Goal: Complete application form: Complete application form

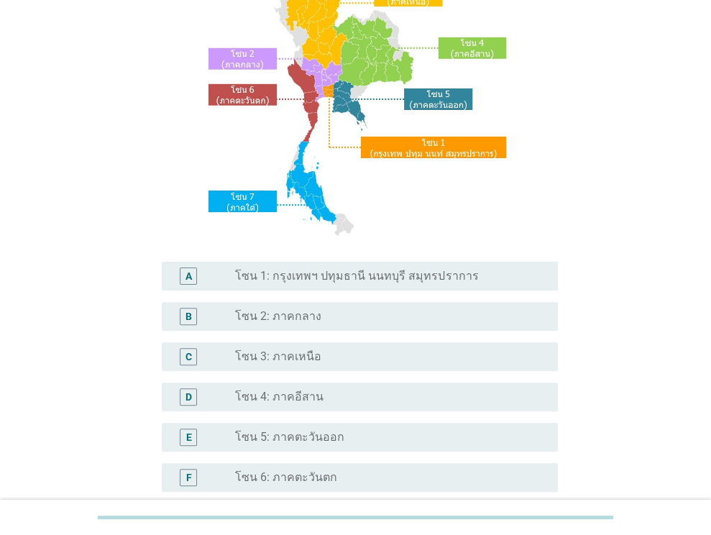
click at [409, 273] on label "โซน 1: กรุงเทพฯ ปทุมธานี นนทบุรี สมุทรปราการ" at bounding box center [356, 276] width 243 height 14
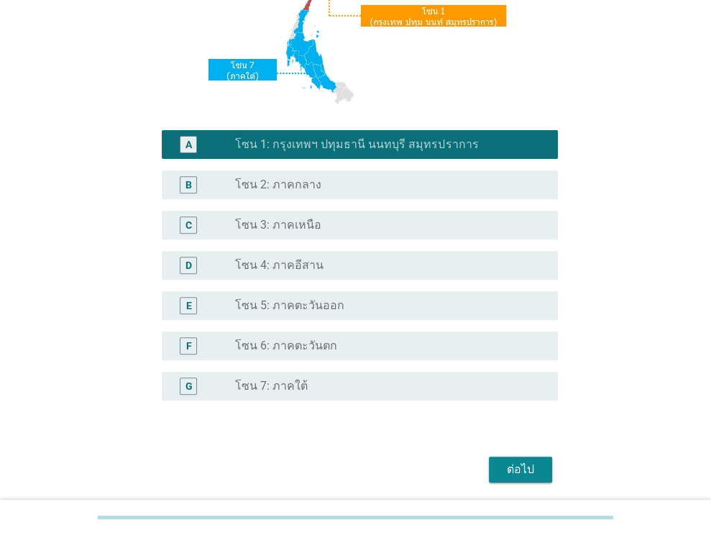
scroll to position [325, 0]
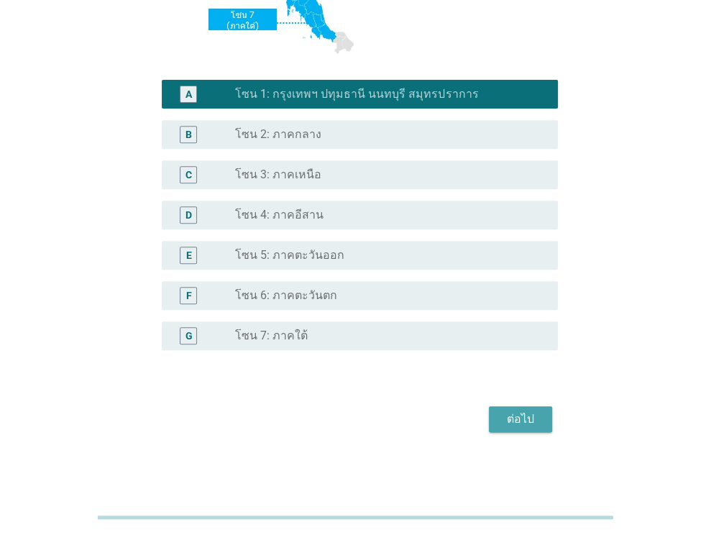
click at [500, 419] on div "ต่อไป" at bounding box center [520, 418] width 40 height 17
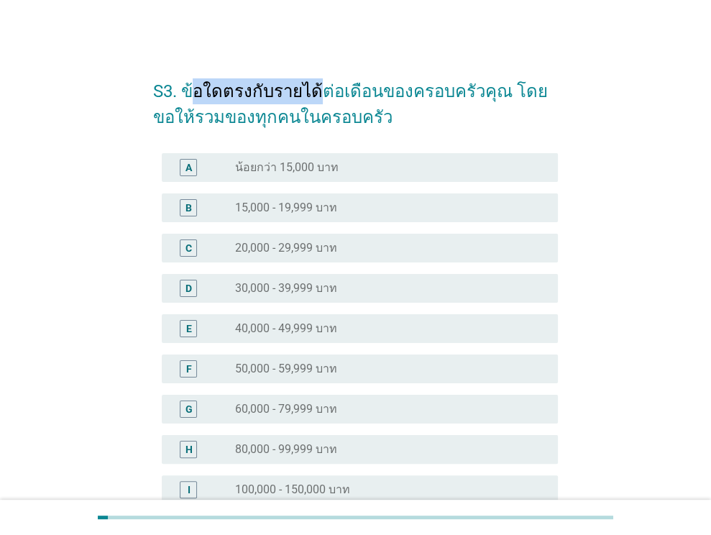
drag, startPoint x: 192, startPoint y: 90, endPoint x: 316, endPoint y: 100, distance: 124.7
click at [316, 100] on h2 "S3. ข้อใดตรงกับรายได้ต่อเดือนของครอบครัวคุณ โดยขอให้รวมของทุกคนในครอบครัว" at bounding box center [355, 97] width 404 height 66
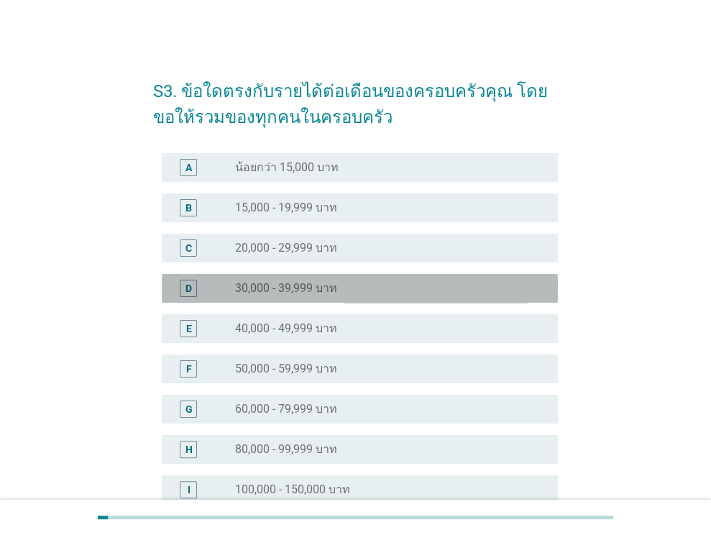
click at [355, 285] on div "radio_button_unchecked 30,000 - 39,999 บาท" at bounding box center [385, 288] width 300 height 14
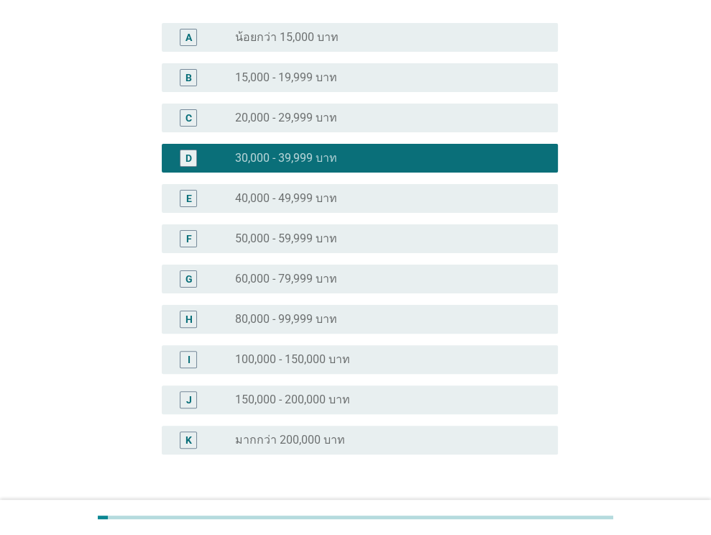
scroll to position [234, 0]
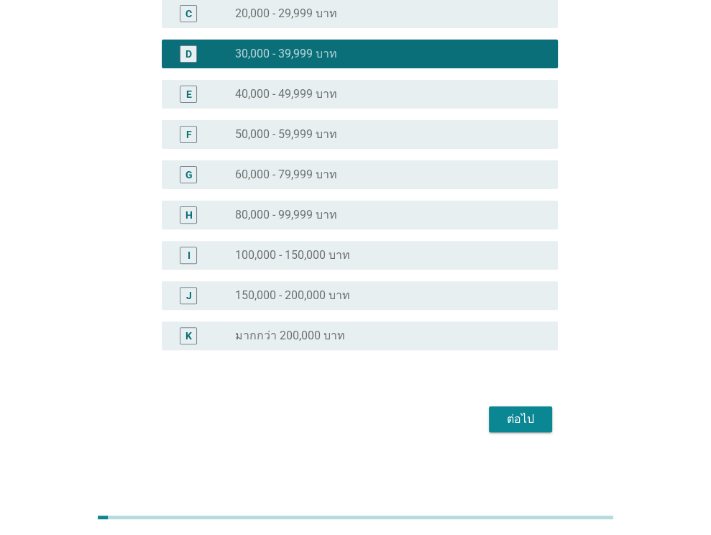
click at [505, 417] on div "ต่อไป" at bounding box center [520, 418] width 40 height 17
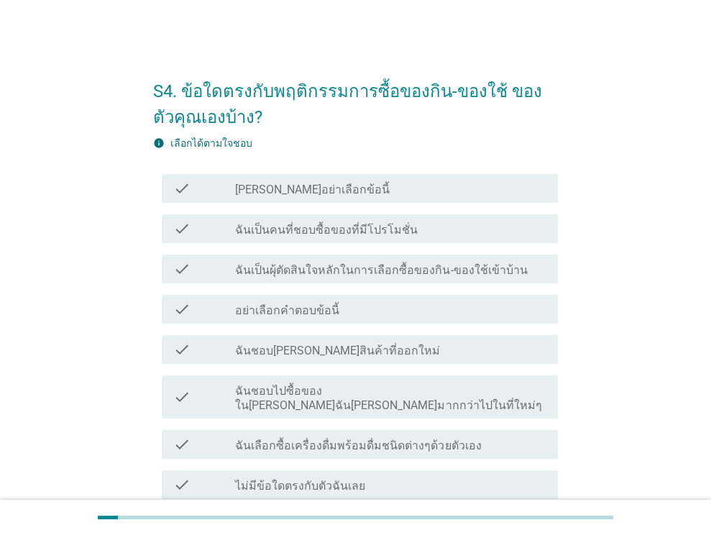
scroll to position [72, 0]
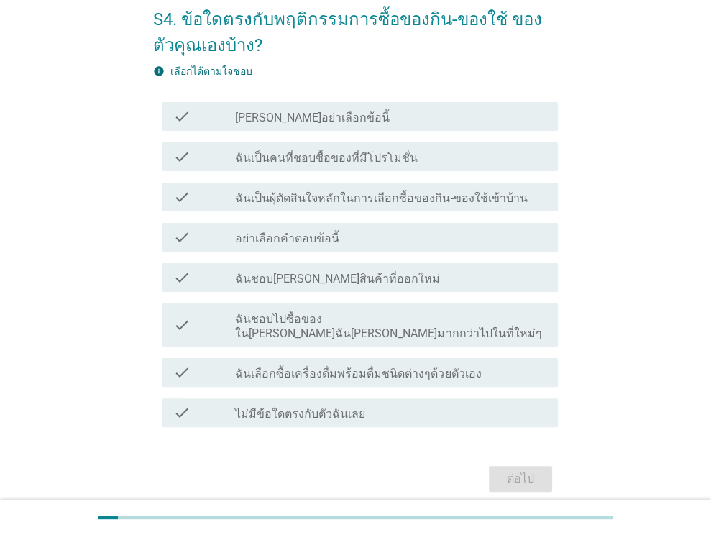
click at [355, 138] on div "check check_box_outline_blank ฉันเป็นคนที่ชอบซื้อของที่มีโปรโมชั่น" at bounding box center [355, 156] width 404 height 40
click at [358, 154] on label "ฉันเป็นคนที่ชอบซื้อของที่มีโปรโมชั่น" at bounding box center [326, 158] width 182 height 14
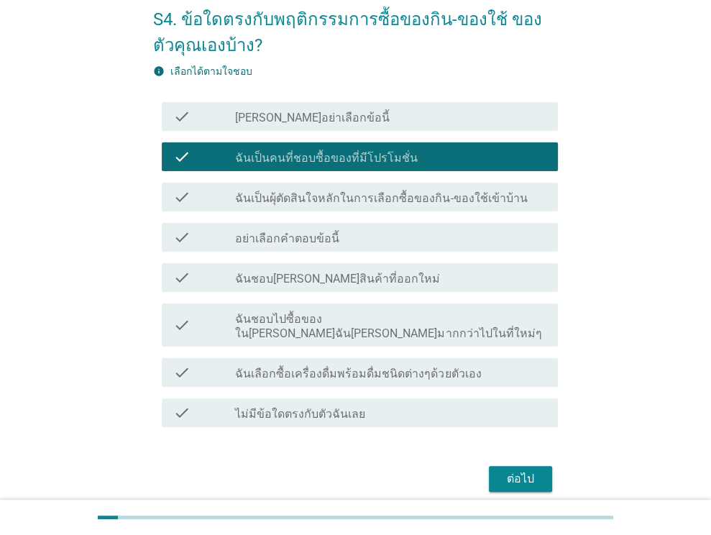
click at [359, 192] on label "ฉันเป็นผุ้ตัดสินใจหลักในการเลือกซื้อของกิน-ของใช้เข้าบ้าน" at bounding box center [381, 198] width 292 height 14
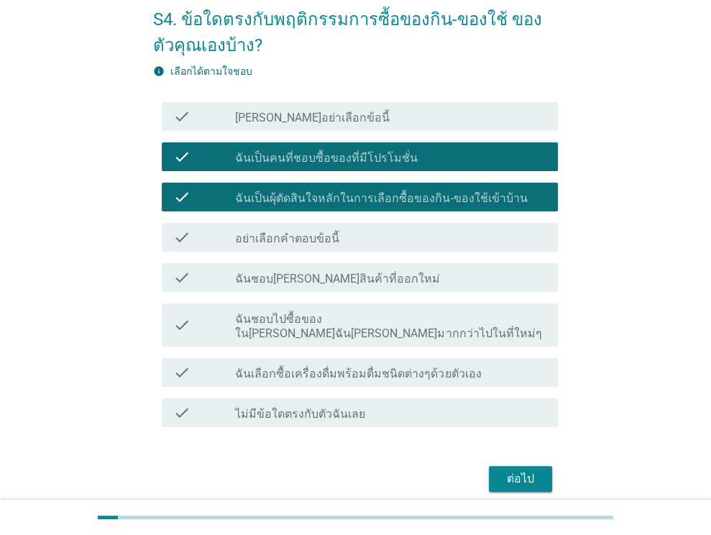
click at [348, 279] on label "ฉันชอบ[PERSON_NAME]สินค้าที่ออกใหม่" at bounding box center [337, 279] width 205 height 14
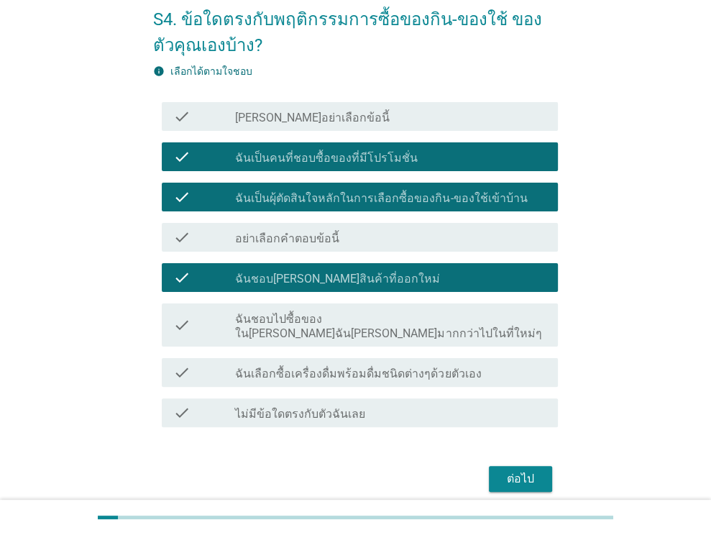
click at [391, 366] on label "ฉันเลือกซื้อเครื่องดื่มพร้อมดื่มชนิดต่างๆด้วยตัวเอง" at bounding box center [358, 373] width 246 height 14
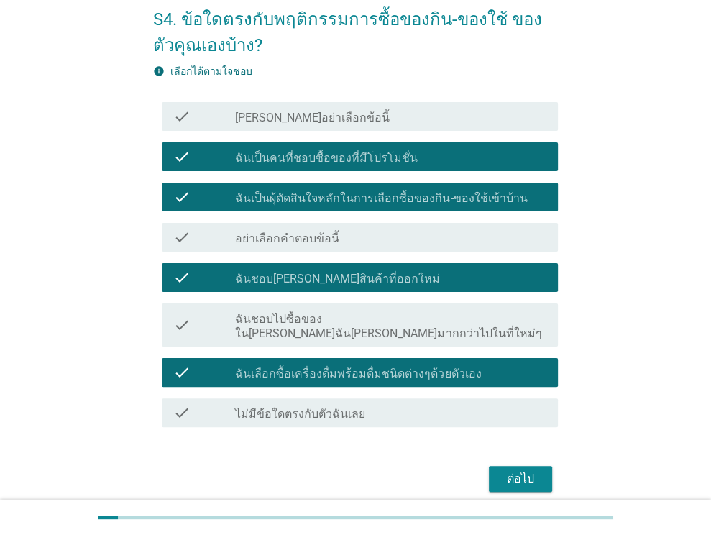
click at [523, 470] on div "ต่อไป" at bounding box center [520, 478] width 40 height 17
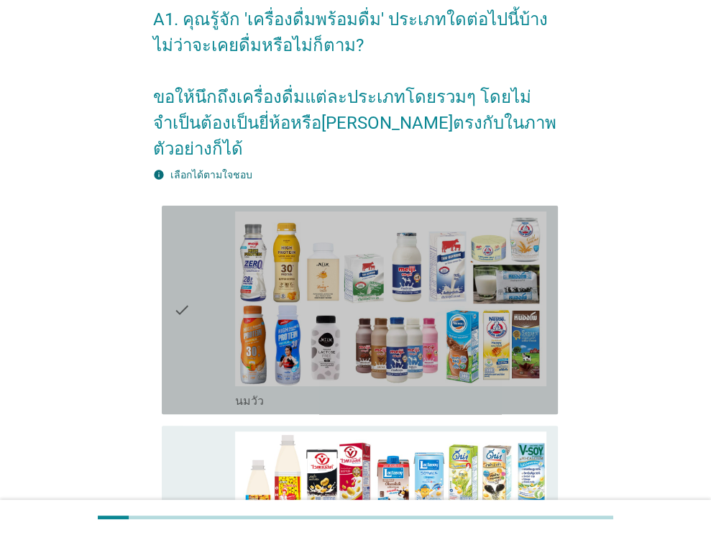
click at [215, 267] on div "check" at bounding box center [204, 309] width 63 height 197
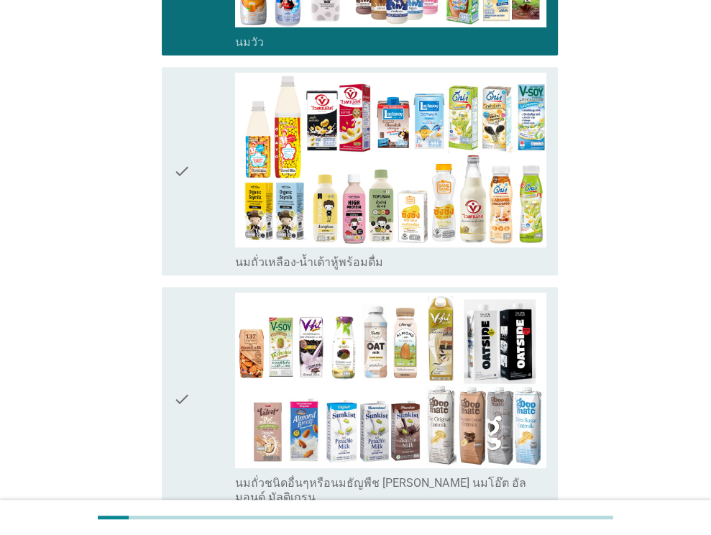
scroll to position [431, 0]
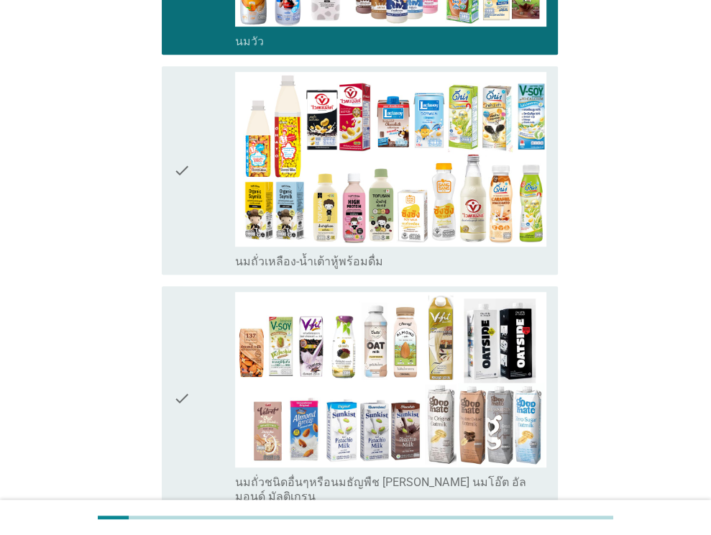
click at [195, 159] on div "check" at bounding box center [204, 170] width 63 height 197
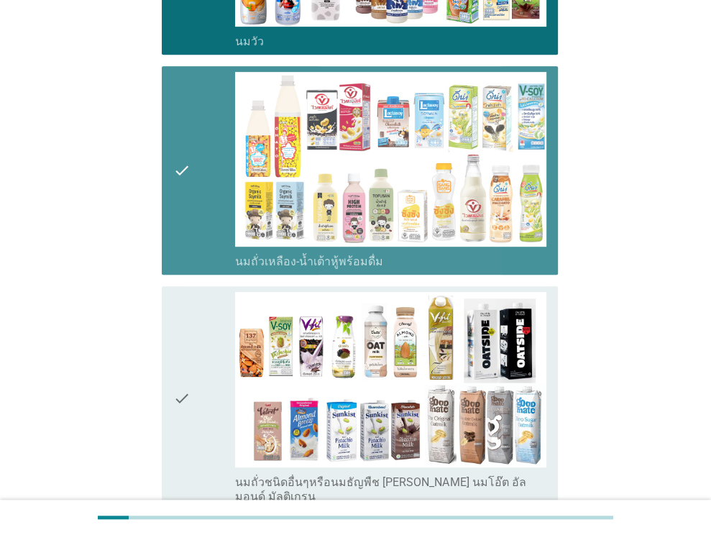
click at [190, 327] on div "check" at bounding box center [204, 397] width 63 height 211
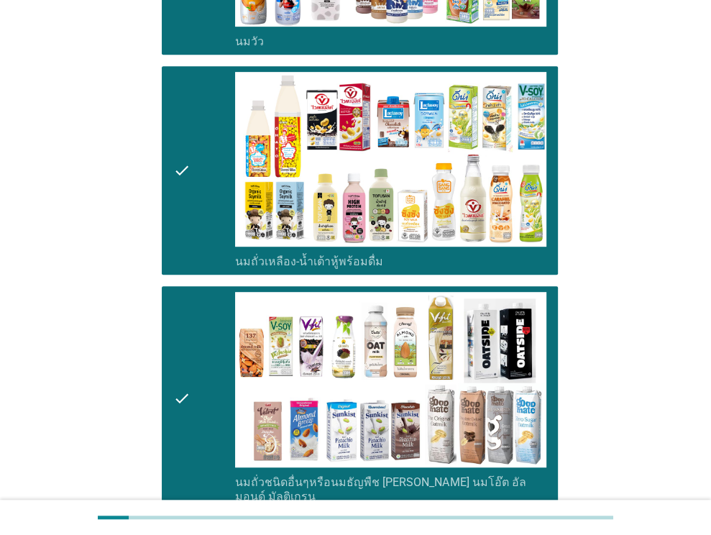
scroll to position [862, 0]
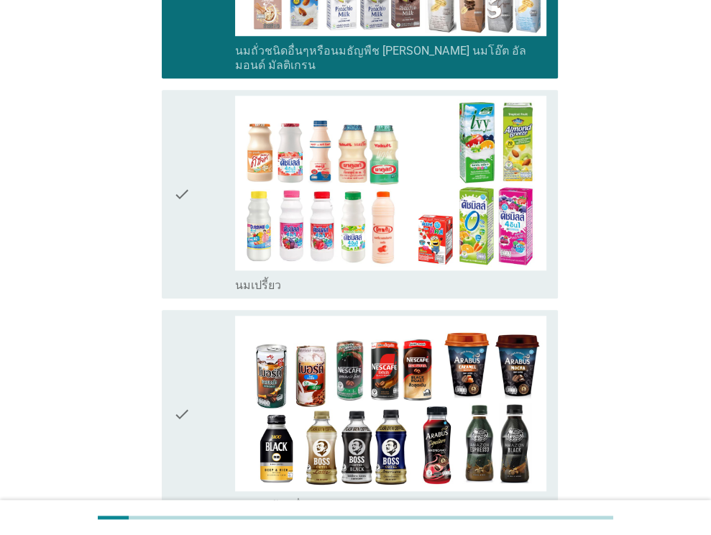
click at [190, 185] on div "check" at bounding box center [204, 194] width 63 height 197
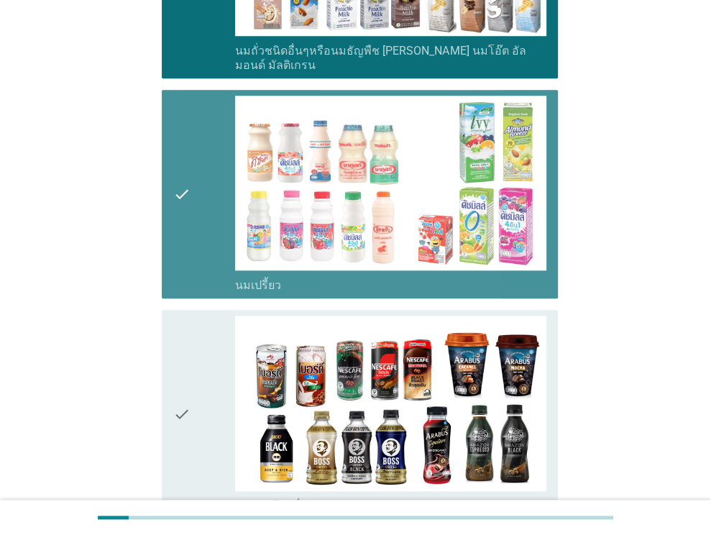
click at [193, 315] on div "check" at bounding box center [204, 413] width 63 height 197
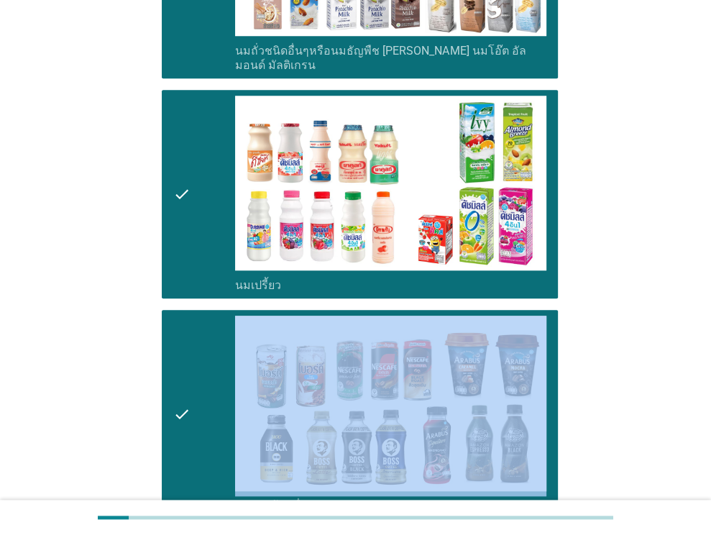
click at [193, 315] on div "check" at bounding box center [204, 413] width 63 height 197
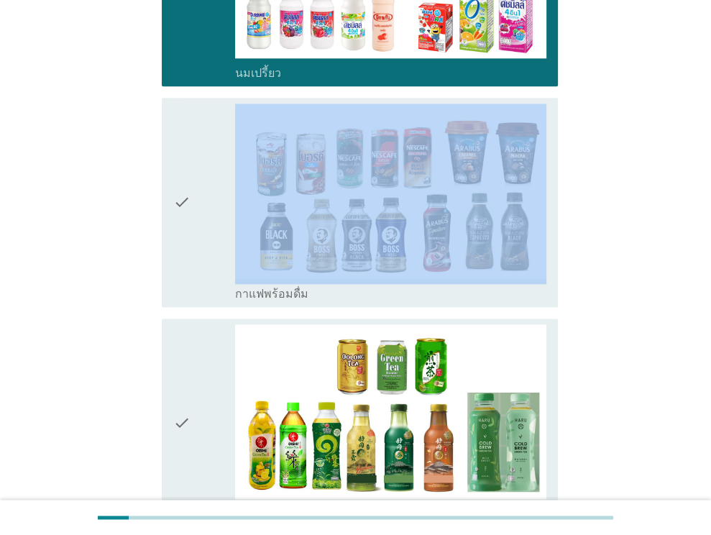
scroll to position [1221, 0]
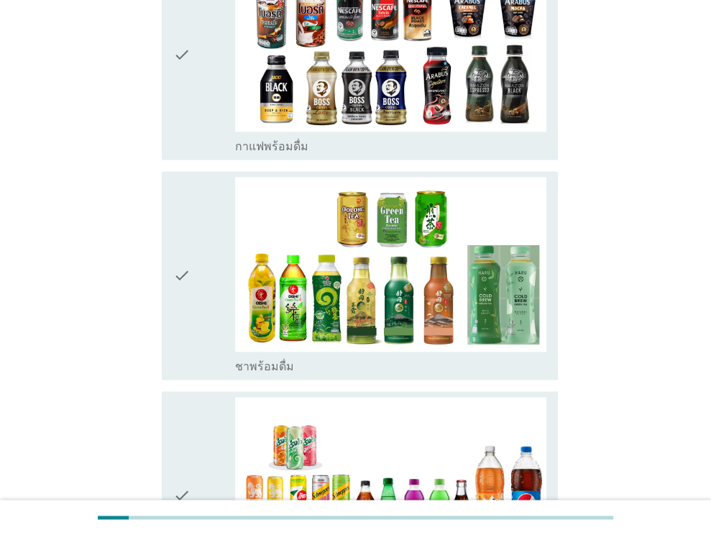
click at [186, 233] on icon "check" at bounding box center [181, 275] width 17 height 197
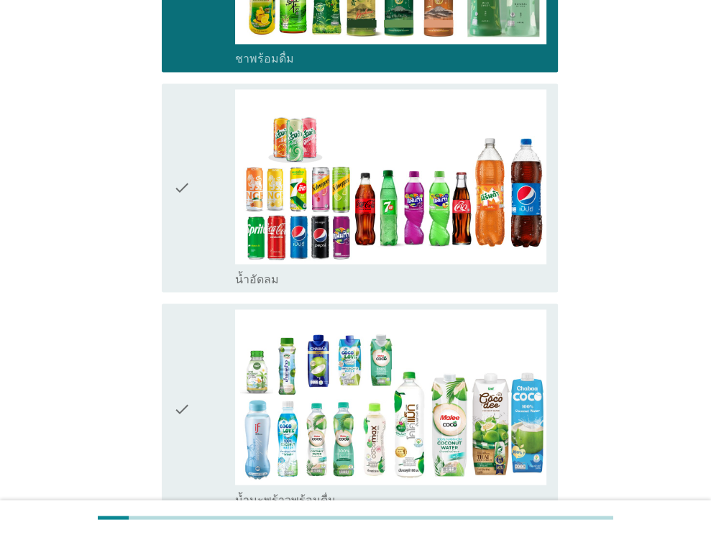
scroll to position [1652, 0]
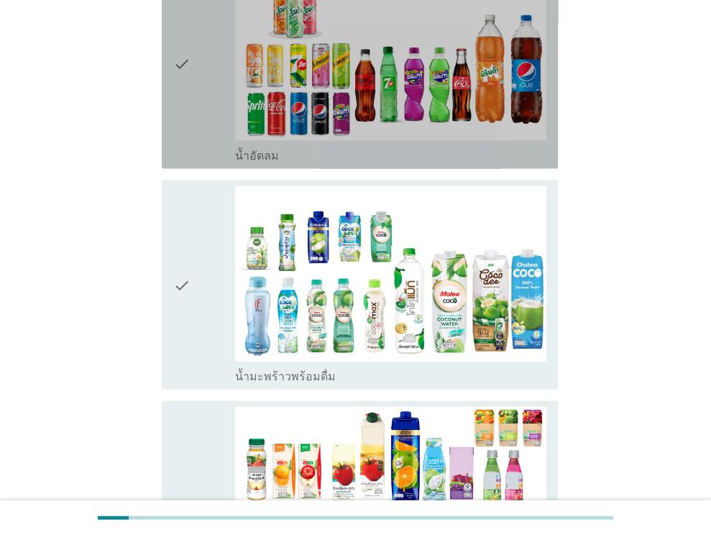
click at [193, 70] on div "check" at bounding box center [204, 64] width 63 height 197
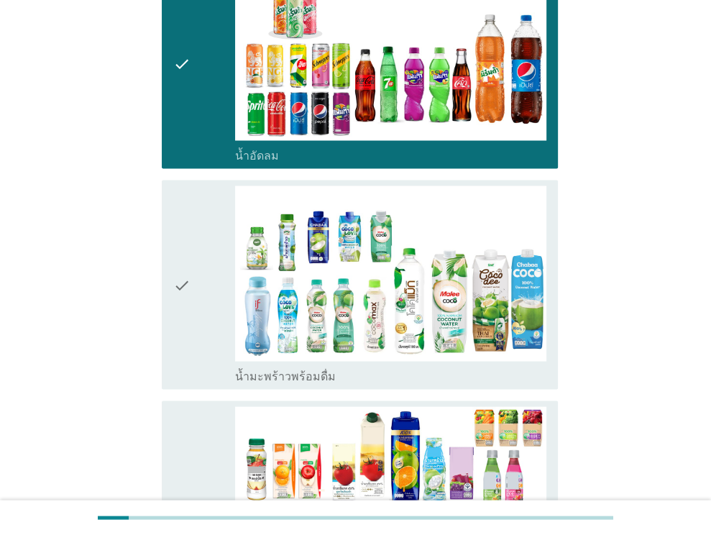
click at [187, 221] on icon "check" at bounding box center [181, 283] width 17 height 197
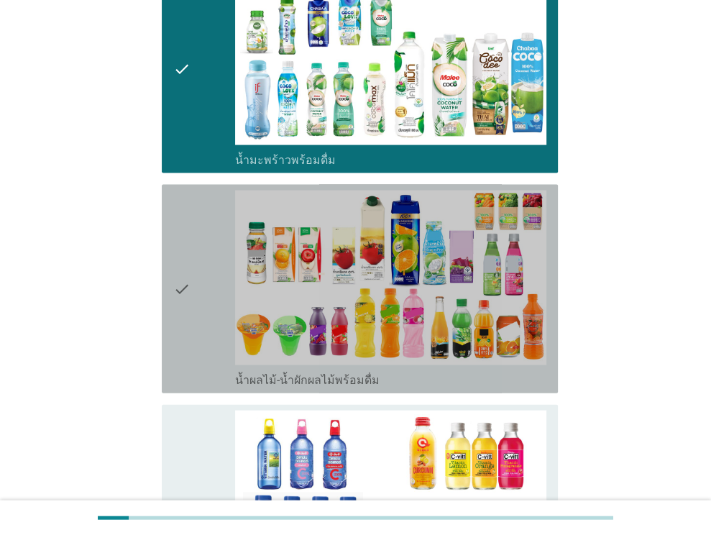
click at [190, 244] on icon "check" at bounding box center [181, 288] width 17 height 197
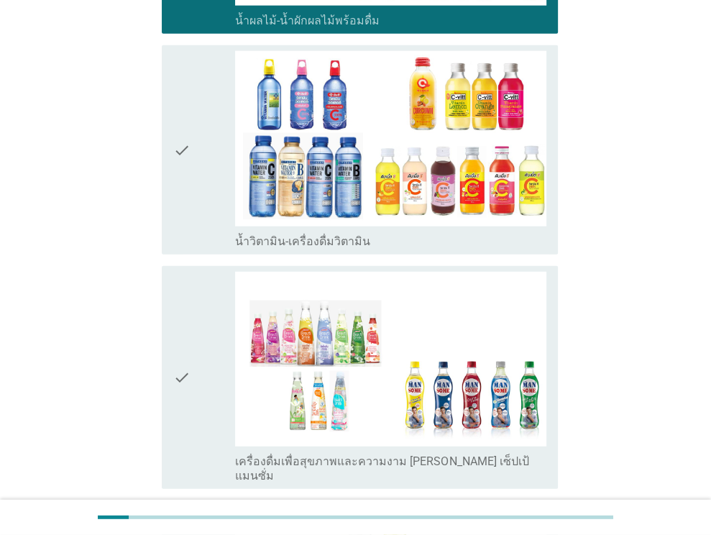
click at [190, 123] on icon "check" at bounding box center [181, 149] width 17 height 197
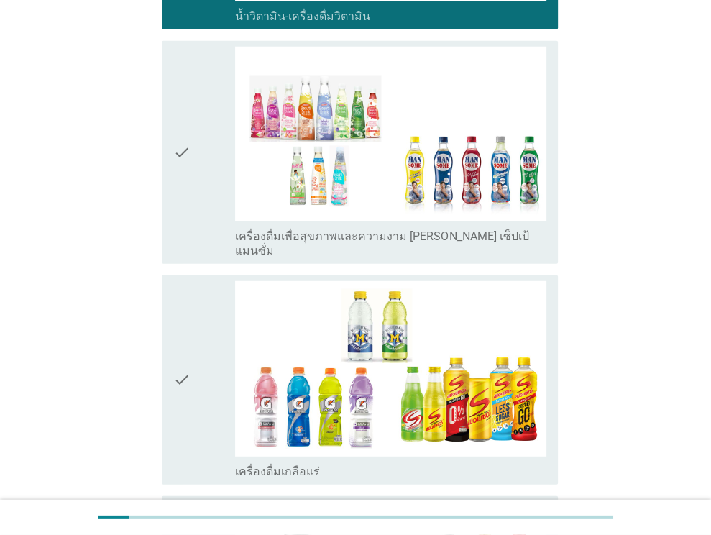
scroll to position [2586, 0]
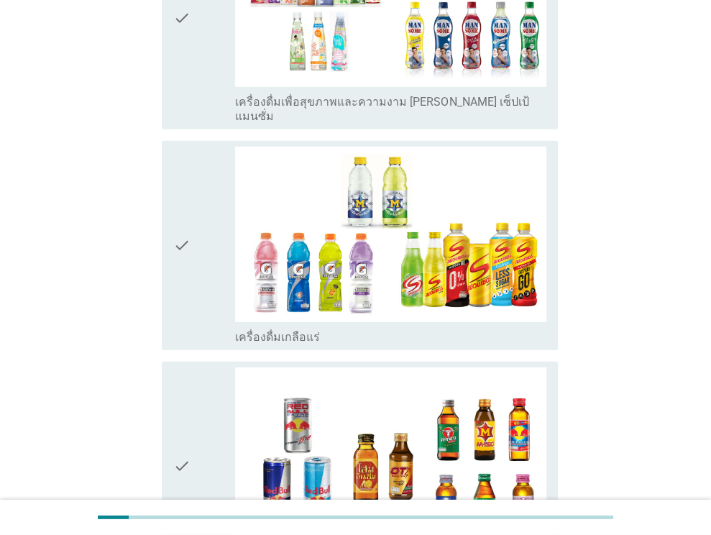
click at [190, 31] on div "check" at bounding box center [204, 17] width 63 height 211
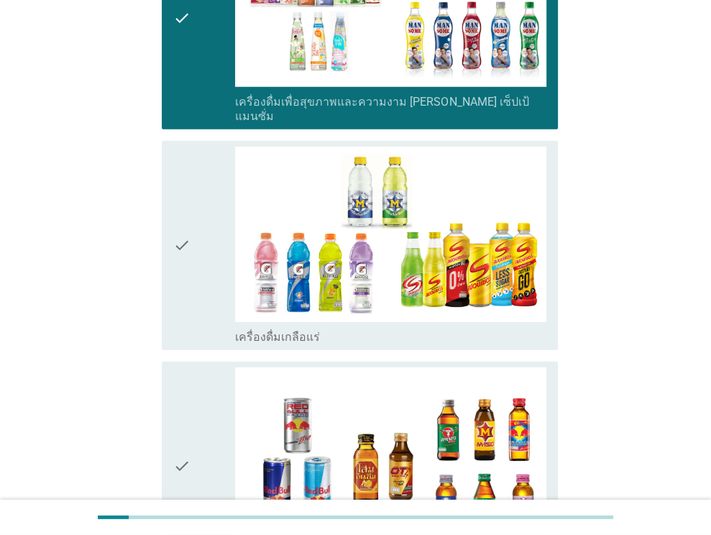
click at [195, 174] on div "check" at bounding box center [204, 245] width 63 height 197
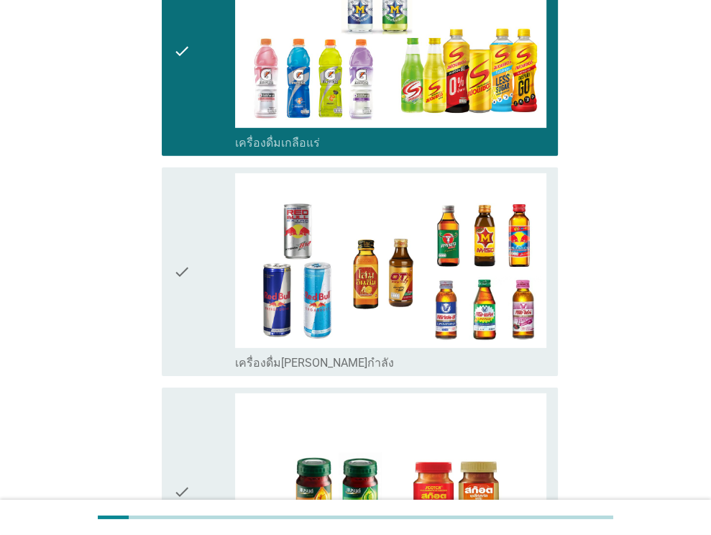
scroll to position [2802, 0]
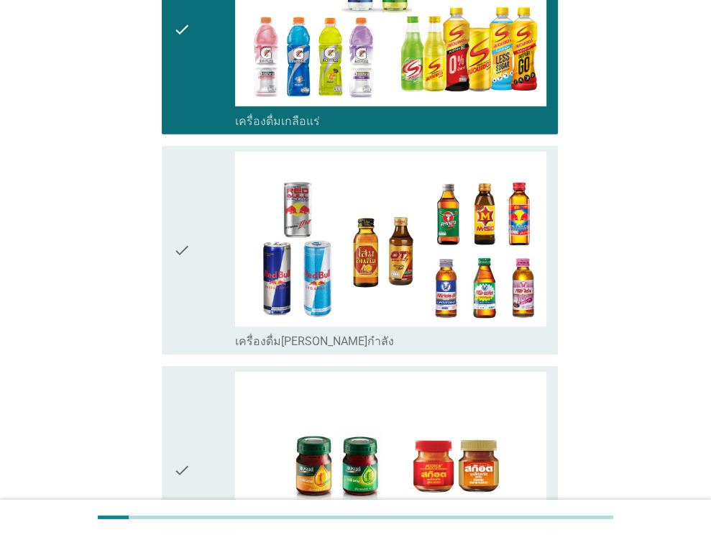
click at [190, 8] on div "check" at bounding box center [204, 29] width 63 height 197
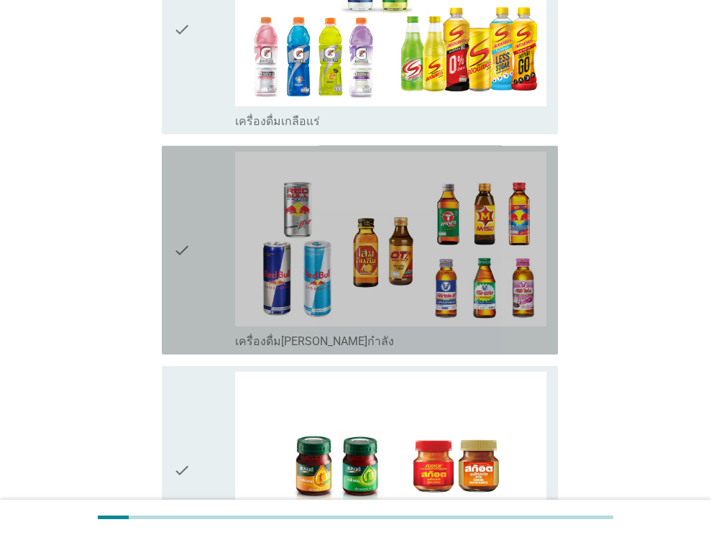
click at [188, 209] on icon "check" at bounding box center [181, 250] width 17 height 197
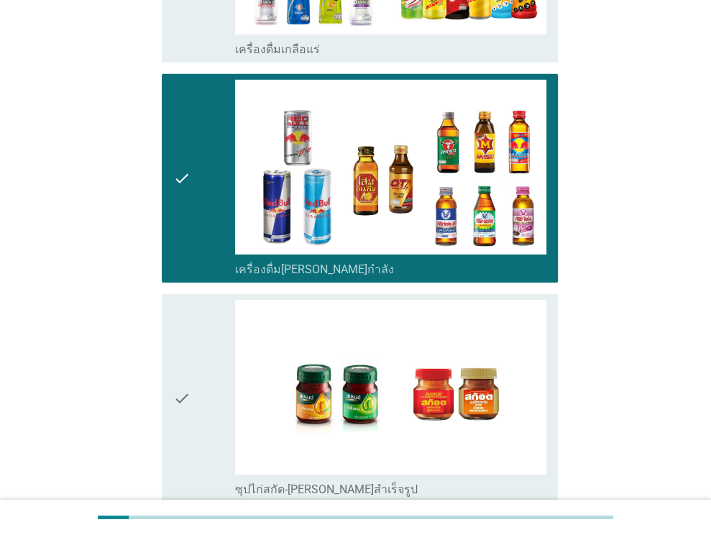
click at [193, 146] on div "check" at bounding box center [204, 178] width 63 height 197
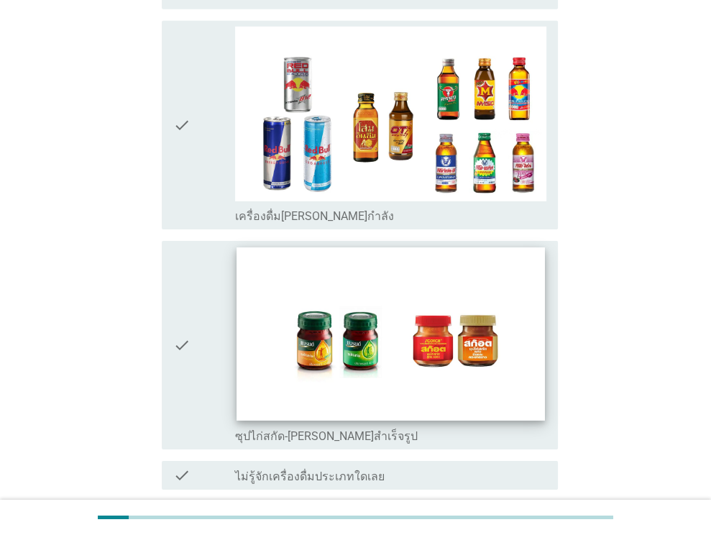
scroll to position [2989, 0]
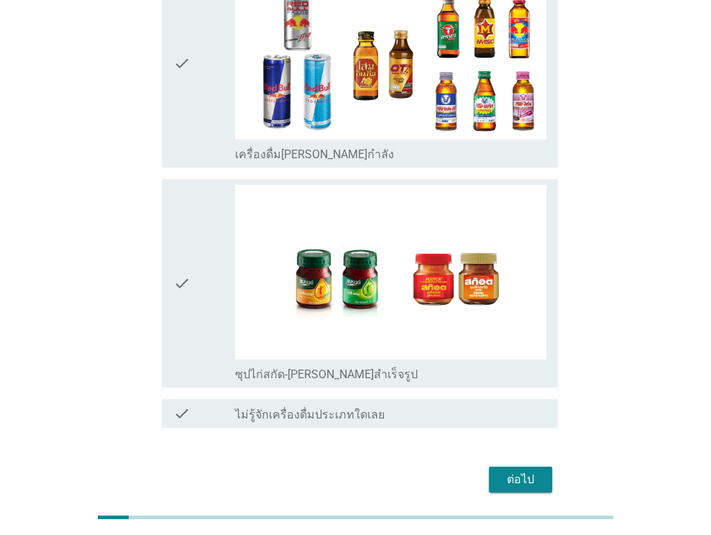
click at [500, 471] on div "ต่อไป" at bounding box center [520, 479] width 40 height 17
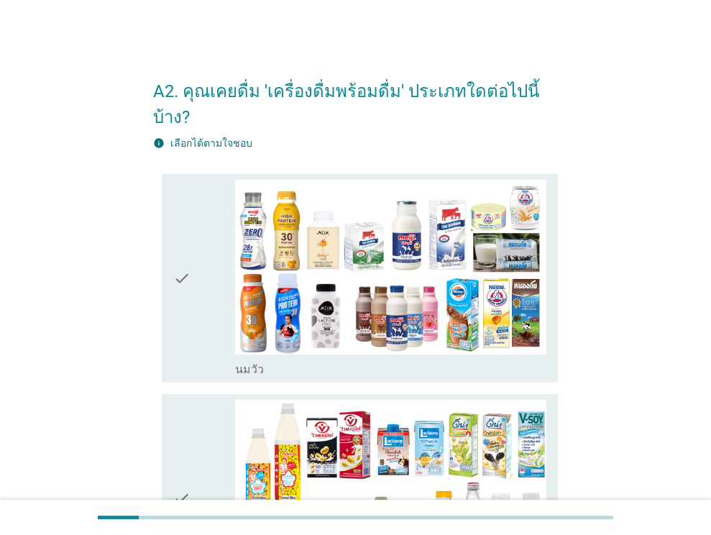
click at [193, 217] on div "check" at bounding box center [204, 278] width 63 height 197
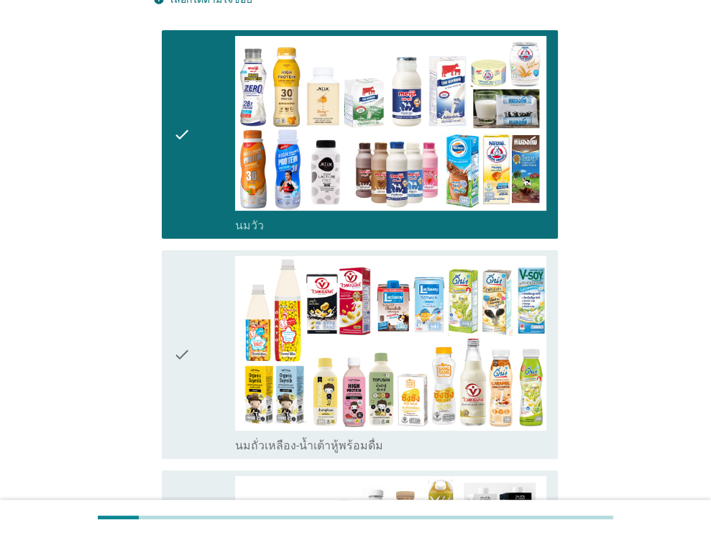
click at [199, 280] on div "check" at bounding box center [204, 354] width 63 height 197
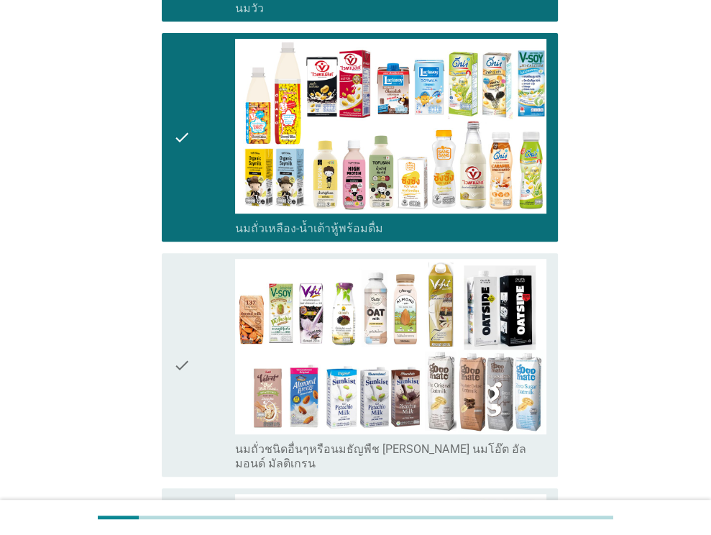
scroll to position [431, 0]
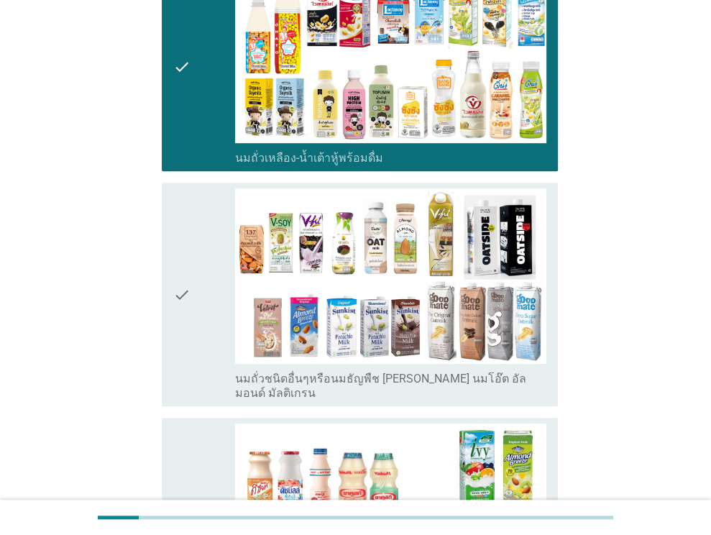
click at [200, 239] on div "check" at bounding box center [204, 293] width 63 height 211
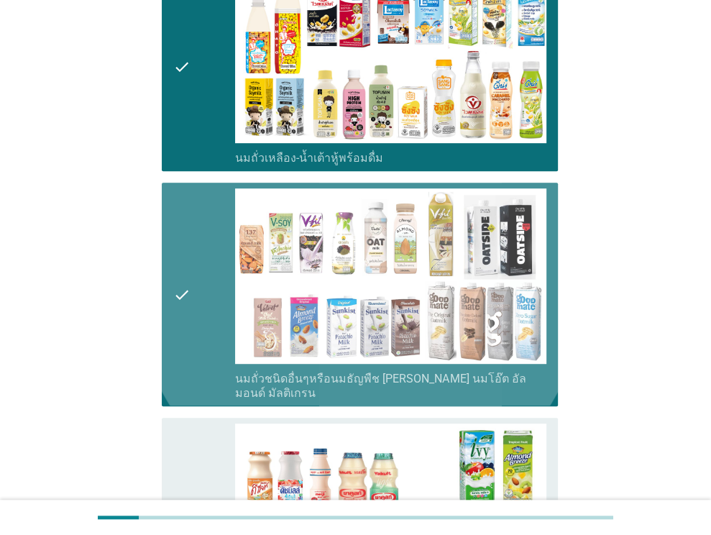
click at [196, 239] on div "check" at bounding box center [204, 293] width 63 height 211
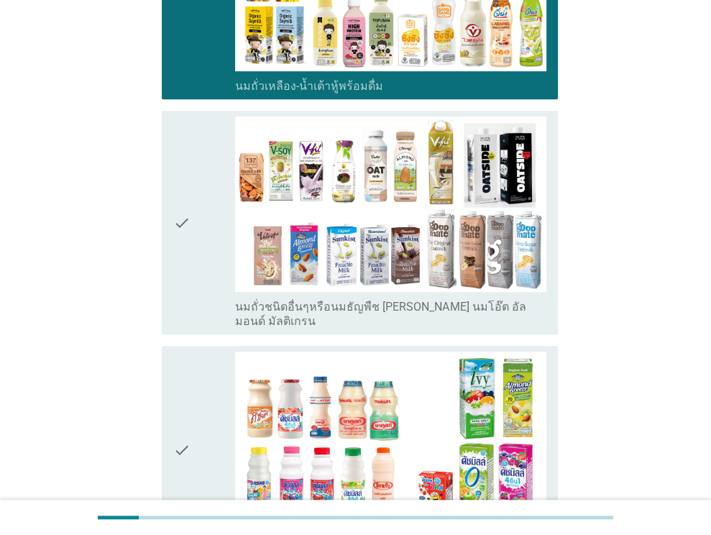
click at [195, 213] on div "check" at bounding box center [204, 221] width 63 height 211
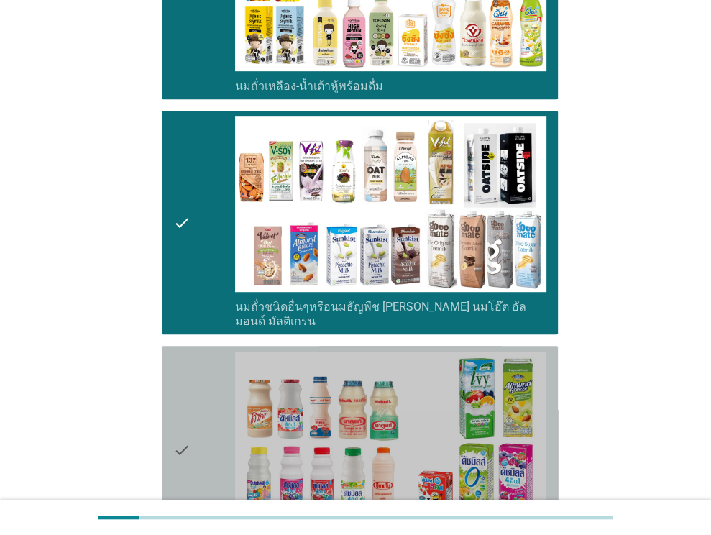
click at [193, 366] on div "check" at bounding box center [204, 449] width 63 height 197
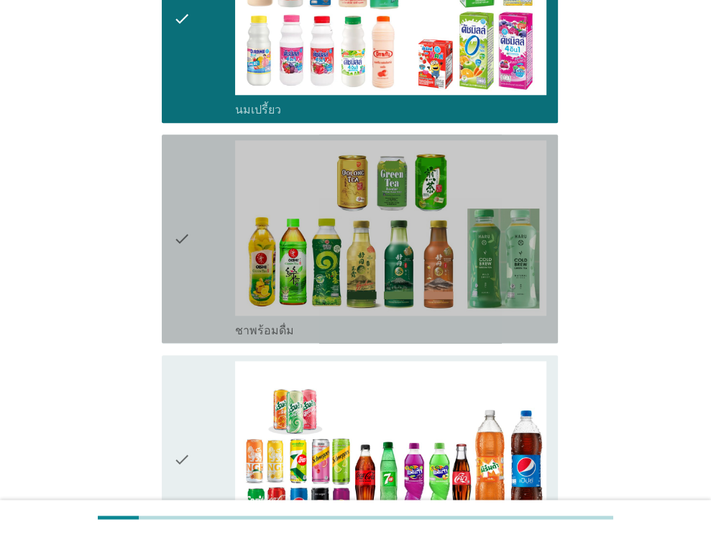
click at [194, 219] on div "check" at bounding box center [204, 238] width 63 height 197
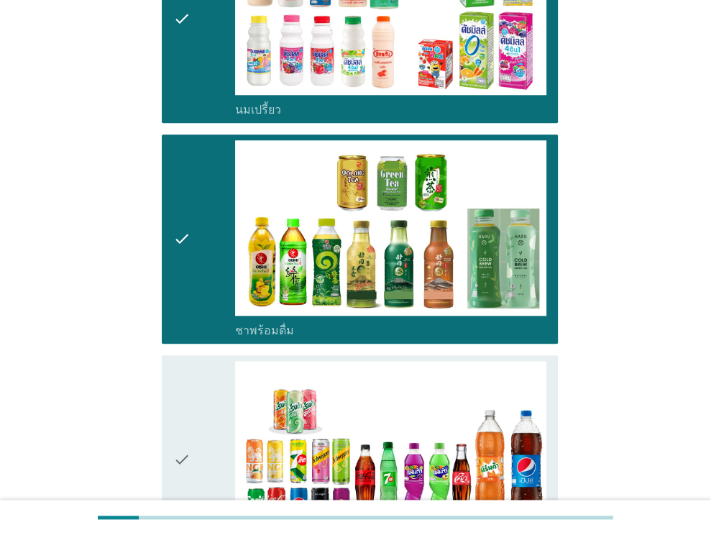
click at [187, 382] on icon "check" at bounding box center [181, 459] width 17 height 197
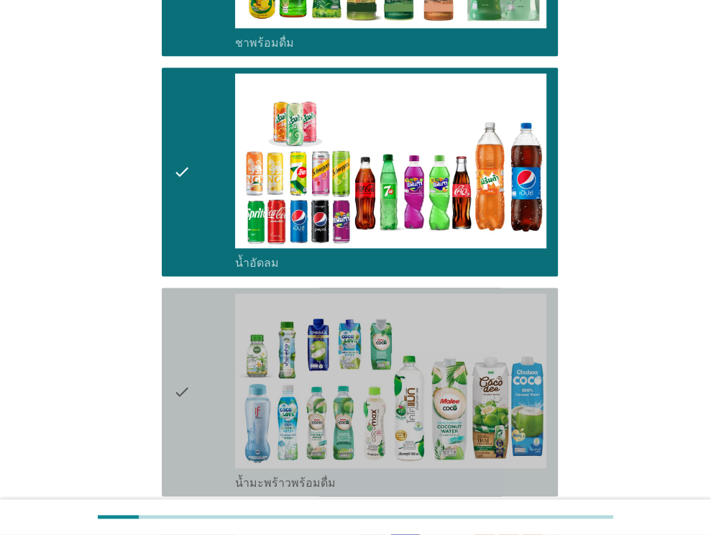
click at [193, 320] on div "check" at bounding box center [204, 391] width 63 height 197
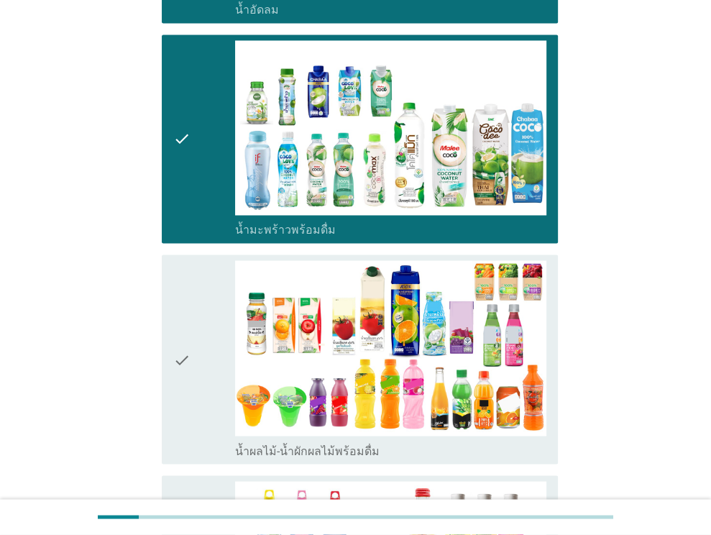
scroll to position [1581, 0]
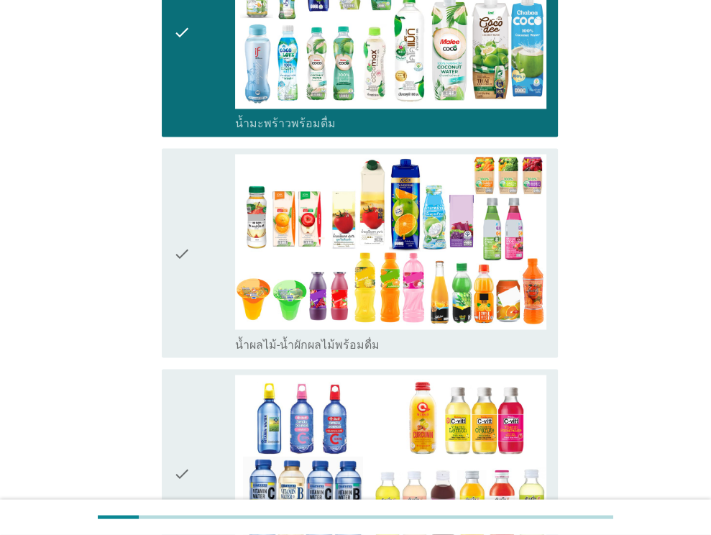
click at [180, 214] on icon "check" at bounding box center [181, 252] width 17 height 197
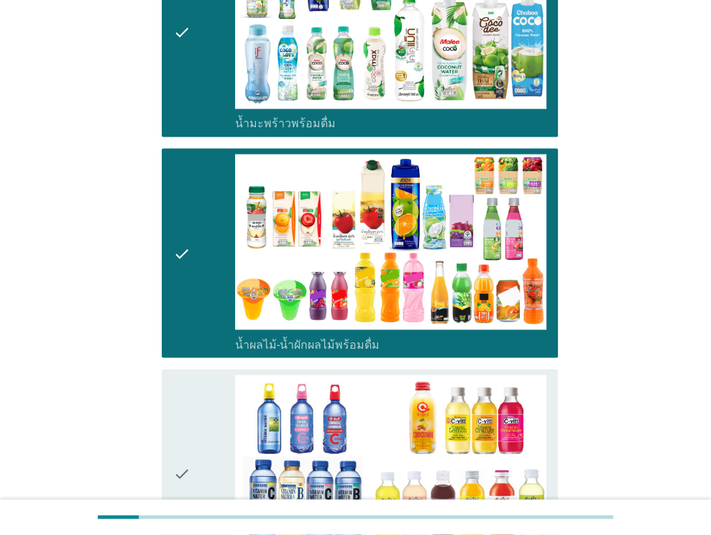
click at [187, 410] on icon "check" at bounding box center [181, 472] width 17 height 197
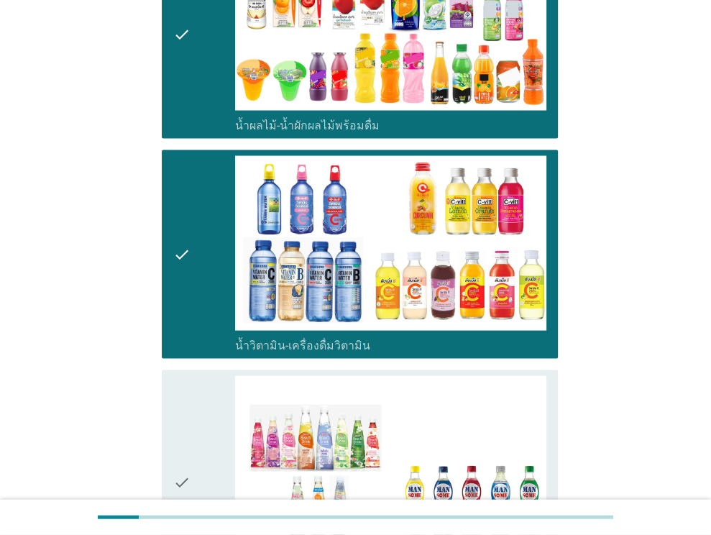
scroll to position [2006, 0]
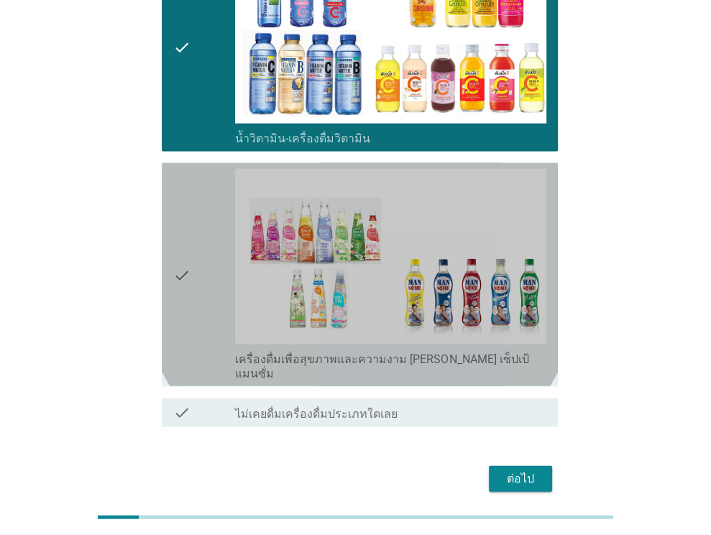
click at [205, 232] on div "check" at bounding box center [204, 274] width 63 height 211
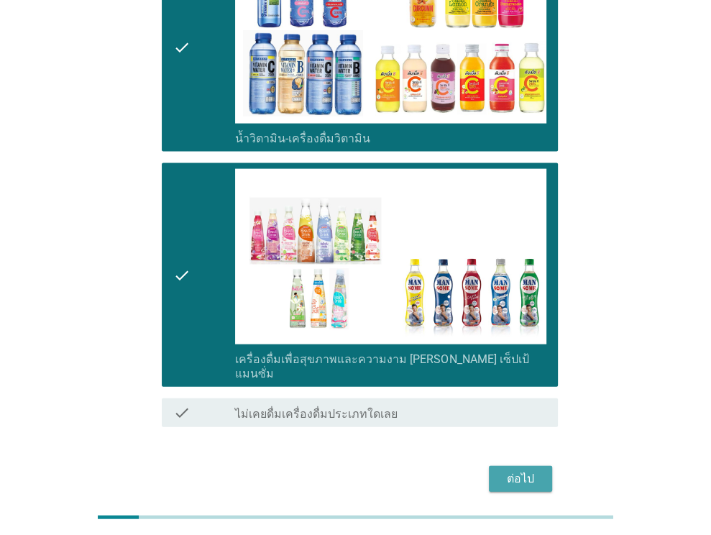
click at [535, 470] on div "ต่อไป" at bounding box center [520, 478] width 40 height 17
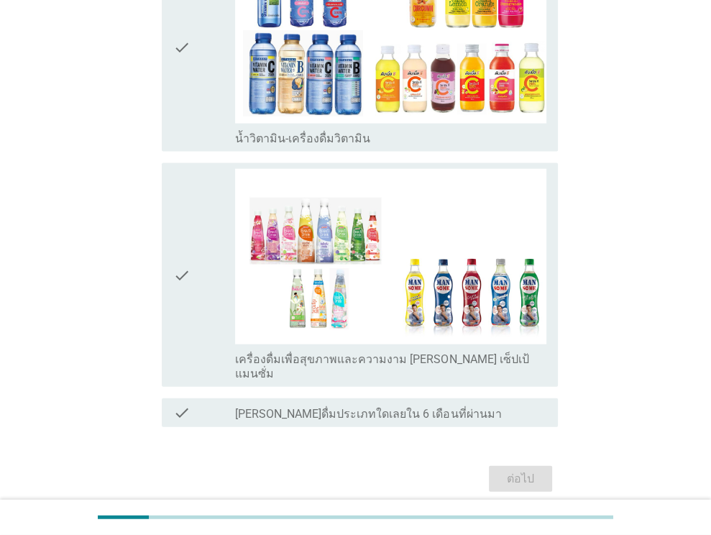
scroll to position [0, 0]
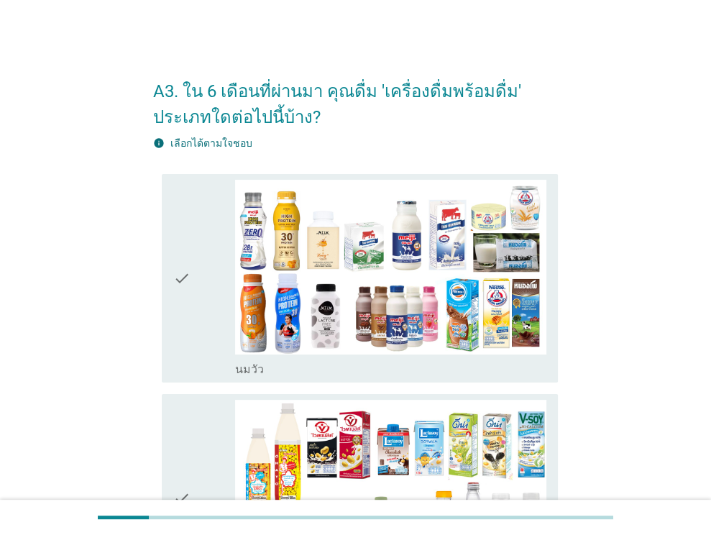
click at [190, 235] on div "check" at bounding box center [204, 278] width 63 height 197
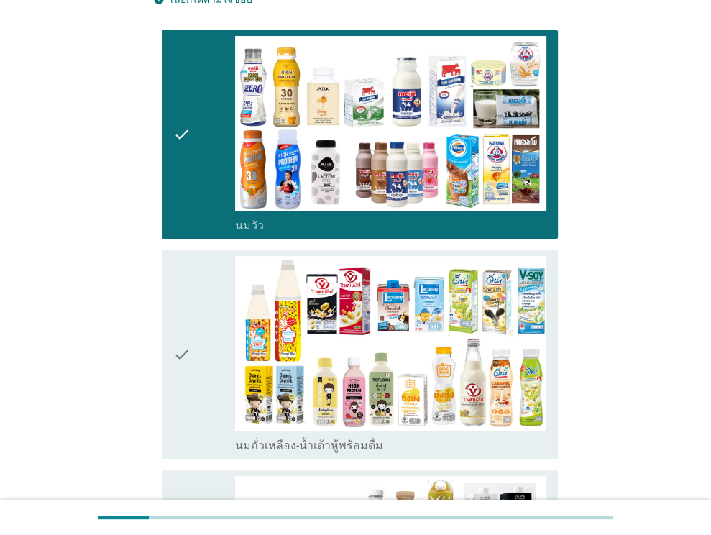
click at [210, 302] on div "check" at bounding box center [204, 354] width 63 height 197
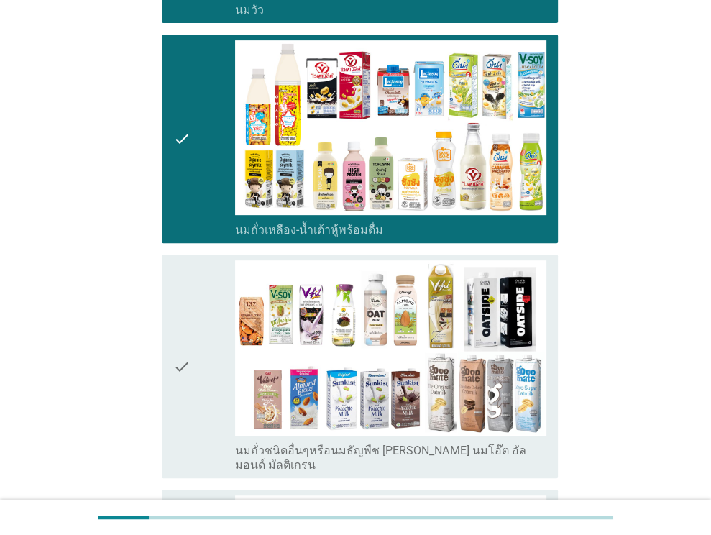
click at [208, 264] on div "check" at bounding box center [204, 365] width 63 height 211
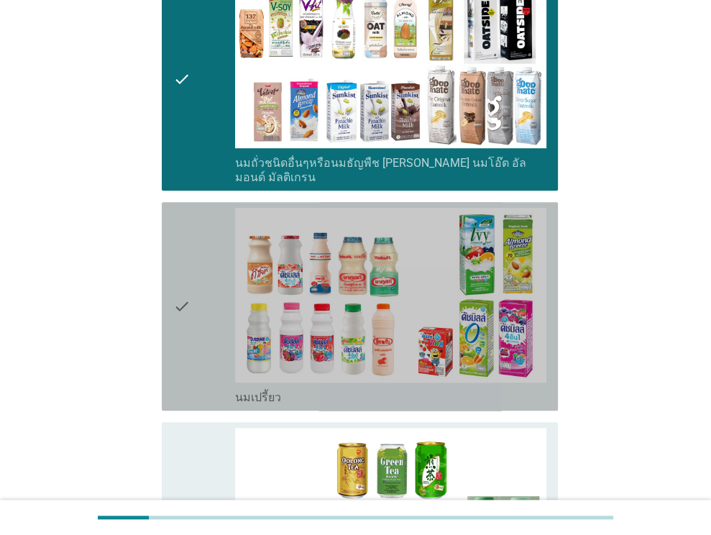
click at [210, 294] on div "check" at bounding box center [204, 306] width 63 height 197
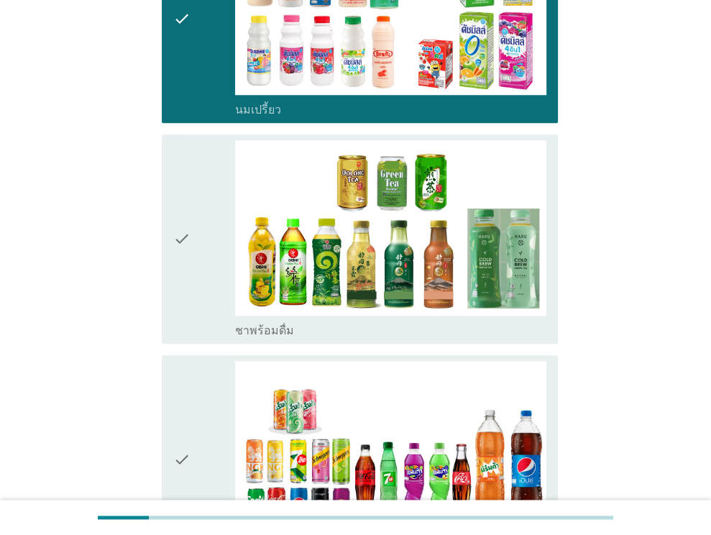
click at [203, 248] on div "check" at bounding box center [204, 238] width 63 height 197
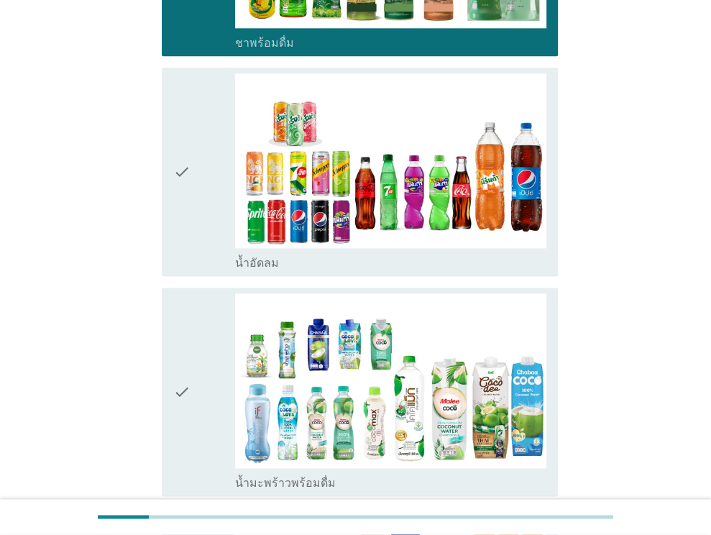
drag, startPoint x: 198, startPoint y: 206, endPoint x: 205, endPoint y: 226, distance: 20.4
click at [199, 206] on div "check" at bounding box center [204, 171] width 63 height 197
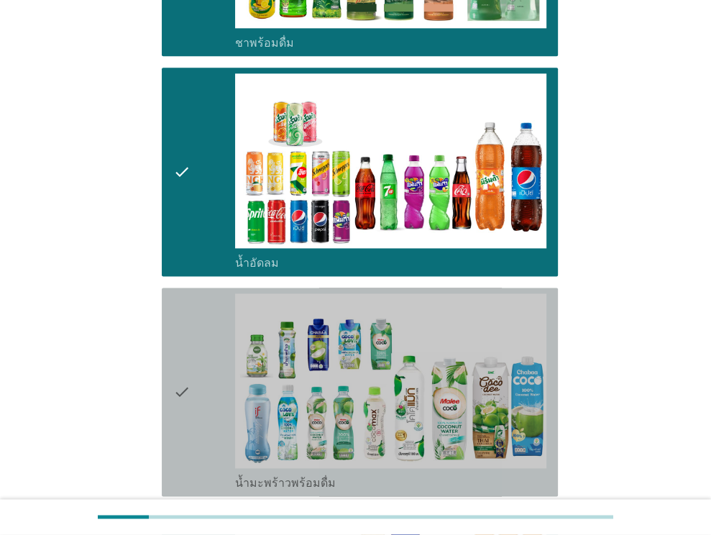
click at [202, 349] on div "check" at bounding box center [204, 391] width 63 height 197
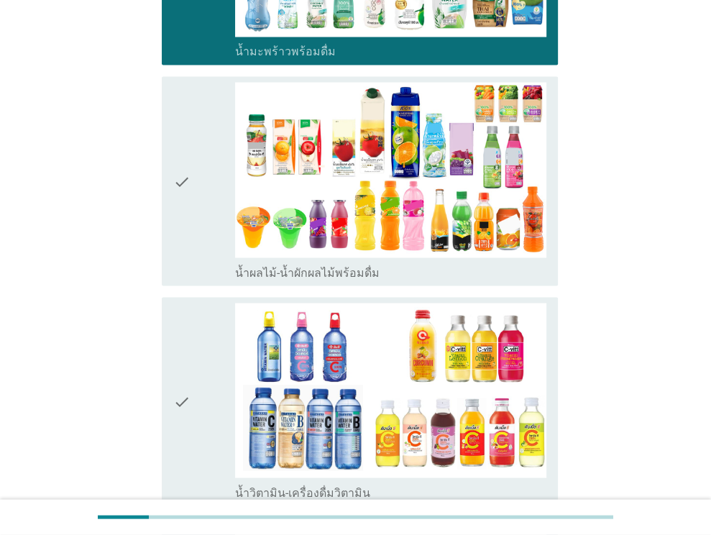
click at [218, 368] on div "check" at bounding box center [204, 400] width 63 height 197
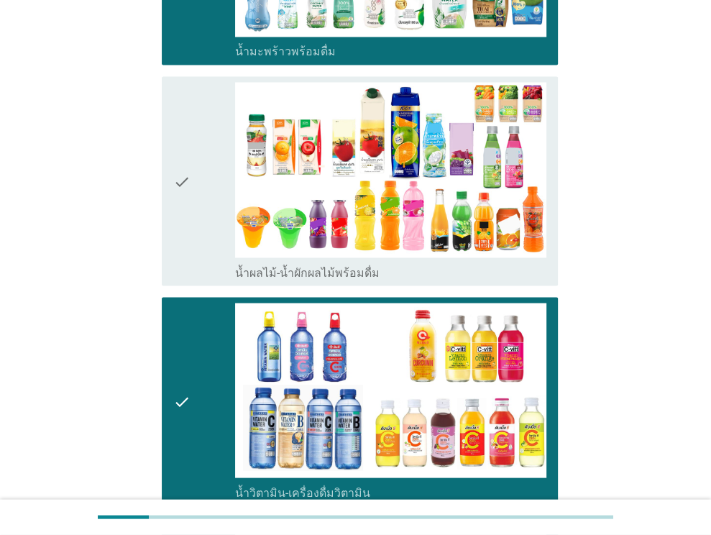
scroll to position [2032, 0]
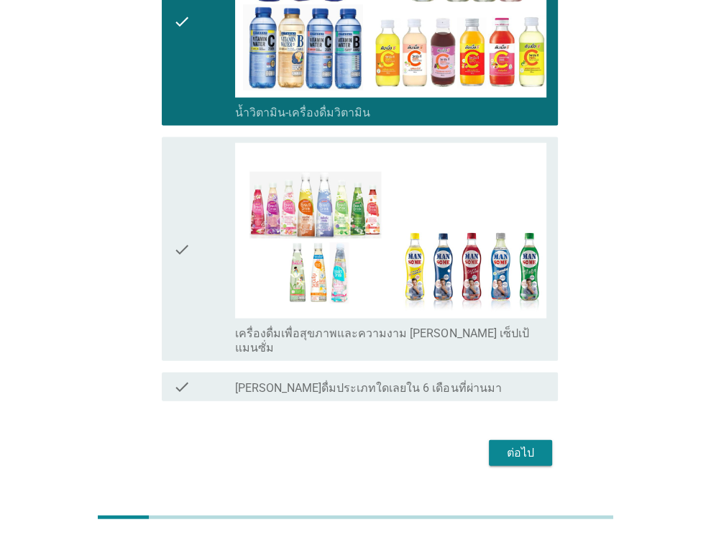
click at [526, 444] on div "ต่อไป" at bounding box center [520, 452] width 40 height 17
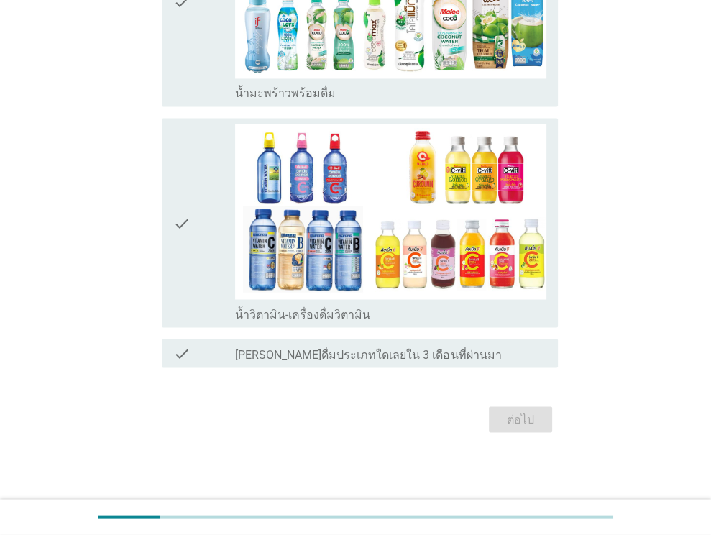
scroll to position [0, 0]
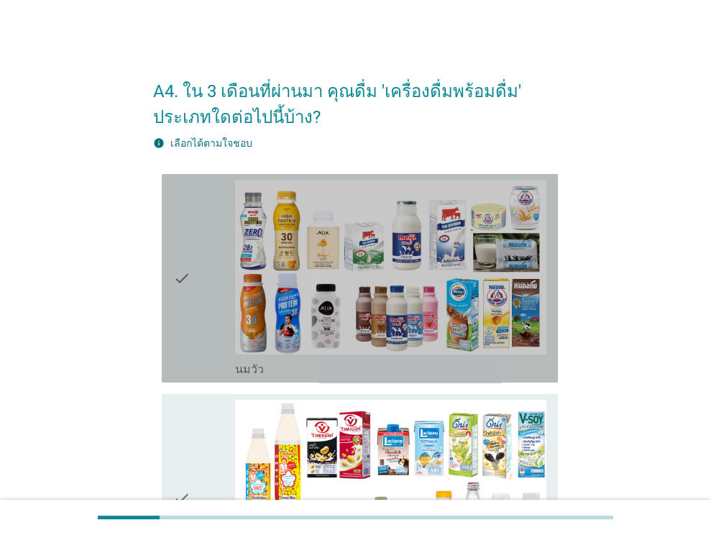
click at [213, 266] on div "check" at bounding box center [204, 278] width 63 height 197
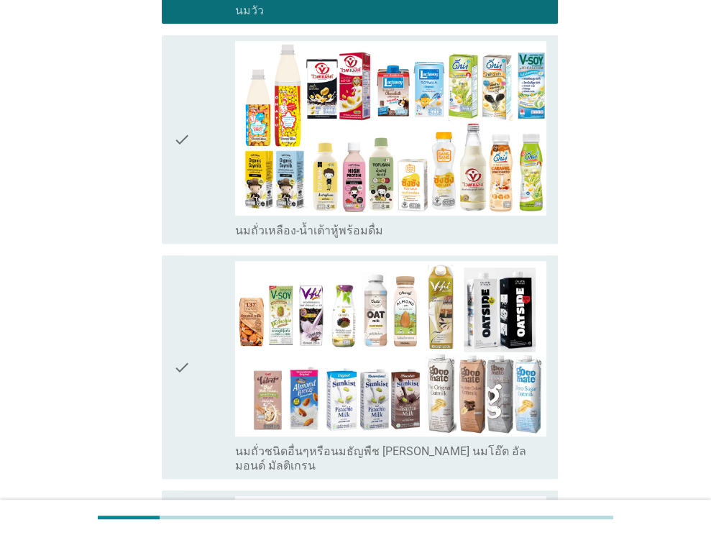
scroll to position [359, 0]
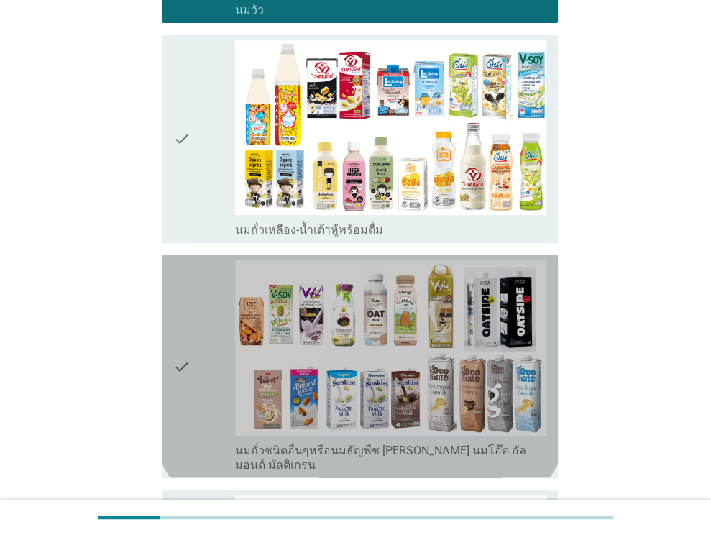
click at [201, 307] on div "check" at bounding box center [204, 365] width 63 height 211
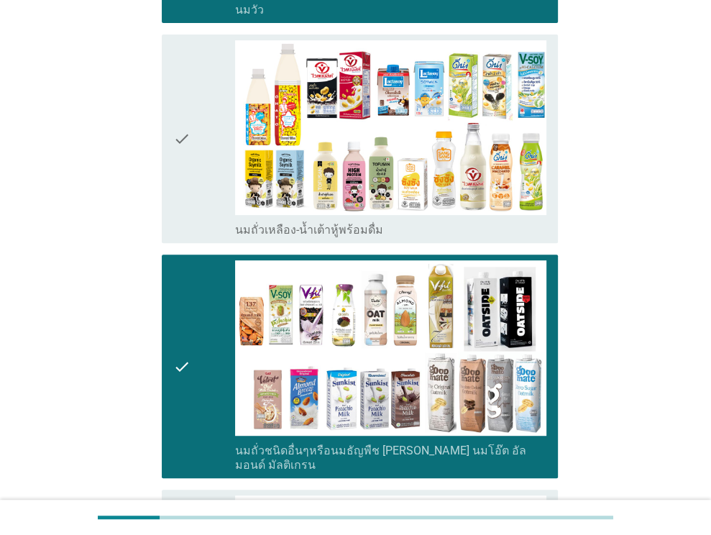
click at [200, 298] on div "check" at bounding box center [204, 365] width 63 height 211
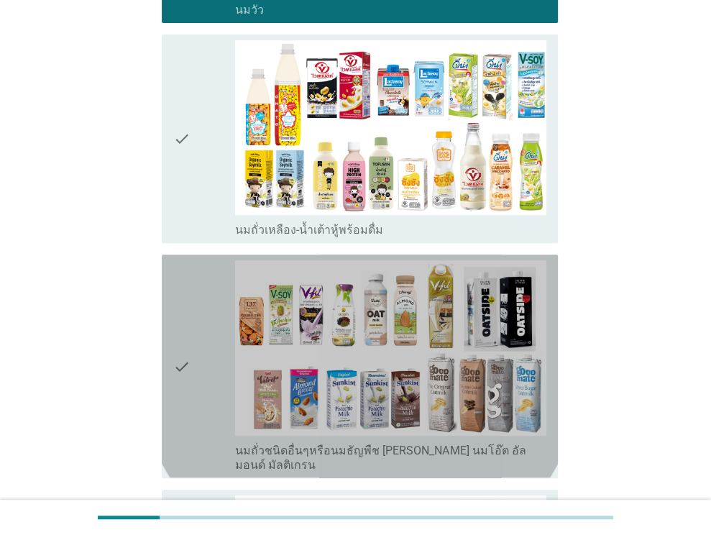
click at [201, 198] on div "check" at bounding box center [204, 138] width 63 height 197
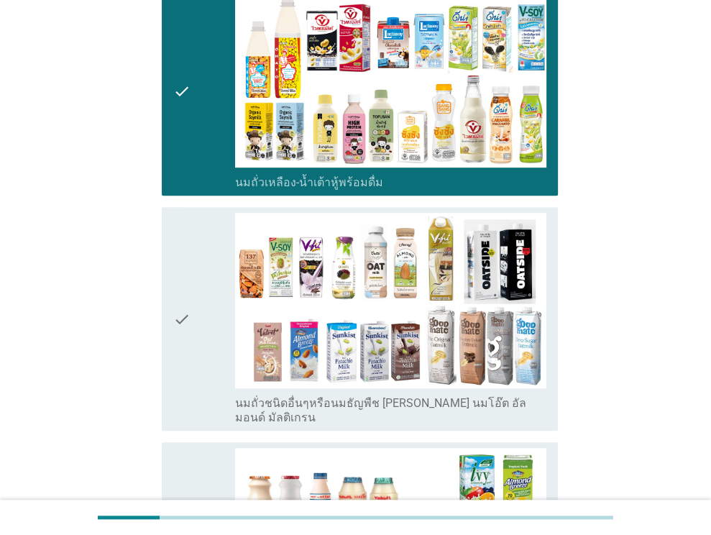
scroll to position [431, 0]
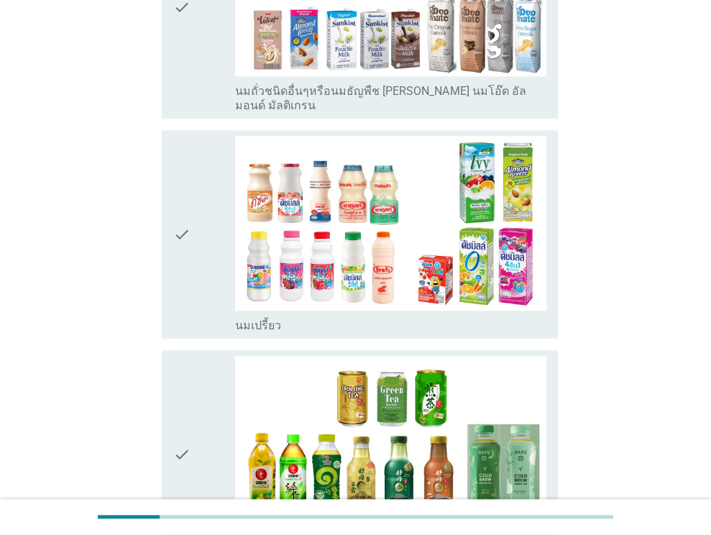
click at [203, 218] on div "check" at bounding box center [204, 234] width 63 height 197
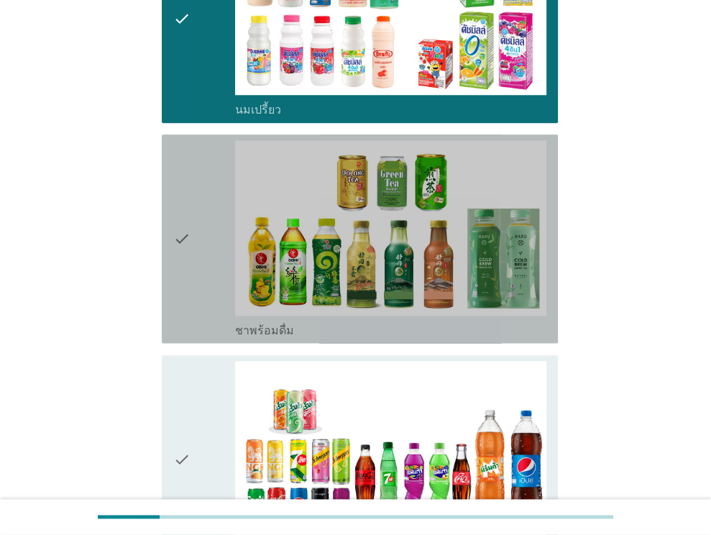
click at [204, 228] on div "check" at bounding box center [204, 238] width 63 height 197
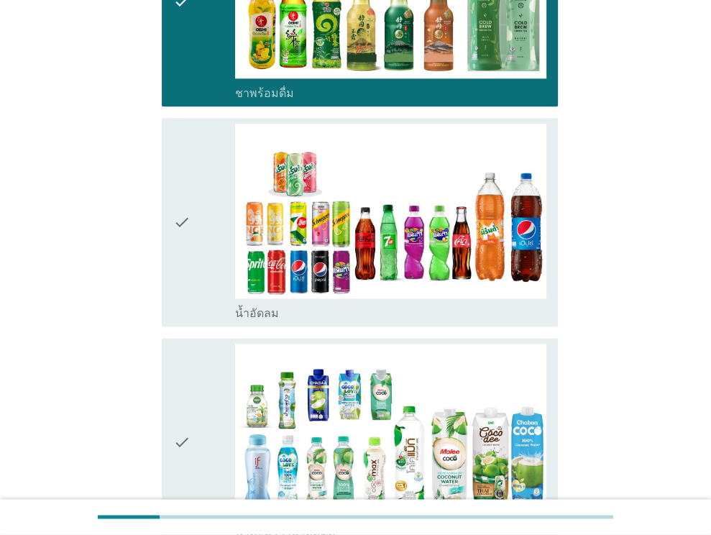
scroll to position [1221, 0]
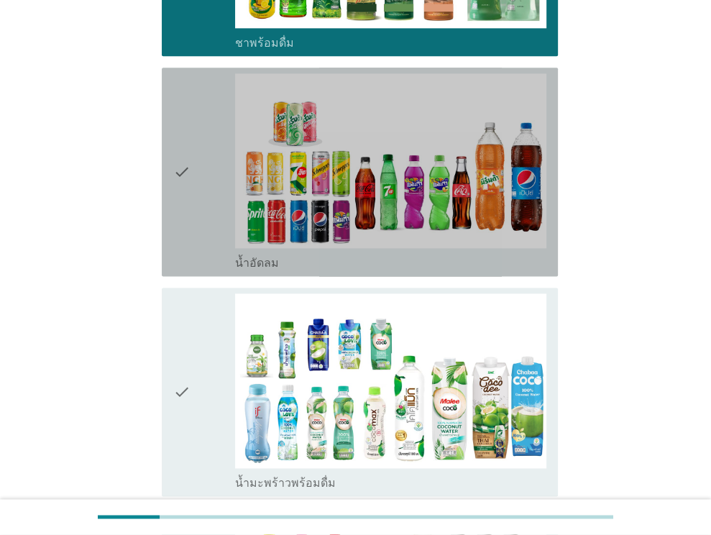
click at [185, 157] on icon "check" at bounding box center [181, 171] width 17 height 197
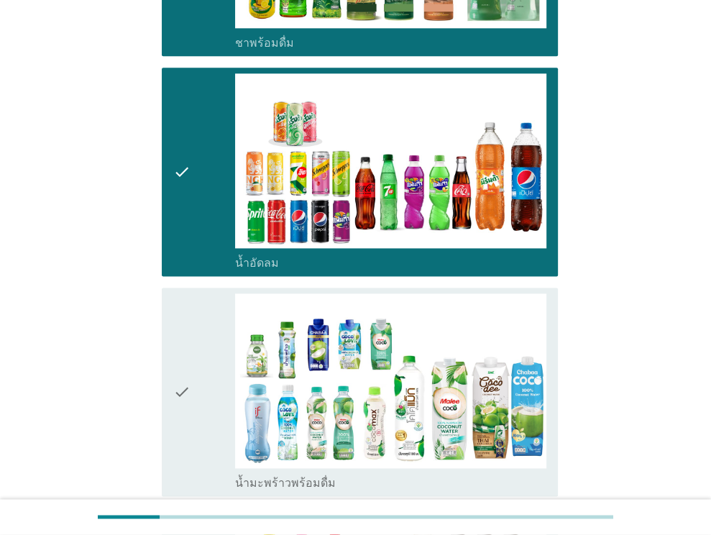
click at [191, 319] on div "check" at bounding box center [204, 391] width 63 height 197
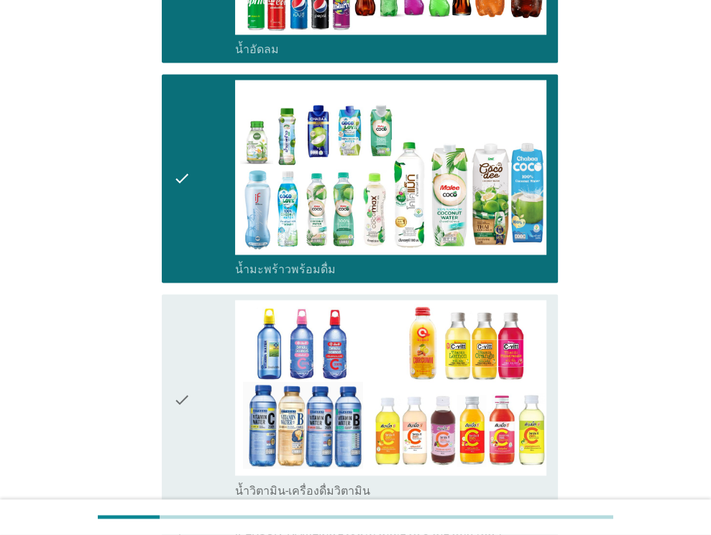
scroll to position [1592, 0]
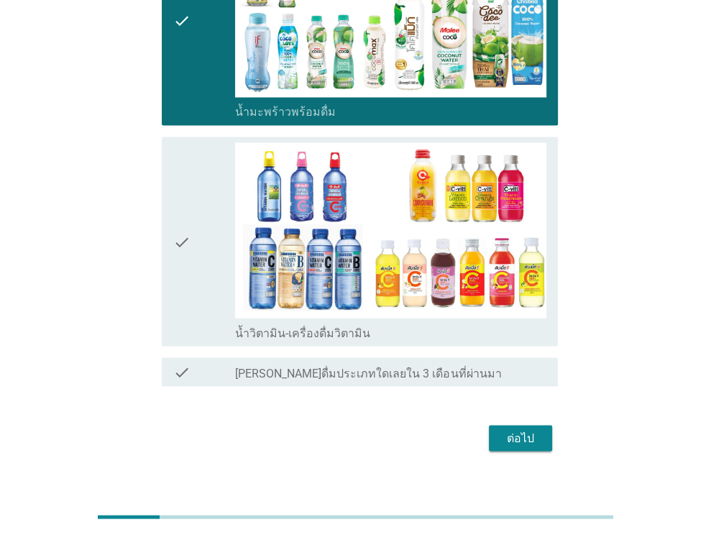
click at [210, 228] on div "check" at bounding box center [204, 240] width 63 height 197
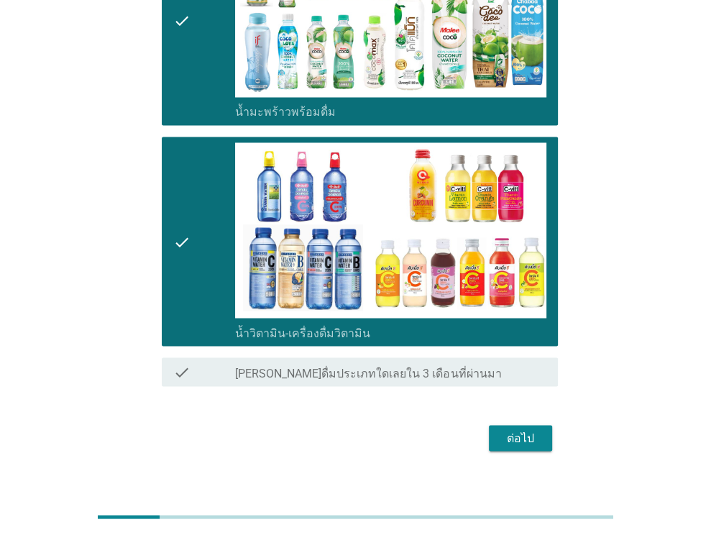
click at [509, 429] on div "ต่อไป" at bounding box center [520, 437] width 40 height 17
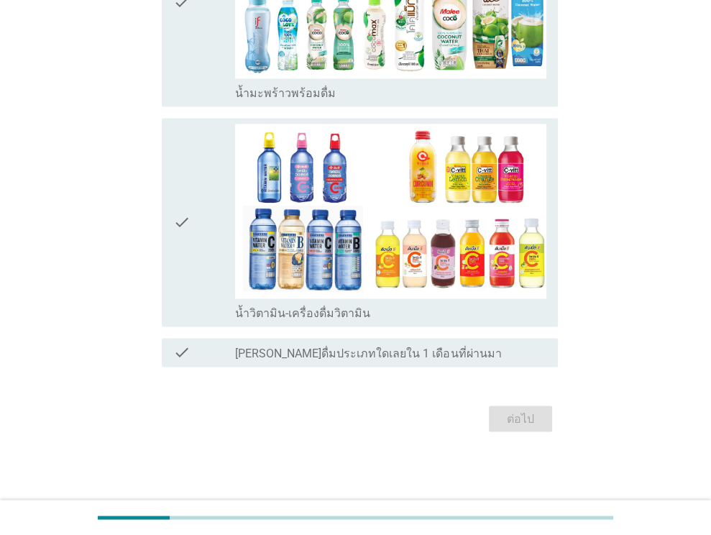
scroll to position [0, 0]
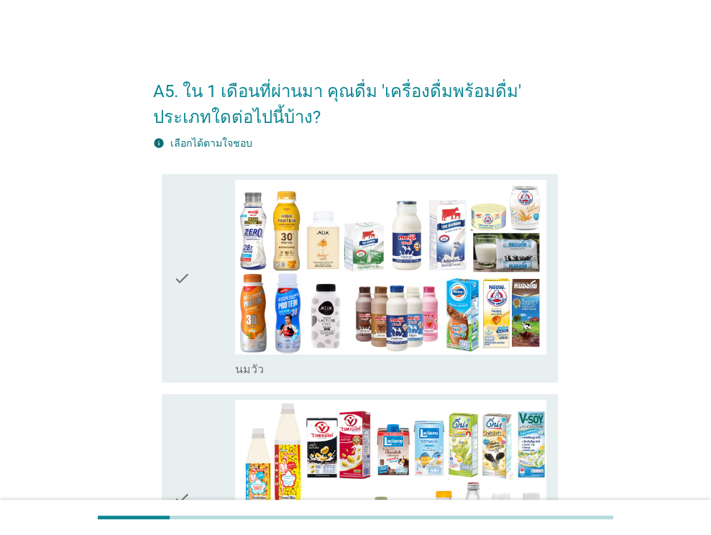
click at [210, 273] on div "check" at bounding box center [204, 278] width 63 height 197
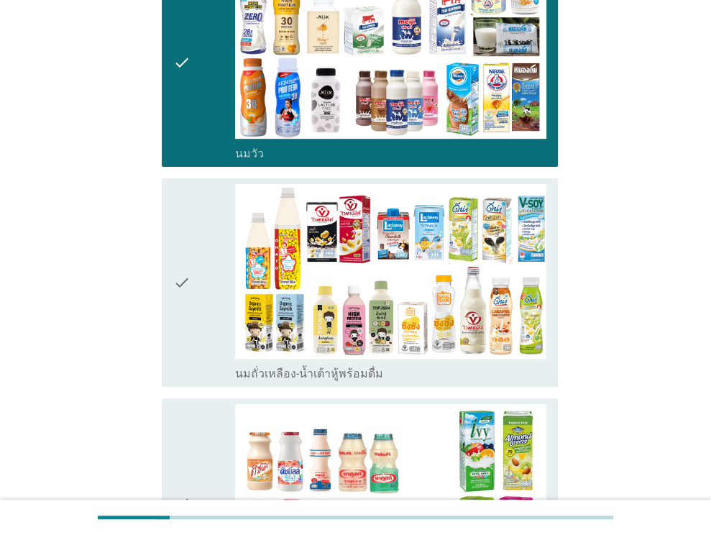
click at [209, 292] on div "check" at bounding box center [204, 282] width 63 height 197
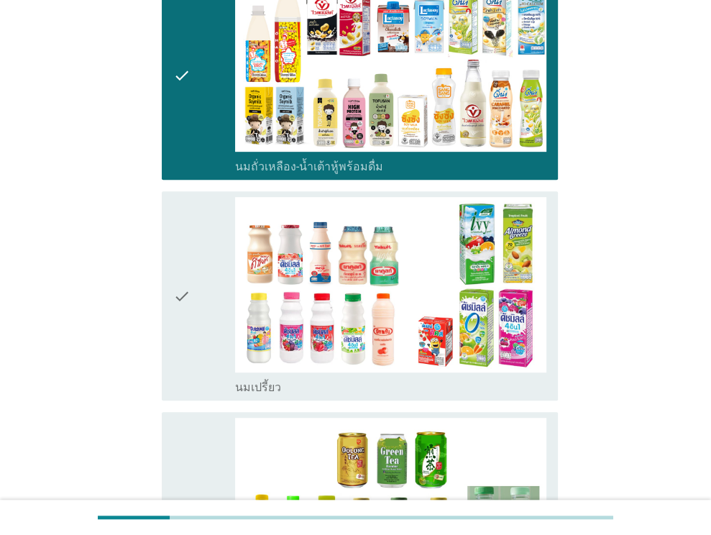
scroll to position [431, 0]
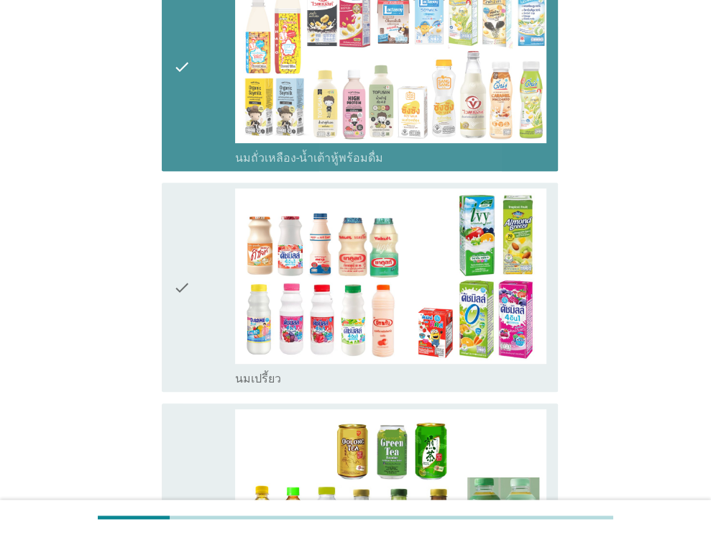
click at [172, 113] on div "check check_box_outline_blank นมถั่วเหลือง-น้ำเต้าหู้พร้อมดื่ม" at bounding box center [360, 67] width 396 height 208
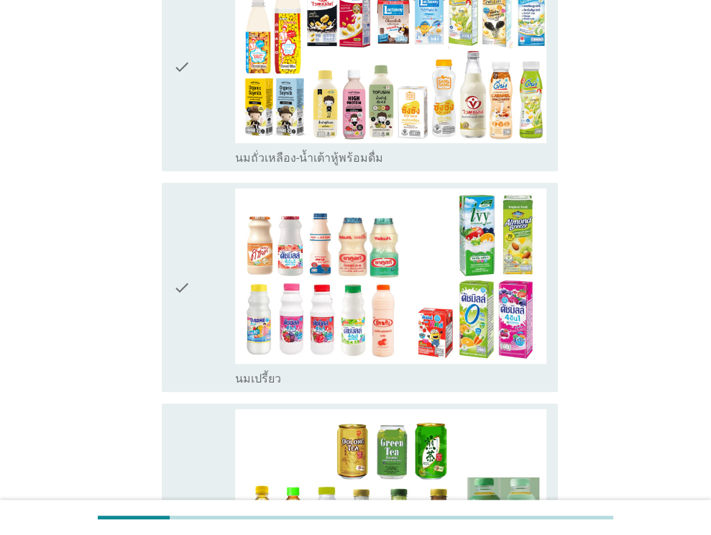
click at [195, 276] on div "check" at bounding box center [204, 286] width 63 height 197
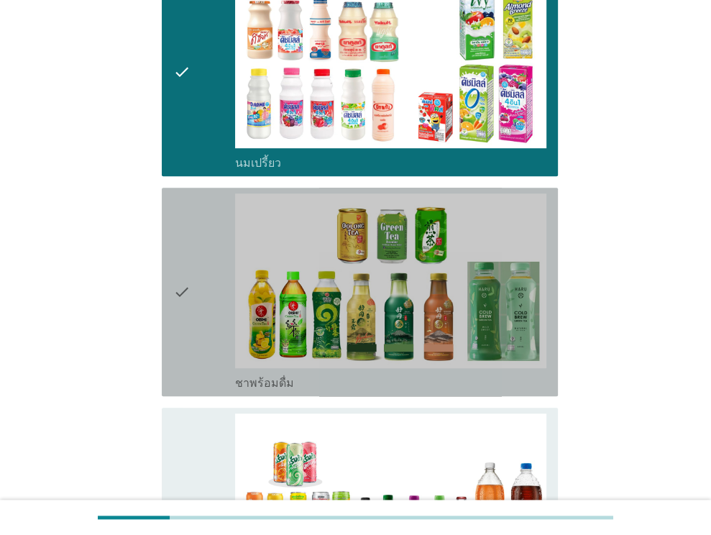
click at [193, 270] on div "check" at bounding box center [204, 291] width 63 height 197
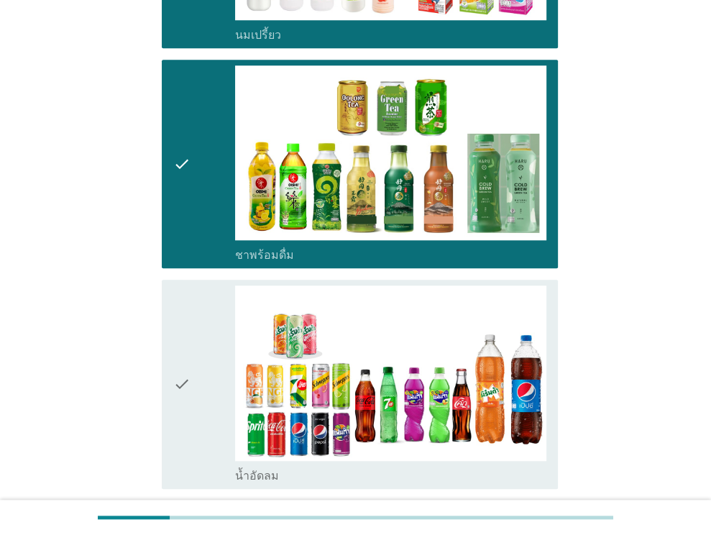
scroll to position [1006, 0]
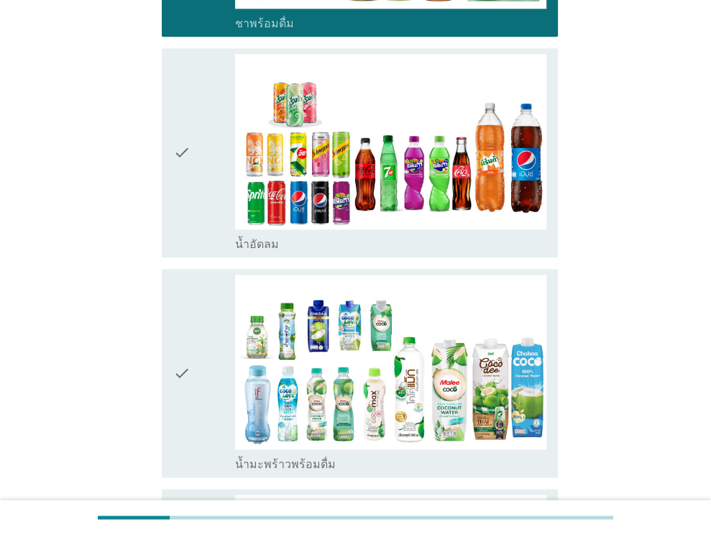
click at [177, 176] on icon "check" at bounding box center [181, 152] width 17 height 197
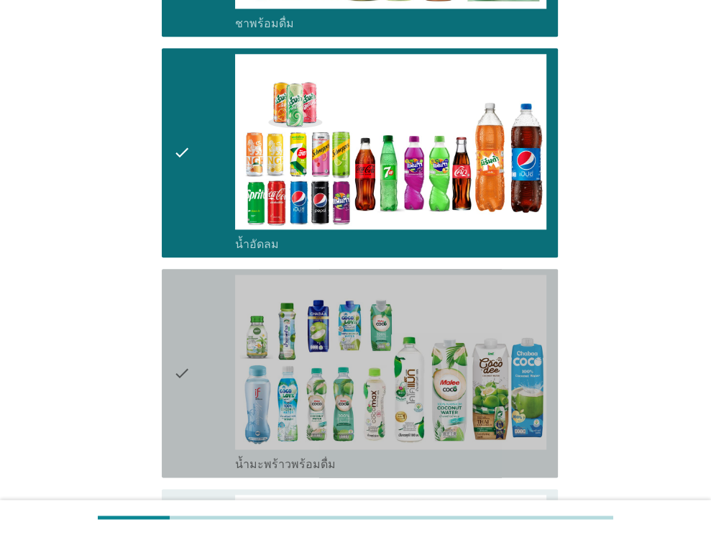
click at [188, 318] on icon "check" at bounding box center [181, 372] width 17 height 197
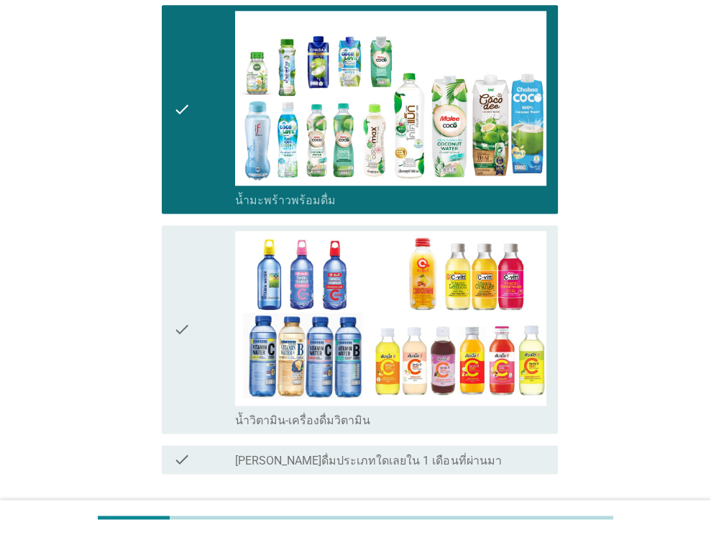
scroll to position [1365, 0]
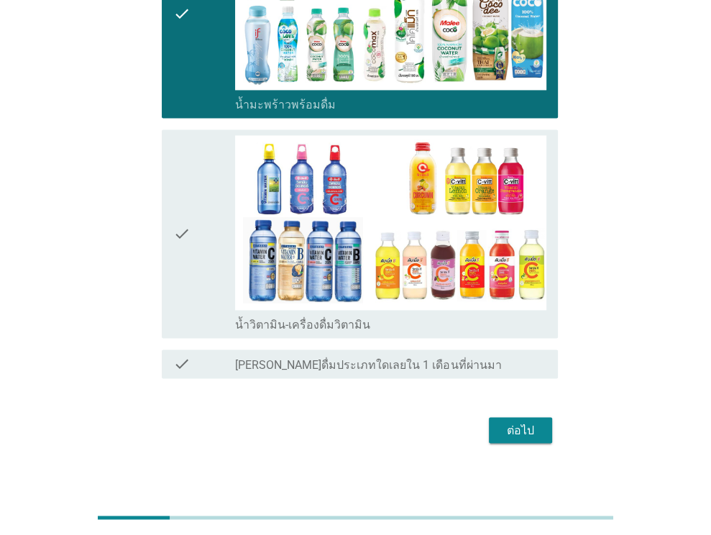
click at [188, 272] on icon "check" at bounding box center [181, 233] width 17 height 197
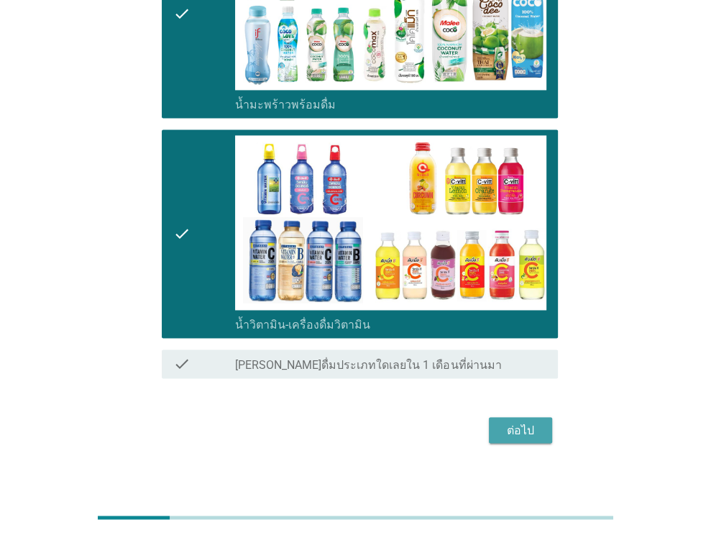
click at [528, 426] on div "ต่อไป" at bounding box center [520, 429] width 40 height 17
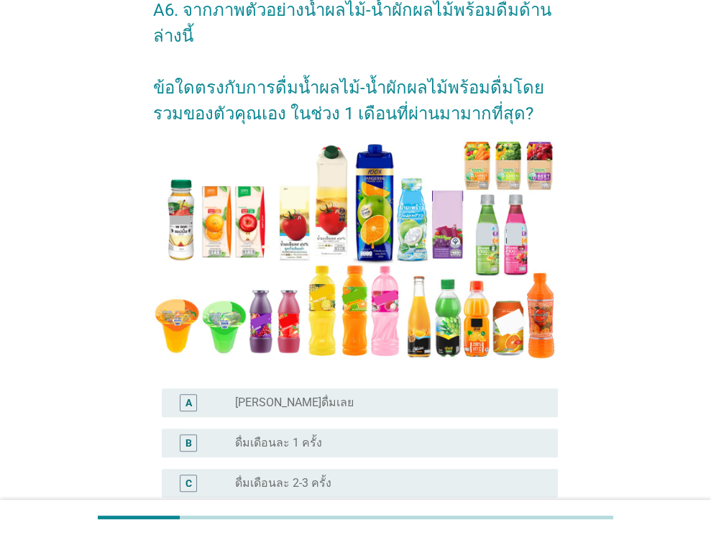
scroll to position [216, 0]
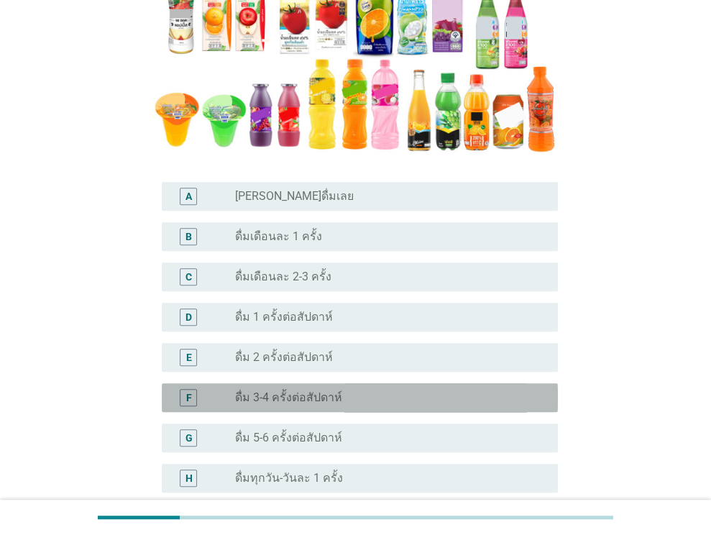
click at [329, 399] on label "ดื่ม 3-4 ครั้งต่อสัปดาห์" at bounding box center [288, 397] width 107 height 14
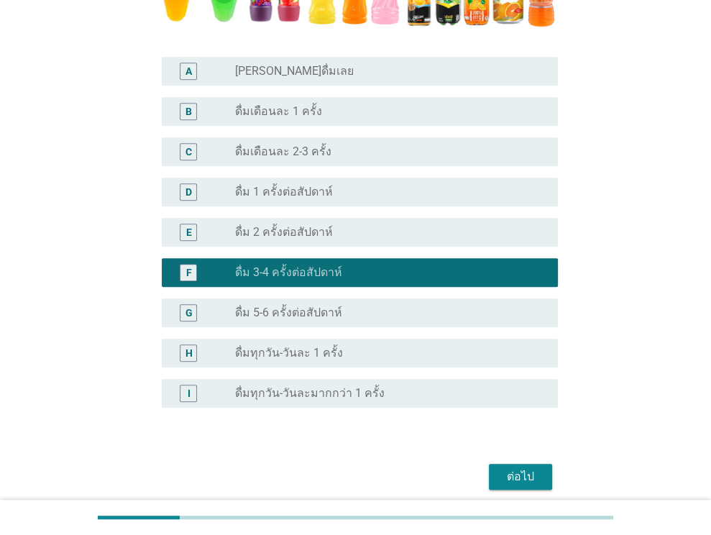
scroll to position [471, 0]
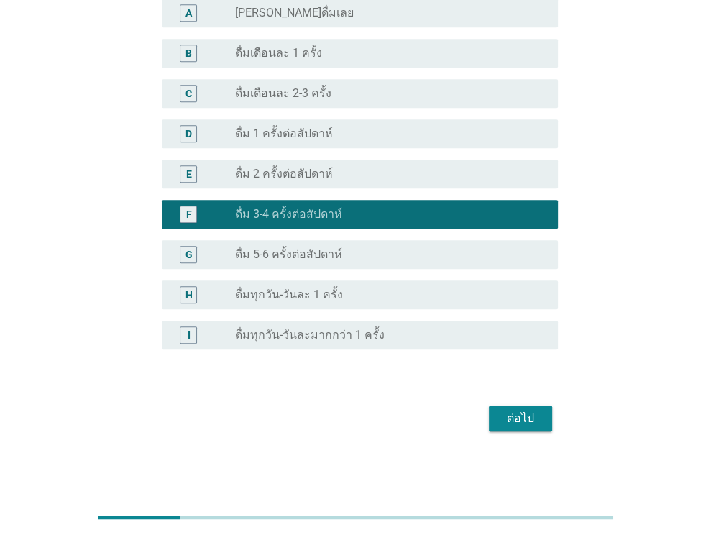
click at [536, 412] on div "ต่อไป" at bounding box center [520, 417] width 40 height 17
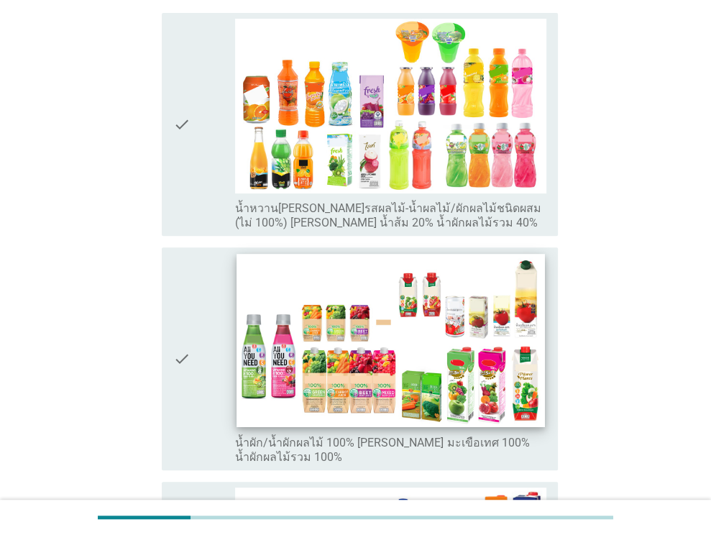
scroll to position [431, 0]
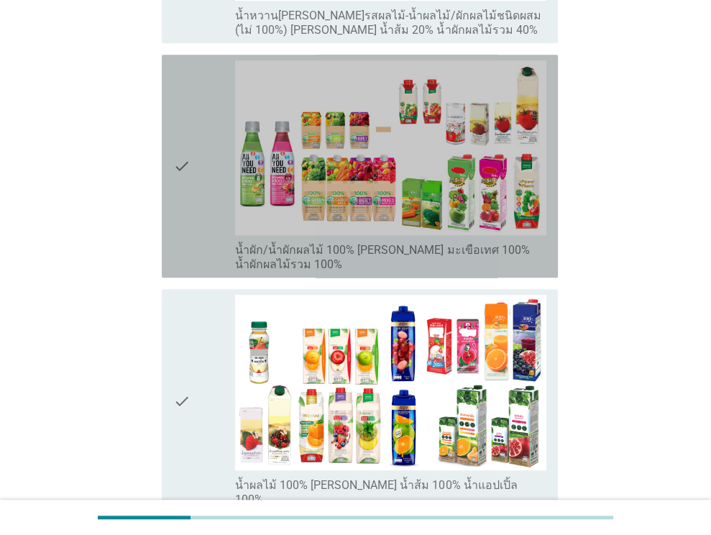
click at [185, 115] on icon "check" at bounding box center [181, 165] width 17 height 211
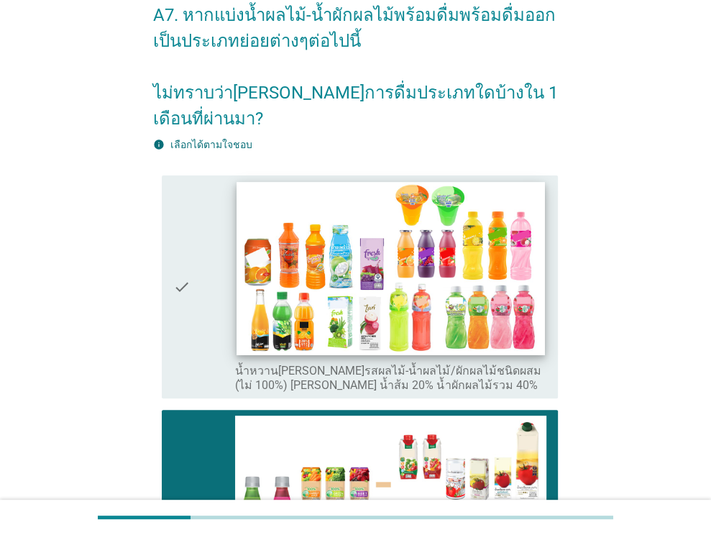
scroll to position [72, 0]
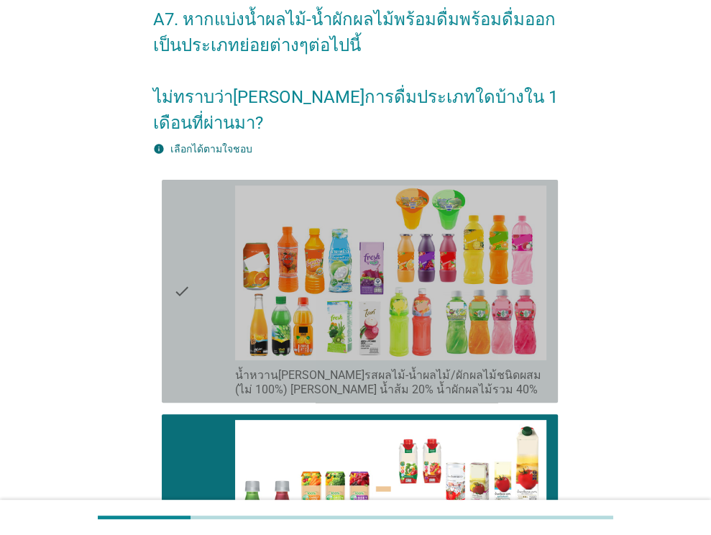
click at [207, 229] on div "check" at bounding box center [204, 290] width 63 height 211
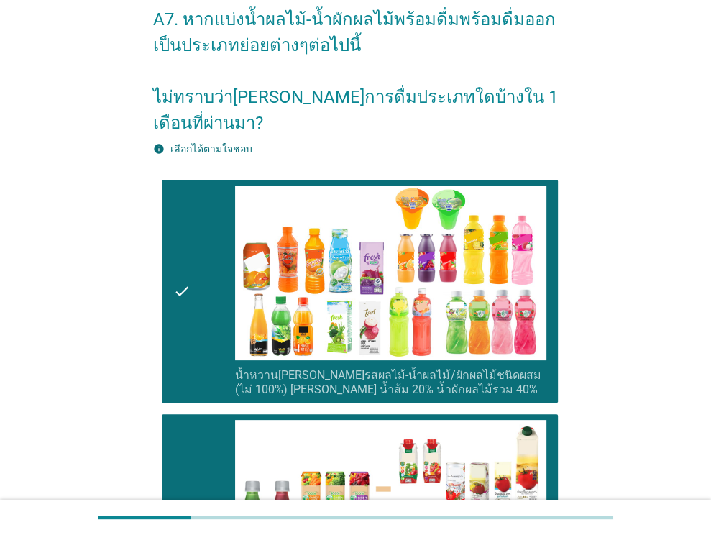
click at [205, 199] on div "check" at bounding box center [204, 290] width 63 height 211
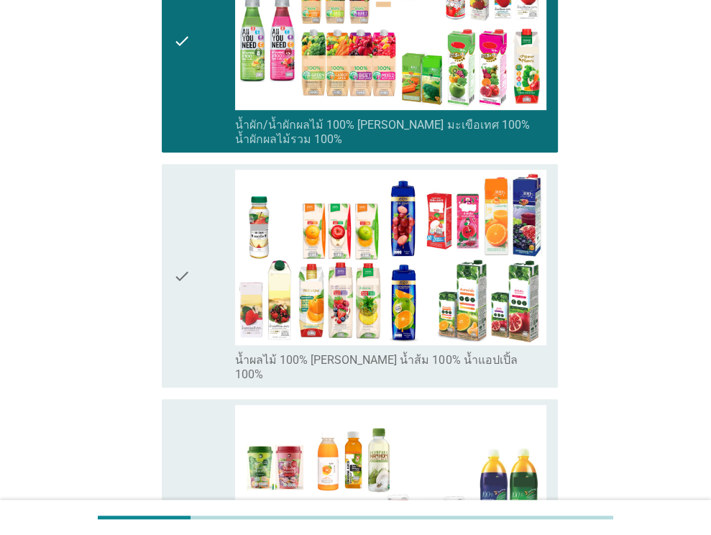
scroll to position [718, 0]
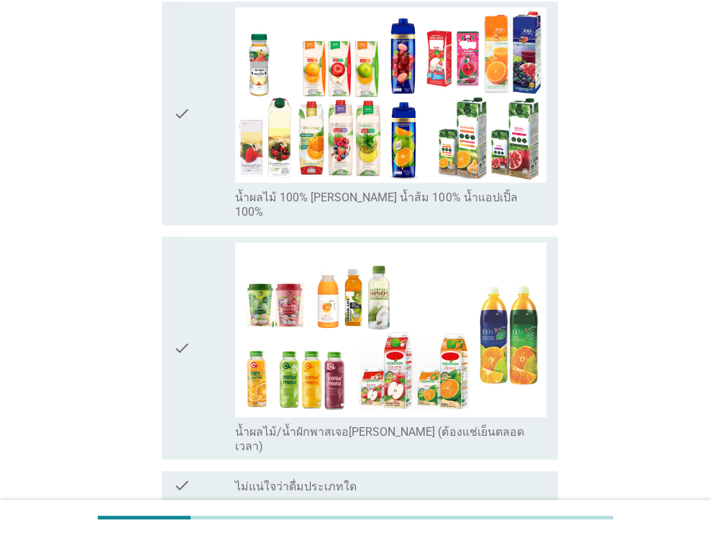
click at [201, 180] on div "check check_box_outline_blank น้ำผลไม้ 100% [PERSON_NAME] น้ำส้ม 100% น้ำแอปเปิ…" at bounding box center [360, 112] width 396 height 223
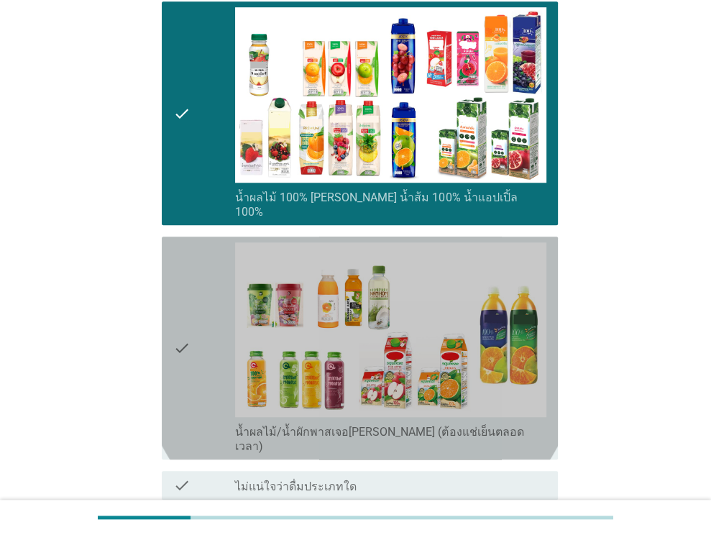
click at [203, 281] on div "check" at bounding box center [204, 347] width 63 height 211
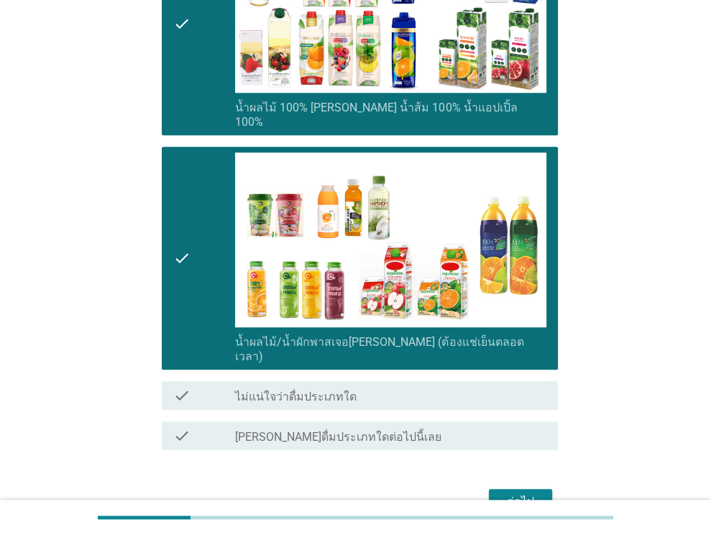
scroll to position [835, 0]
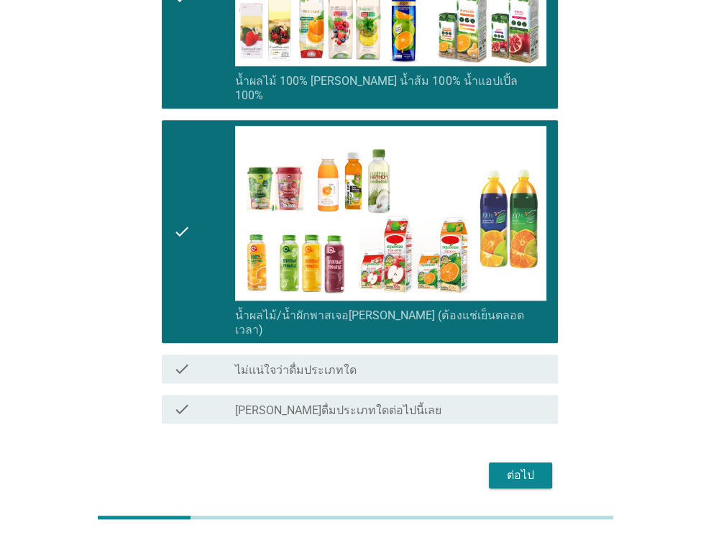
click at [190, 207] on icon "check" at bounding box center [181, 231] width 17 height 211
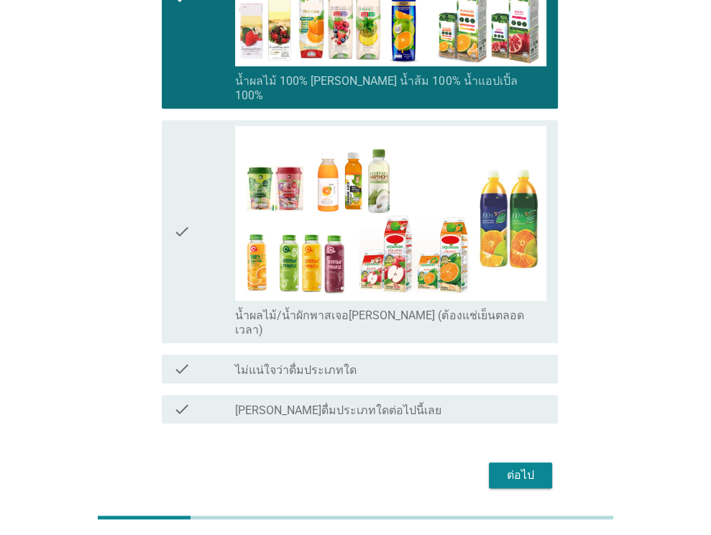
click at [169, 200] on div "check check_box_outline_blank น้ำผลไม้/น้ำผักพาสเจอ[PERSON_NAME] (ต้องแช่เย็นตล…" at bounding box center [360, 231] width 396 height 223
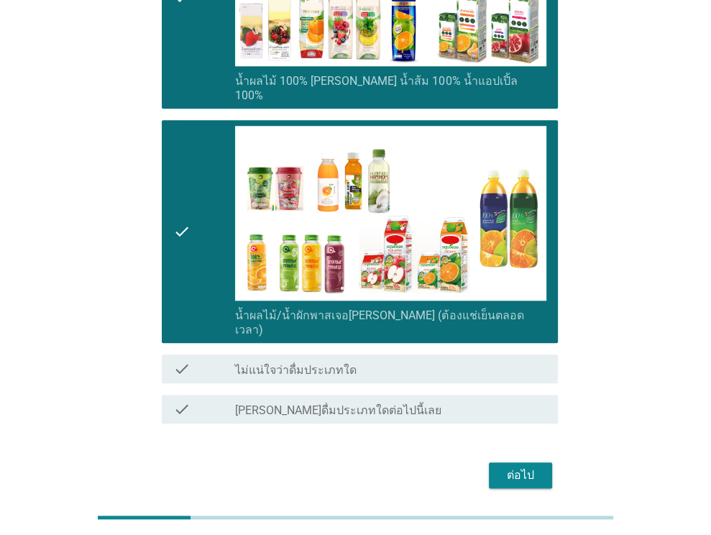
click at [505, 466] on div "ต่อไป" at bounding box center [520, 474] width 40 height 17
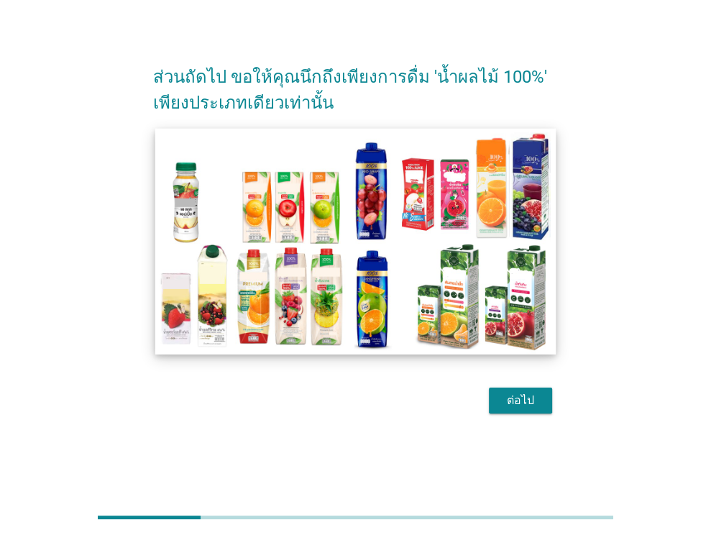
scroll to position [34, 0]
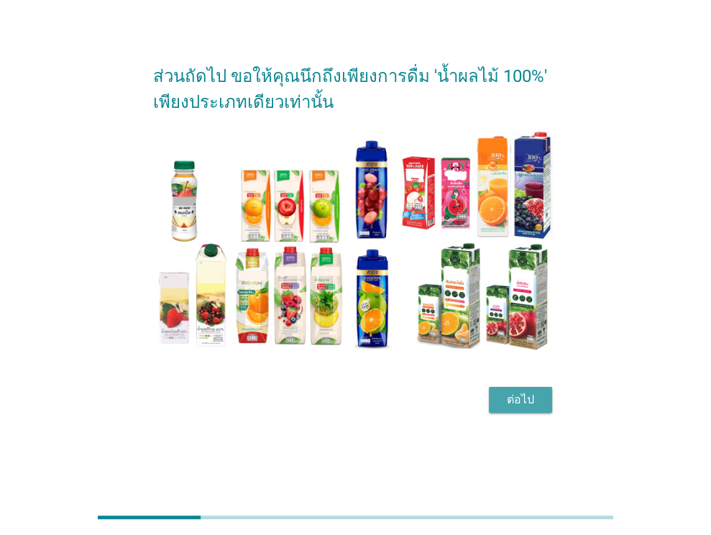
click at [532, 394] on div "ต่อไป" at bounding box center [520, 399] width 40 height 17
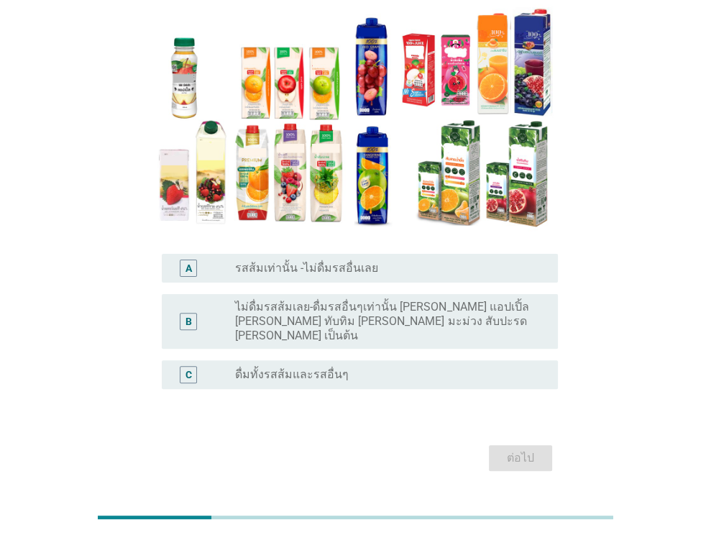
scroll to position [144, 0]
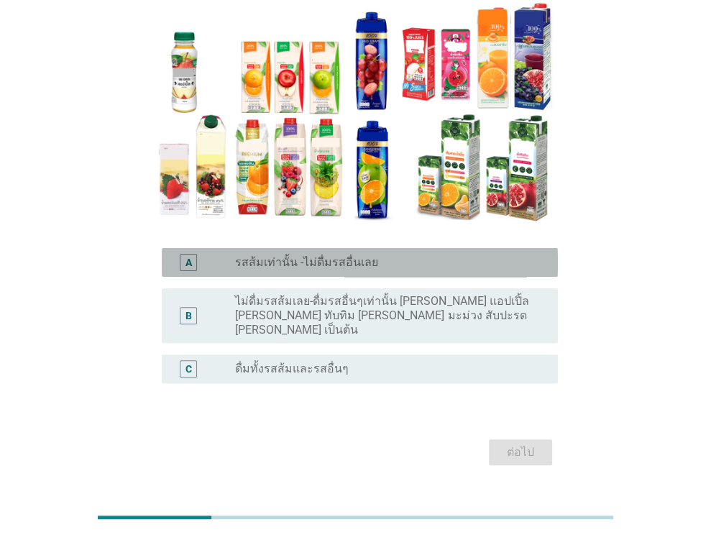
click at [388, 266] on div "radio_button_unchecked รสส้มเท่านั้น -ไม่ดื่มรสอื่นเลย" at bounding box center [385, 262] width 300 height 14
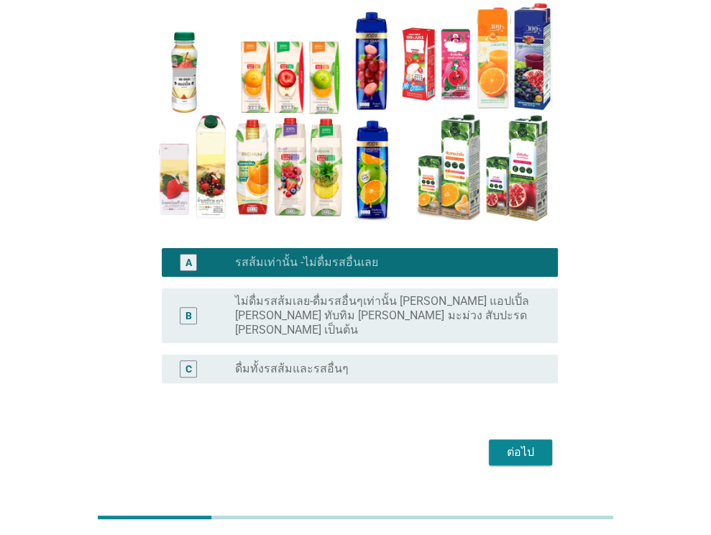
click at [432, 297] on label "ไม่ดื่มรสส้มเลย-ดื่มรสอื่นๆเท่านั้น [PERSON_NAME] แอปเปิ้ล [PERSON_NAME] ทับทิม…" at bounding box center [385, 315] width 300 height 43
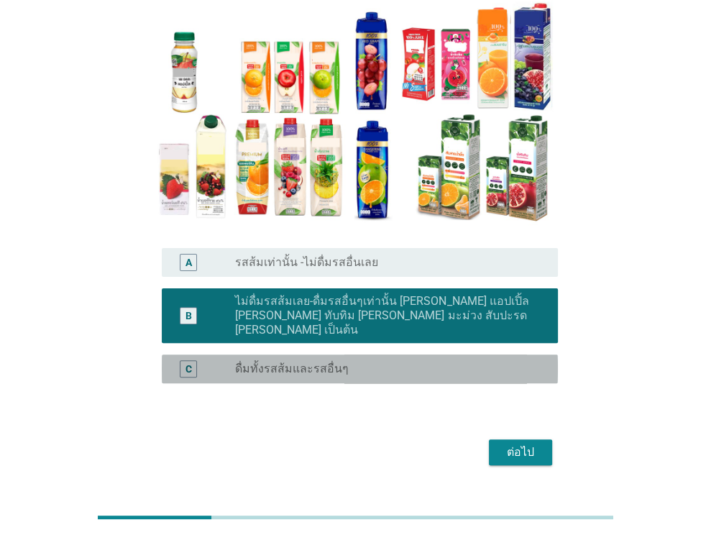
click at [440, 361] on div "radio_button_unchecked ดื่มทั้งรสส้มและรสอื่นๆ" at bounding box center [385, 368] width 300 height 14
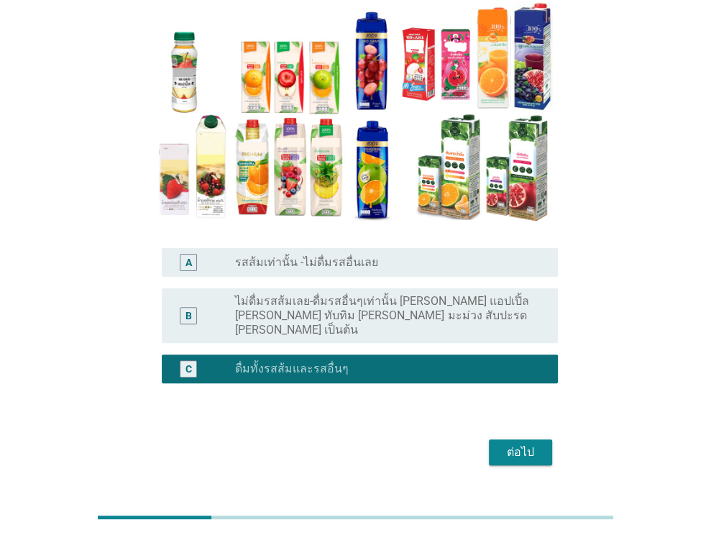
click at [528, 481] on div "A8. ใน 1 เดือนที่ผ่านมา คุณดื่ม 'น้ำผลไม้พร้อมดื่ม 100%' รสชาติใดบ้าง? A radio_…" at bounding box center [355, 195] width 676 height 607
click at [526, 443] on div "ต่อไป" at bounding box center [520, 451] width 40 height 17
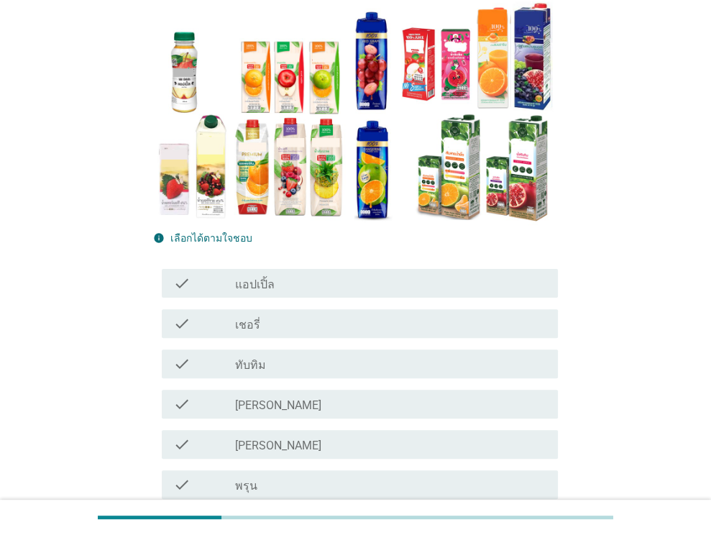
click at [300, 282] on div "check_box_outline_blank แอปเปิ้ล" at bounding box center [390, 282] width 311 height 17
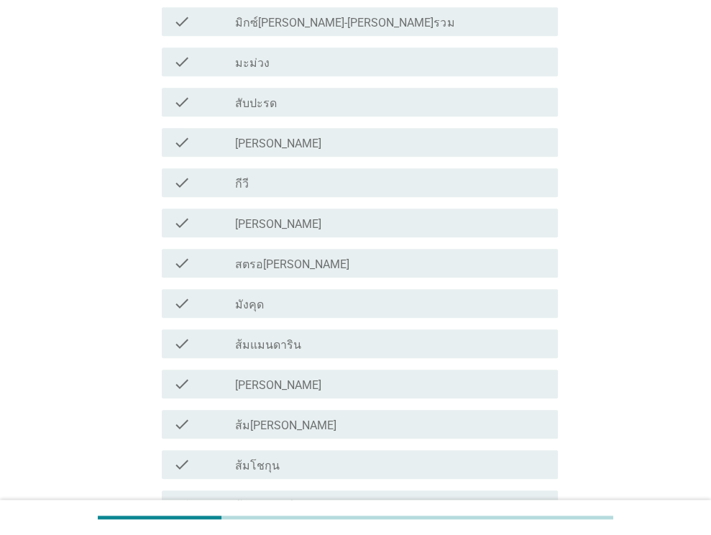
scroll to position [718, 0]
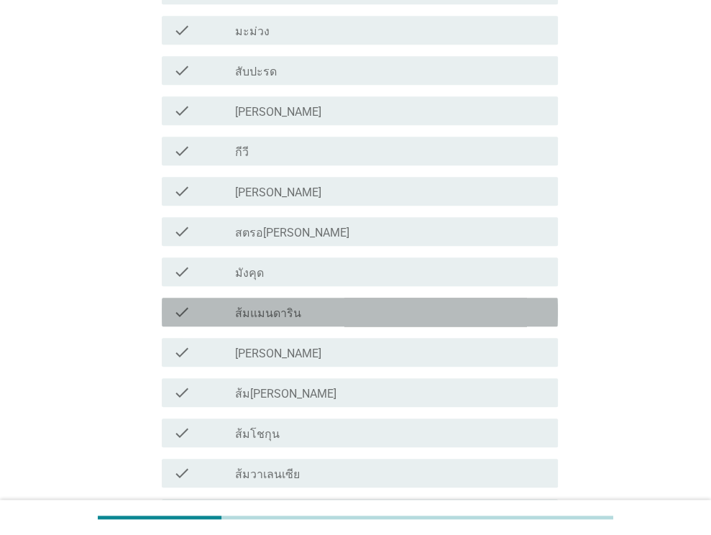
click at [318, 318] on div "check_box_outline_blank ส้มแมนดาริน" at bounding box center [390, 311] width 311 height 17
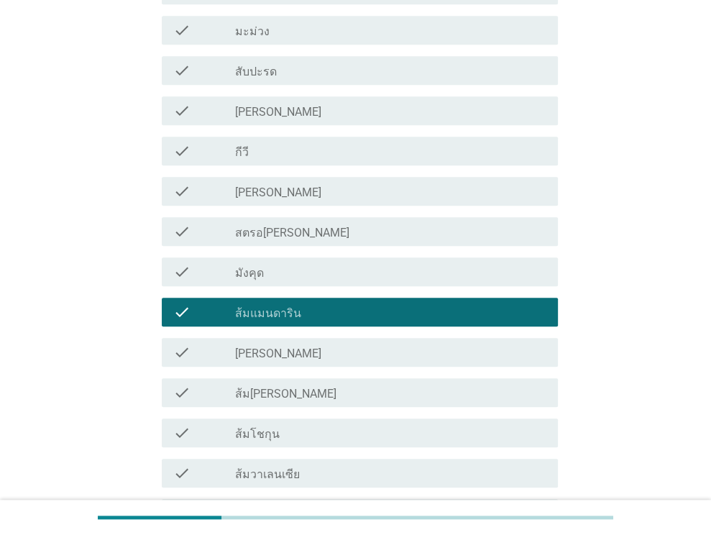
drag, startPoint x: 319, startPoint y: 353, endPoint x: 317, endPoint y: 385, distance: 31.7
click at [319, 356] on div "check_box_outline_blank [PERSON_NAME]" at bounding box center [390, 351] width 311 height 17
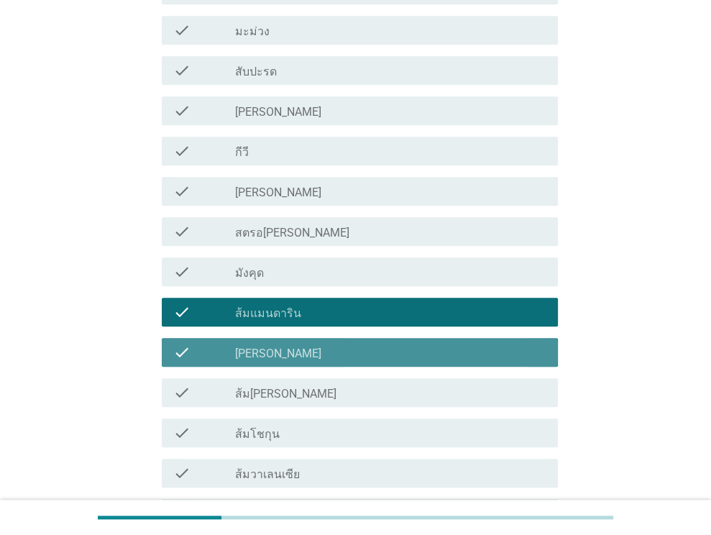
click at [318, 392] on div "check_box_outline_blank ส้ม[PERSON_NAME]" at bounding box center [390, 392] width 311 height 17
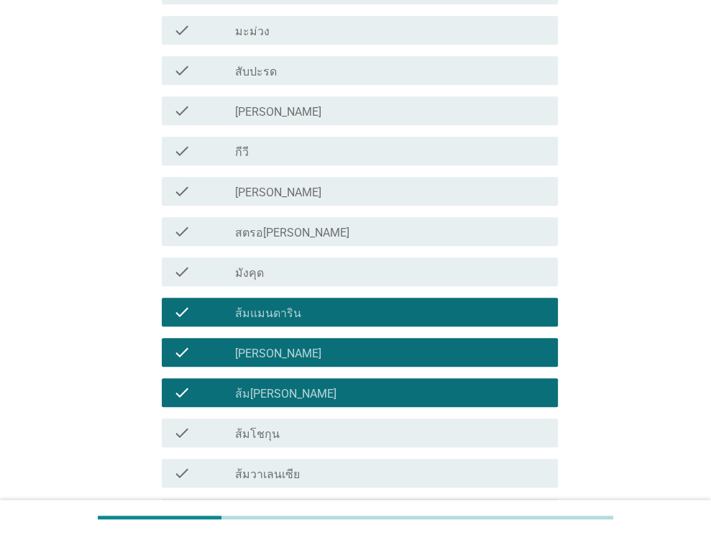
scroll to position [862, 0]
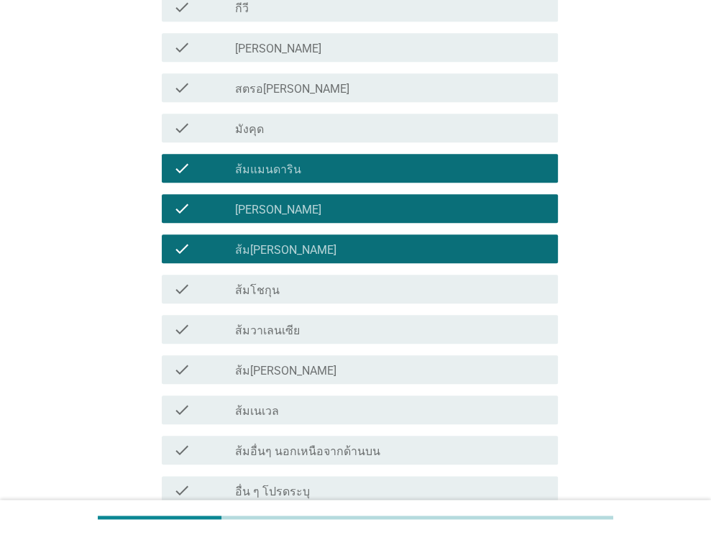
click at [325, 300] on div "check check_box_outline_blank ส้มโชกุน" at bounding box center [360, 288] width 396 height 29
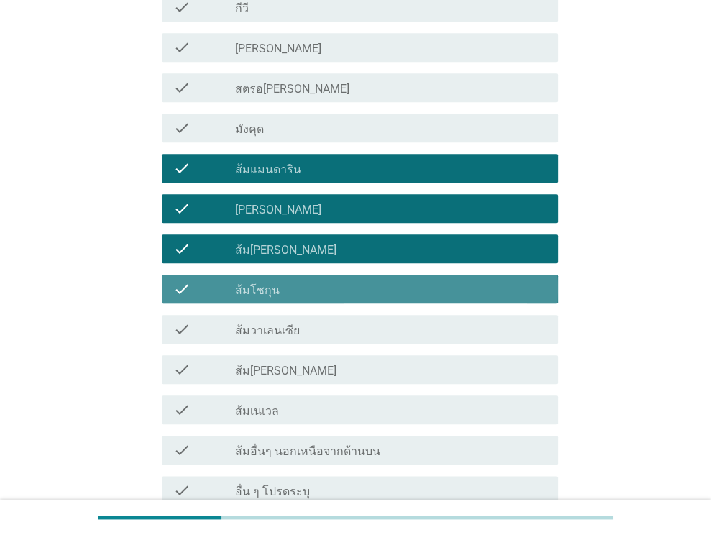
click at [327, 338] on div "check_box_outline_blank ส้มวาเลนเซีย" at bounding box center [390, 328] width 311 height 17
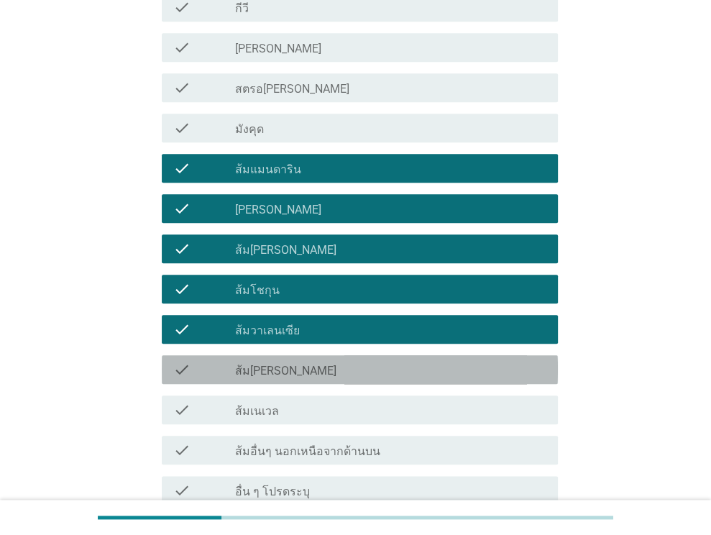
click at [330, 372] on div "check_box_outline_blank ส้ม[PERSON_NAME]" at bounding box center [390, 369] width 311 height 17
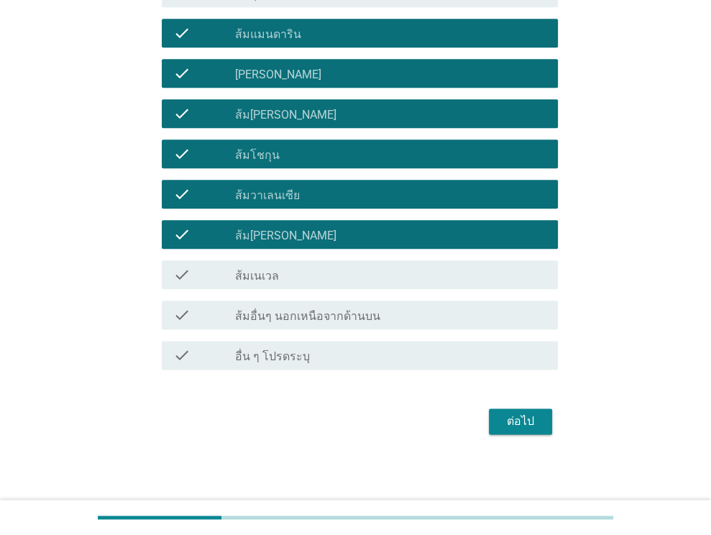
scroll to position [1000, 0]
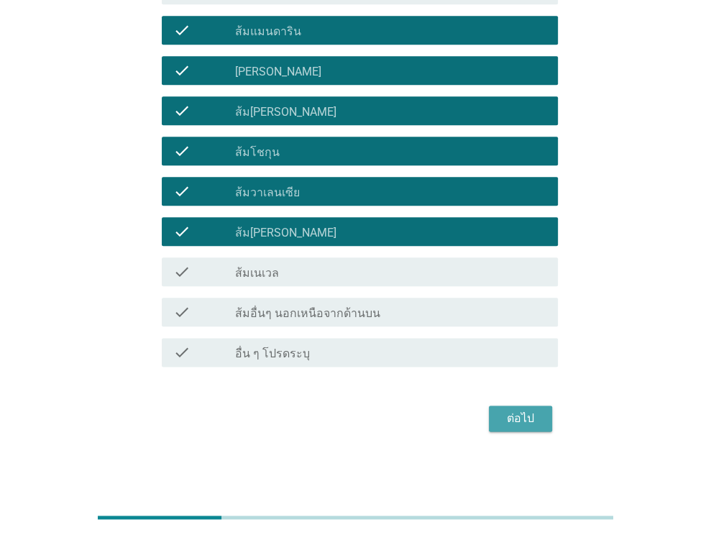
click at [534, 415] on div "ต่อไป" at bounding box center [520, 417] width 40 height 17
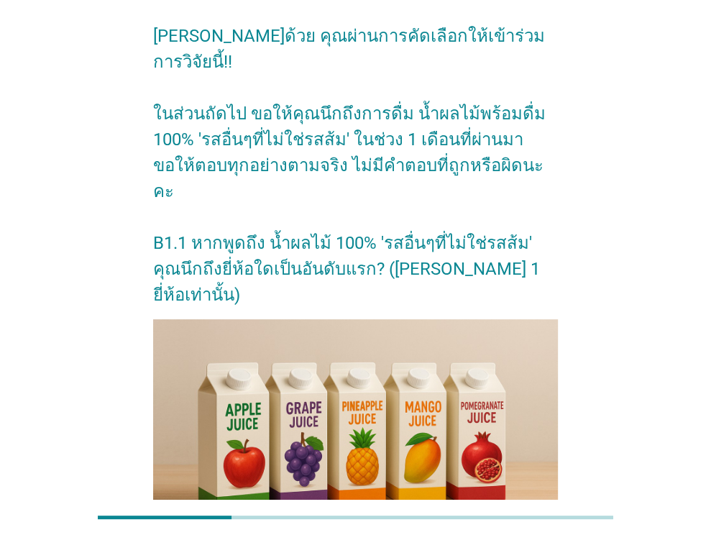
scroll to position [20, 0]
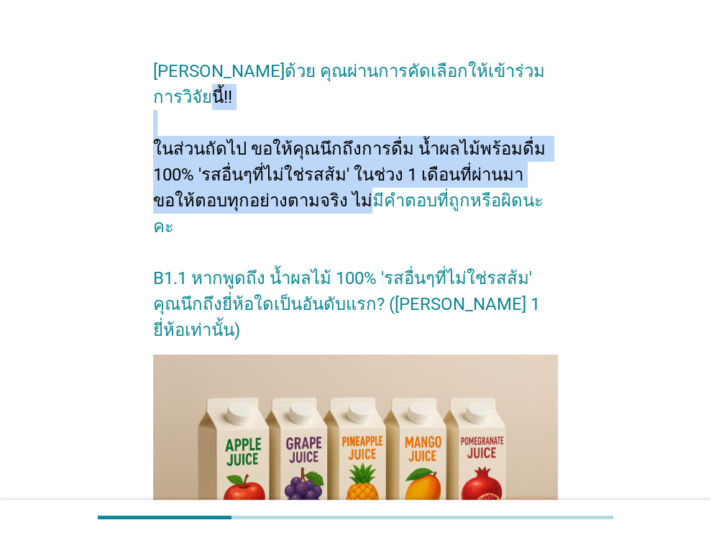
drag, startPoint x: 160, startPoint y: 123, endPoint x: 422, endPoint y: 170, distance: 265.8
click at [422, 170] on h2 "[PERSON_NAME]ด้วย คุณผ่านการคัดเลือกให้เข้าร่วมการวิจัยนี้!! ในส่วนถัดไป ขอให้ค…" at bounding box center [355, 193] width 404 height 299
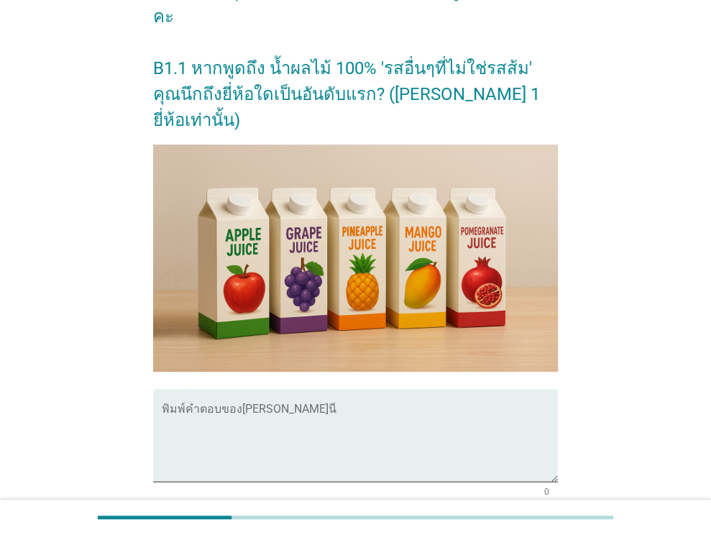
scroll to position [307, 0]
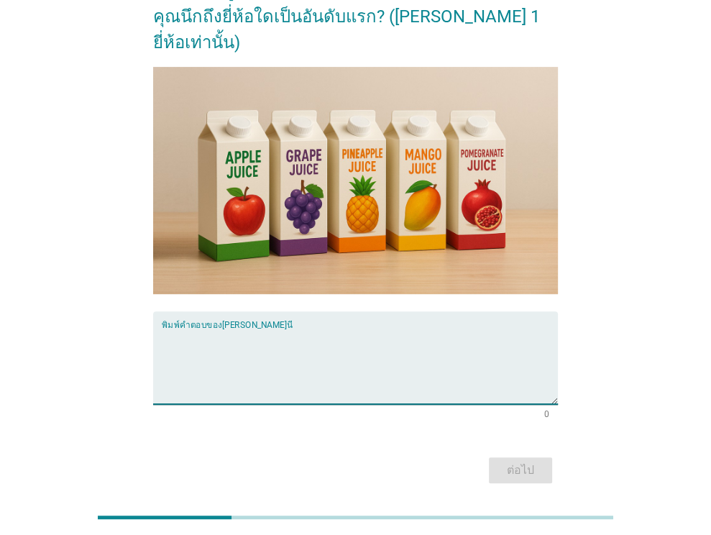
click at [276, 336] on textarea "พิมพ์คำตอบของคุณ ที่นี่" at bounding box center [360, 365] width 396 height 75
type textarea "[PERSON_NAME]"
click at [545, 457] on button "ต่อไป" at bounding box center [520, 470] width 63 height 26
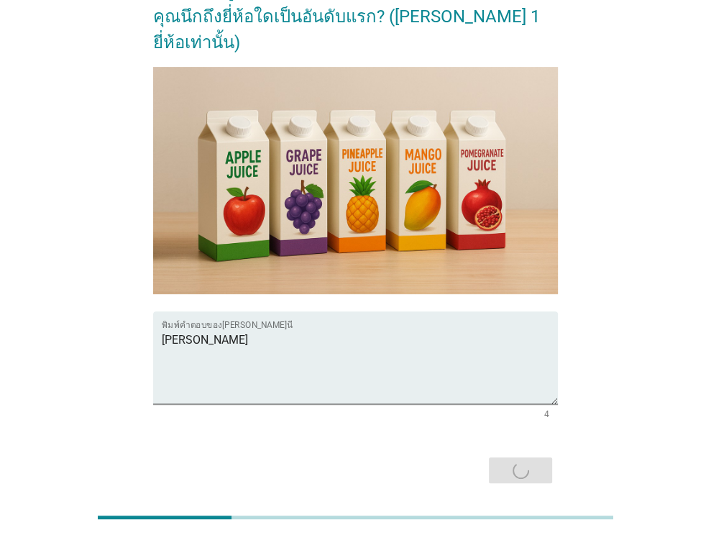
scroll to position [0, 0]
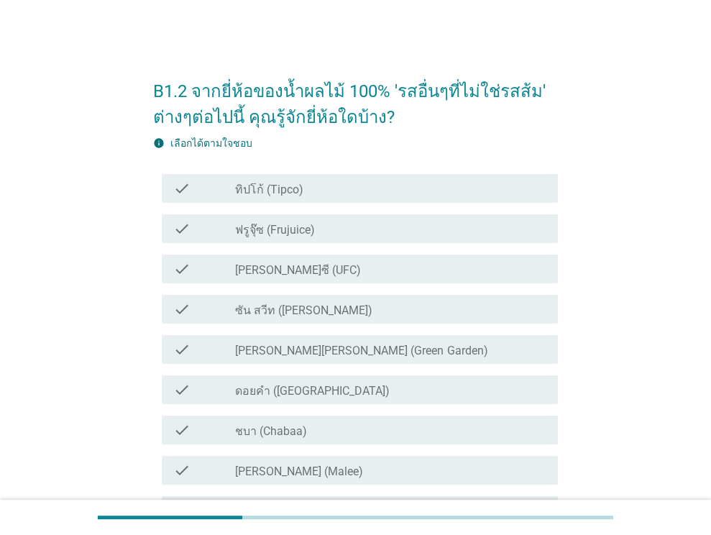
click at [371, 200] on div "check check_box_outline_blank ทิปโก้ (Tipco)" at bounding box center [360, 188] width 396 height 29
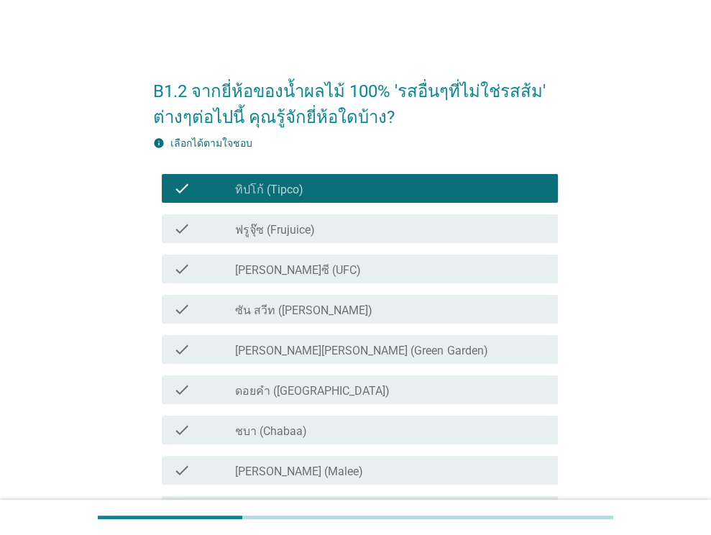
click at [374, 275] on div "check_box_outline_blank [PERSON_NAME]ซี (UFC)" at bounding box center [390, 268] width 311 height 17
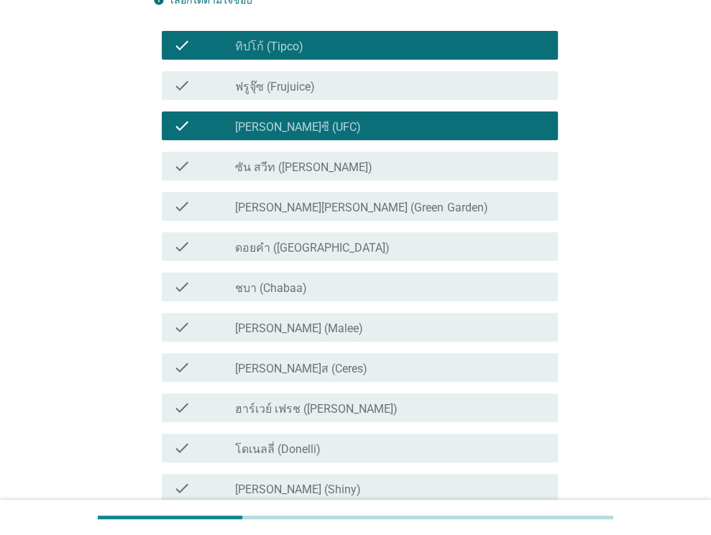
scroll to position [144, 0]
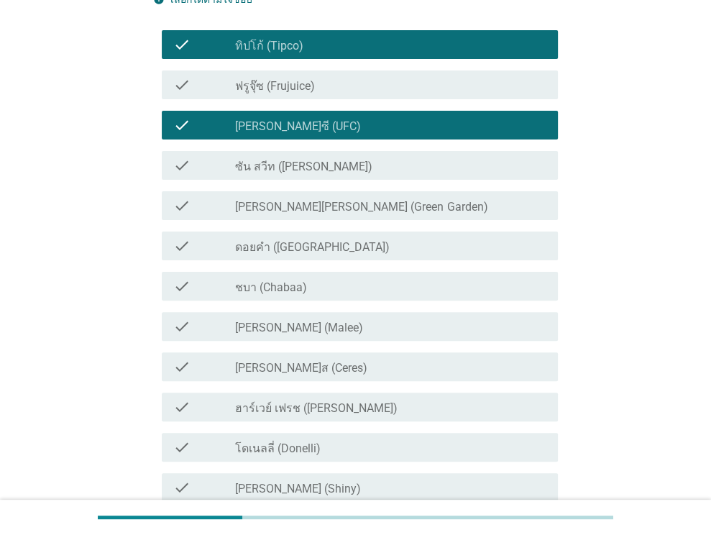
click at [382, 237] on div "check_box_outline_blank ดอยคำ (Doi-Khham)" at bounding box center [390, 245] width 311 height 17
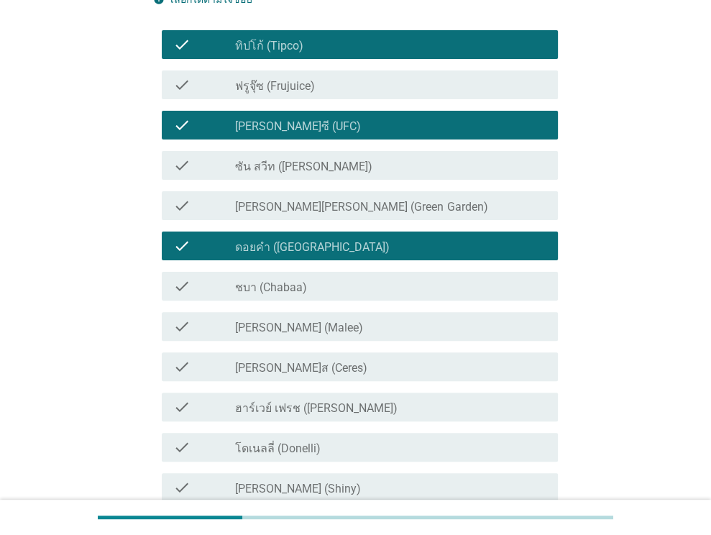
click at [374, 291] on div "check_box_outline_blank ชบา (Chabaa)" at bounding box center [390, 285] width 311 height 17
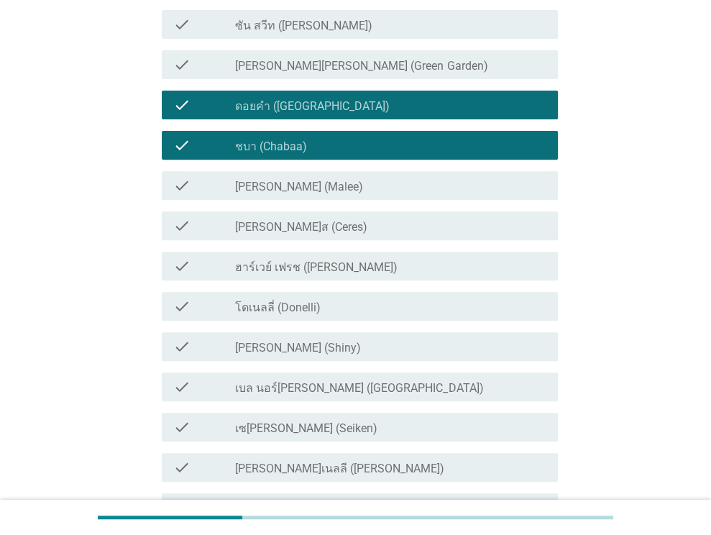
scroll to position [287, 0]
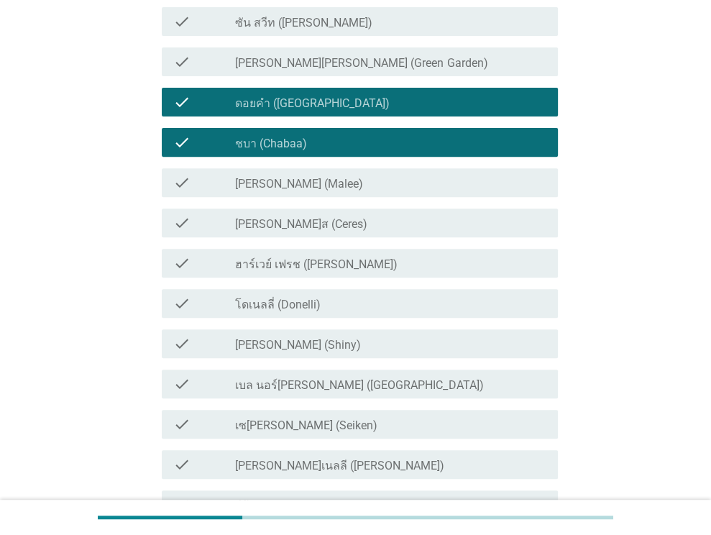
click at [382, 192] on div "check check_box_outline_blank [PERSON_NAME] (Malee)" at bounding box center [360, 182] width 396 height 29
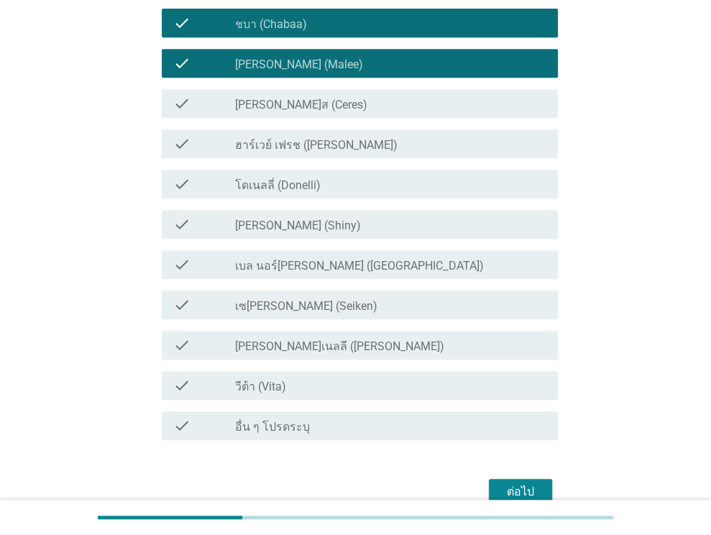
scroll to position [431, 0]
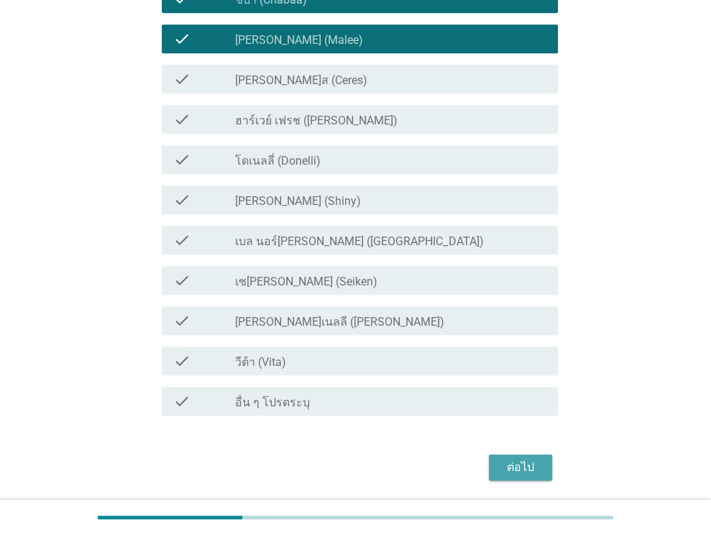
click at [519, 472] on div "ต่อไป" at bounding box center [520, 466] width 40 height 17
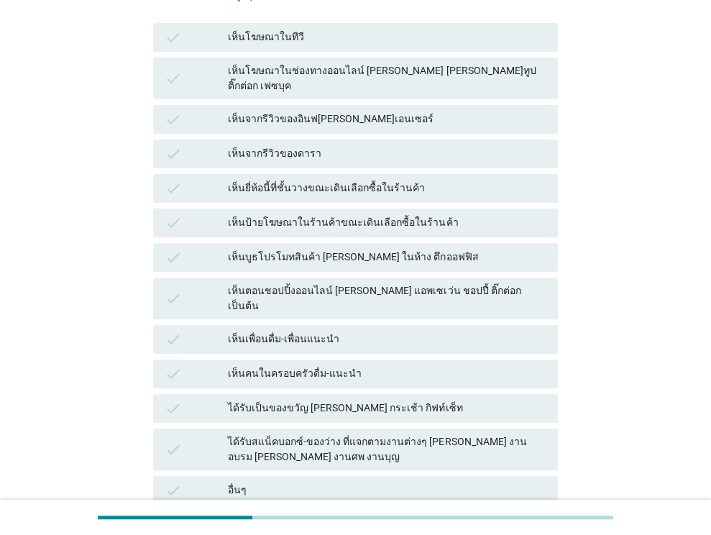
scroll to position [216, 0]
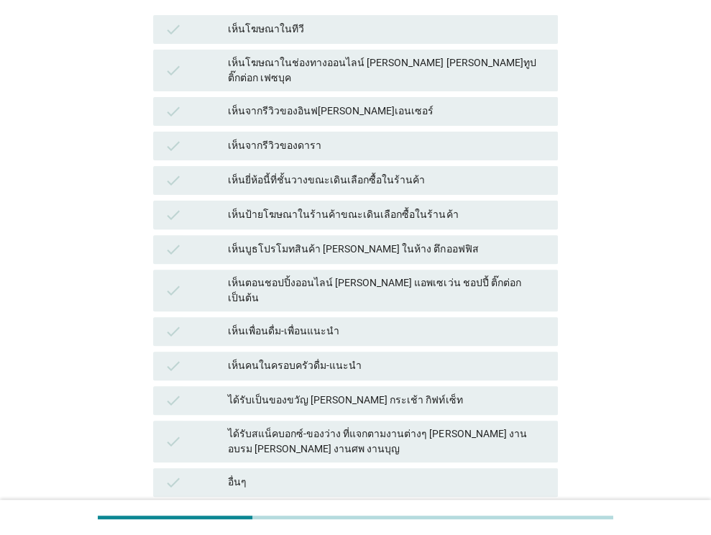
click at [438, 70] on div "เห็นโฆษณาในช่องทางออนไลน์ [PERSON_NAME] [PERSON_NAME]ทูป ติ๊กต่อก เฟซบุค" at bounding box center [387, 70] width 318 height 30
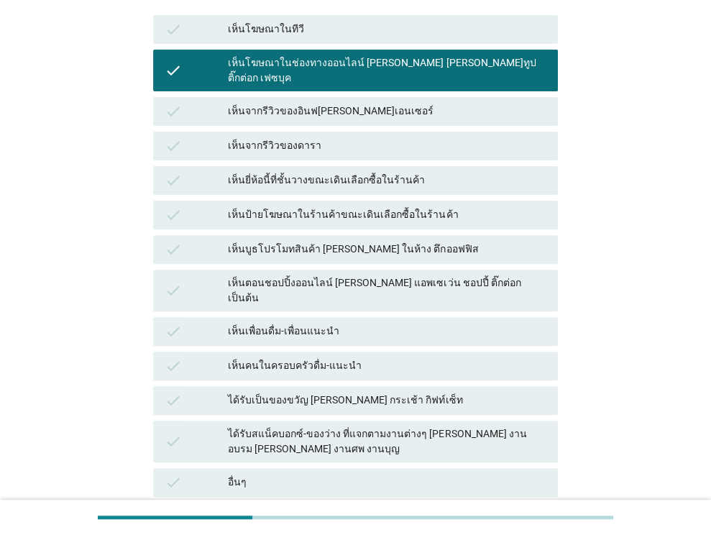
click at [417, 275] on div "เห็นตอนชอปปิ้งออนไลน์ [PERSON_NAME] แอพเซเว่น ชอปปี้ ติ๊กต่อก เป็นต้น" at bounding box center [387, 290] width 318 height 30
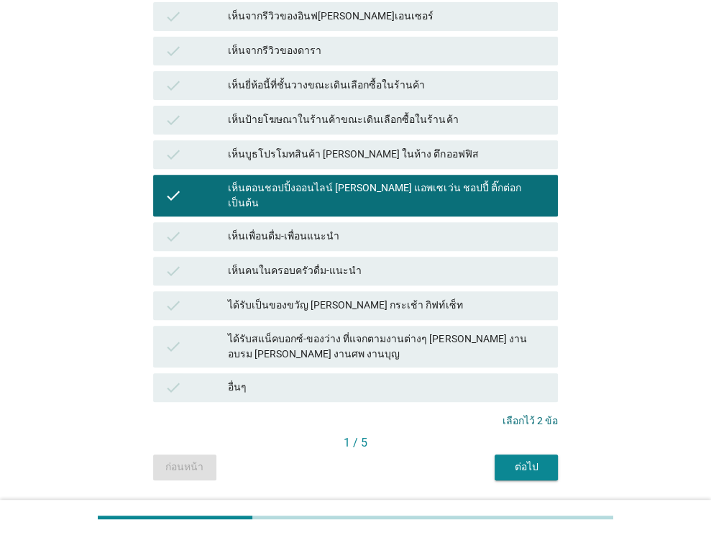
scroll to position [328, 0]
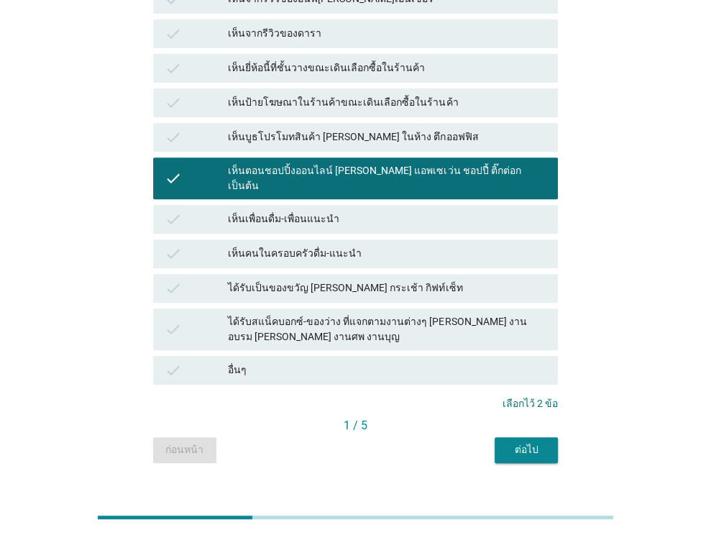
drag, startPoint x: 359, startPoint y: 192, endPoint x: 360, endPoint y: 235, distance: 43.1
click at [360, 210] on div "เห็นเพื่อนดื่ม-เพื่อนแนะนำ" at bounding box center [387, 218] width 318 height 17
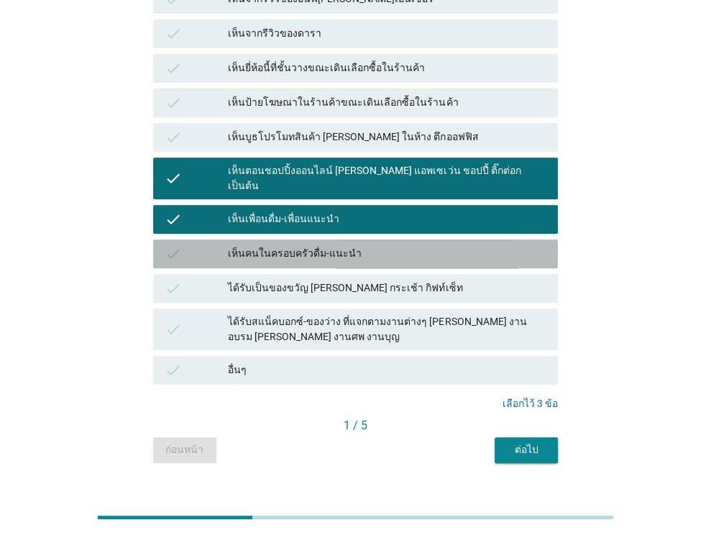
click at [364, 245] on div "เห็นคนในครอบครัวดื่ม-แนะนำ" at bounding box center [387, 253] width 318 height 17
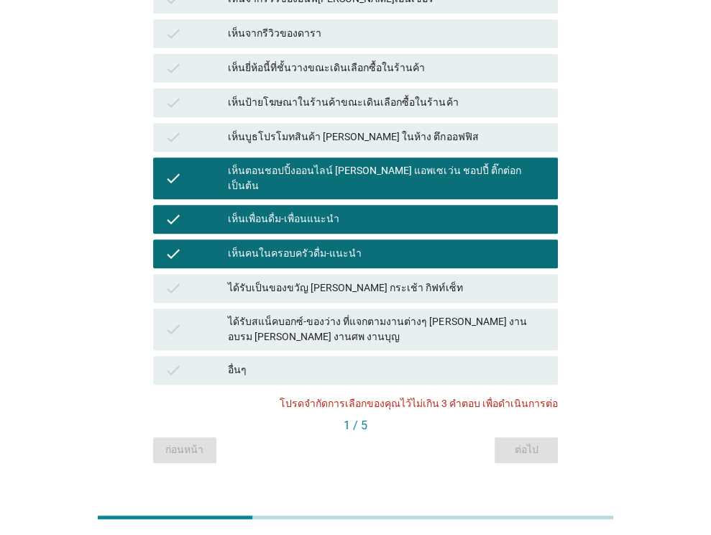
click at [392, 245] on div "เห็นคนในครอบครัวดื่ม-แนะนำ" at bounding box center [387, 253] width 318 height 17
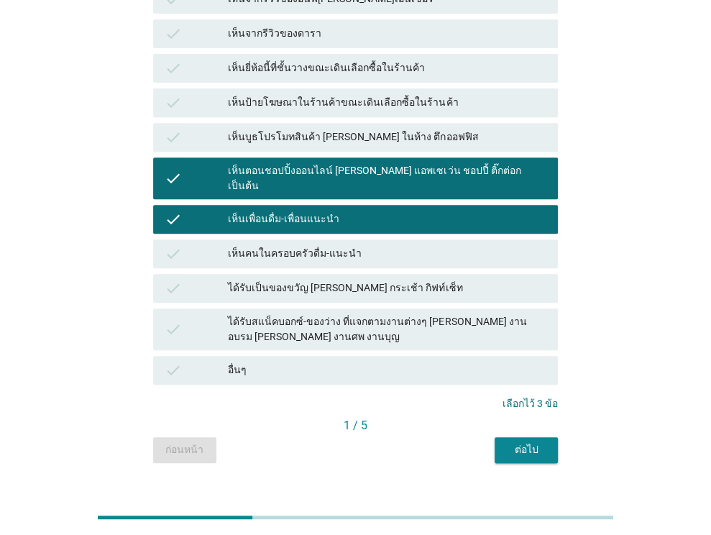
click at [525, 442] on div "ต่อไป" at bounding box center [526, 449] width 40 height 15
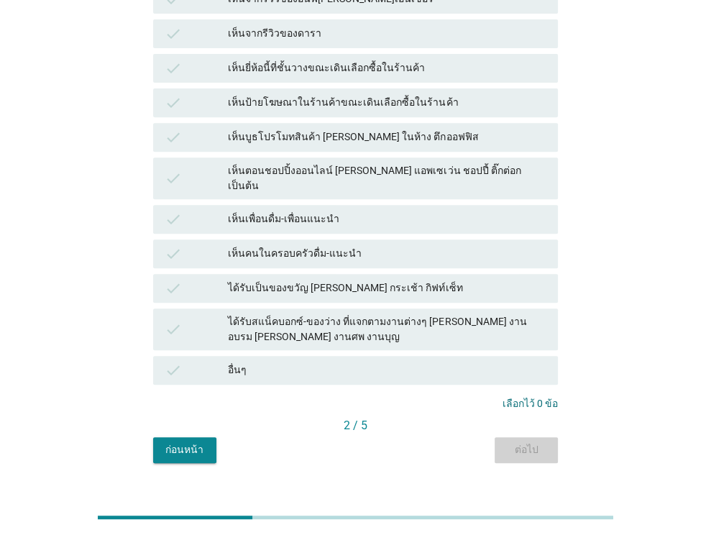
scroll to position [0, 0]
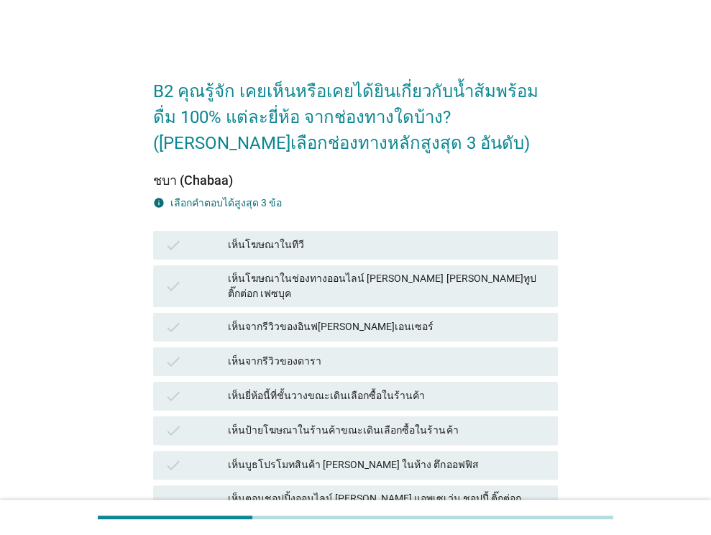
click at [399, 258] on div "check เห็นโฆษณาในทีวี" at bounding box center [355, 245] width 404 height 29
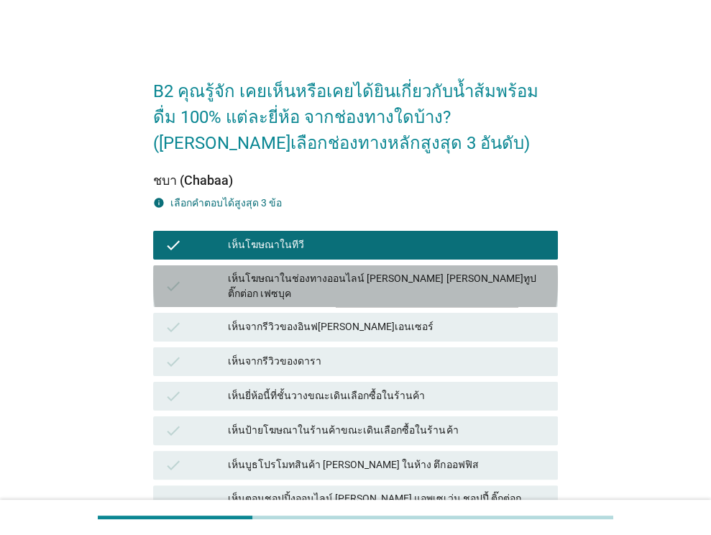
drag, startPoint x: 394, startPoint y: 278, endPoint x: 405, endPoint y: 246, distance: 34.3
click at [394, 278] on div "เห็นโฆษณาในช่องทางออนไลน์ [PERSON_NAME] [PERSON_NAME]ทูป ติ๊กต่อก เฟซบุค" at bounding box center [387, 286] width 318 height 30
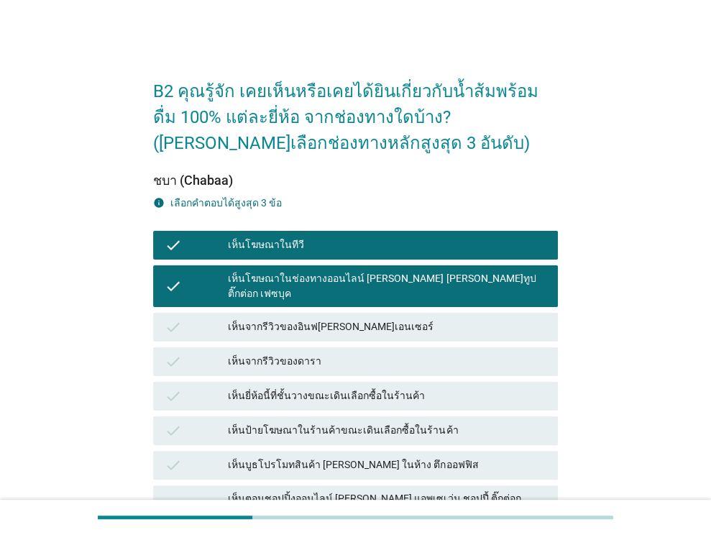
click at [405, 245] on div "เห็นโฆษณาในทีวี" at bounding box center [387, 244] width 318 height 17
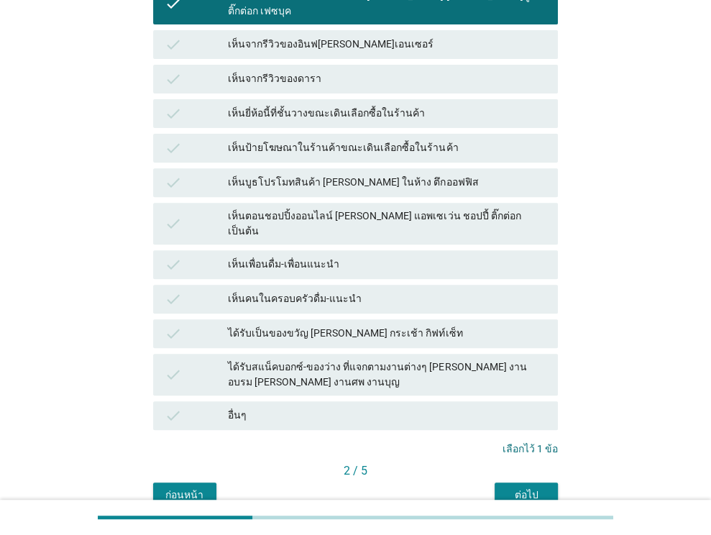
scroll to position [287, 0]
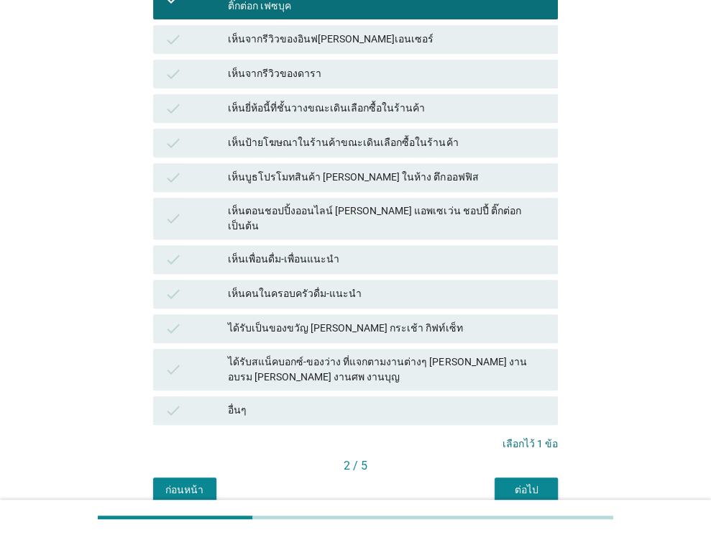
click at [399, 203] on div "เห็นตอนชอปปิ้งออนไลน์ [PERSON_NAME] แอพเซเว่น ชอปปี้ ติ๊กต่อก เป็นต้น" at bounding box center [387, 218] width 318 height 30
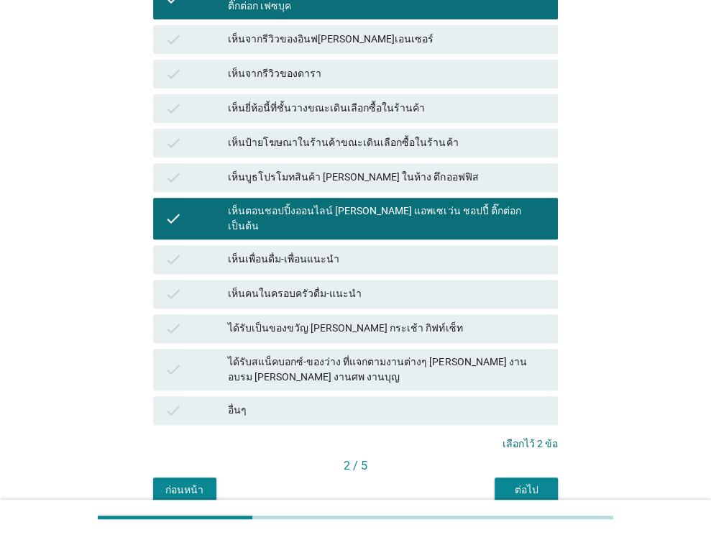
click at [383, 251] on div "เห็นเพื่อนดื่ม-เพื่อนแนะนำ" at bounding box center [387, 259] width 318 height 17
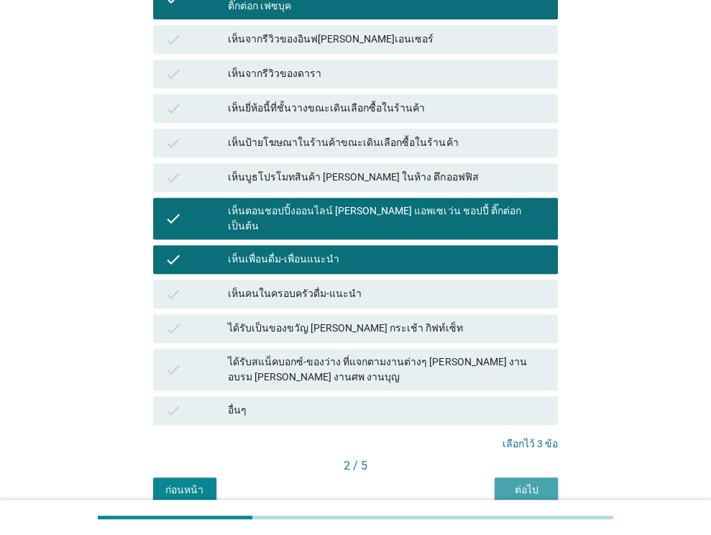
click at [514, 482] on div "ต่อไป" at bounding box center [526, 489] width 40 height 15
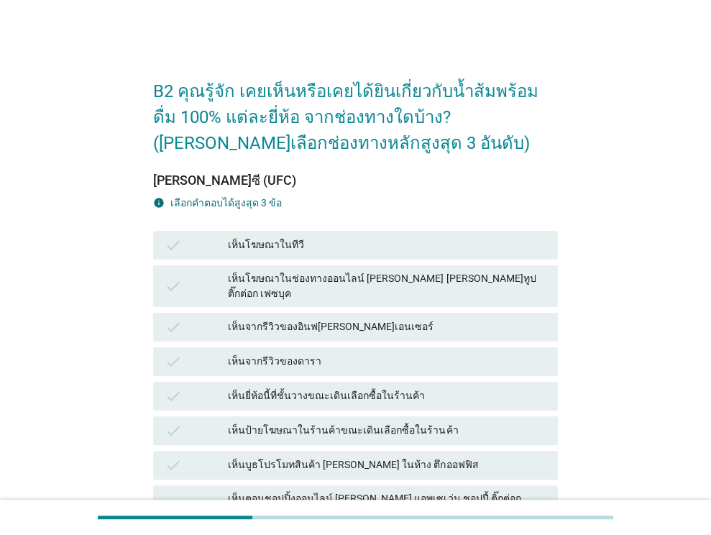
scroll to position [72, 0]
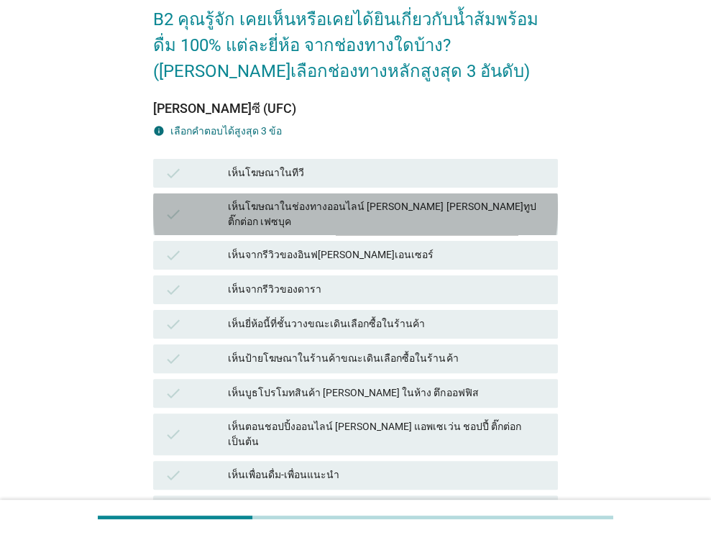
click at [385, 209] on div "เห็นโฆษณาในช่องทางออนไลน์ [PERSON_NAME] [PERSON_NAME]ทูป ติ๊กต่อก เฟซบุค" at bounding box center [387, 214] width 318 height 30
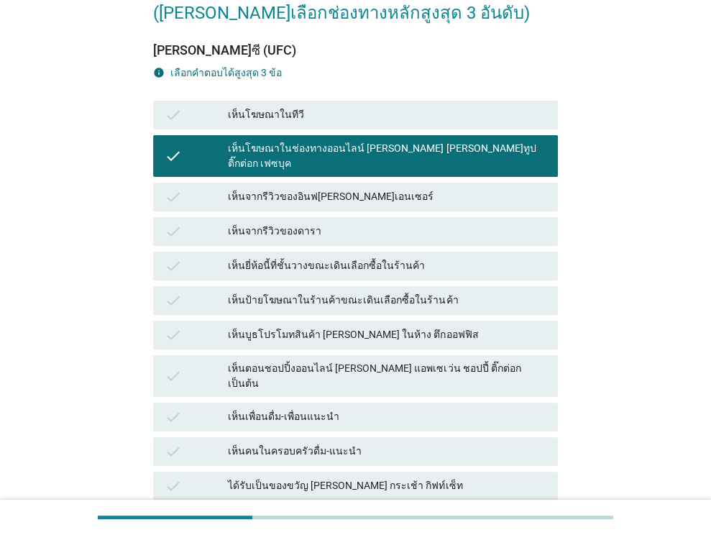
scroll to position [216, 0]
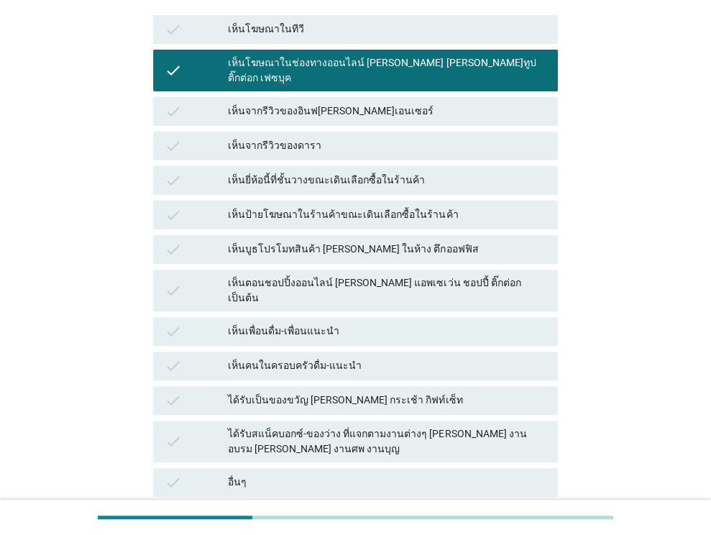
click at [389, 269] on div "check เห็นตอนชอปปิ้งออนไลน์ [PERSON_NAME] แอพเซเว่น ชอปปี้ ติ๊กต่อก เป็นต้น" at bounding box center [355, 290] width 404 height 42
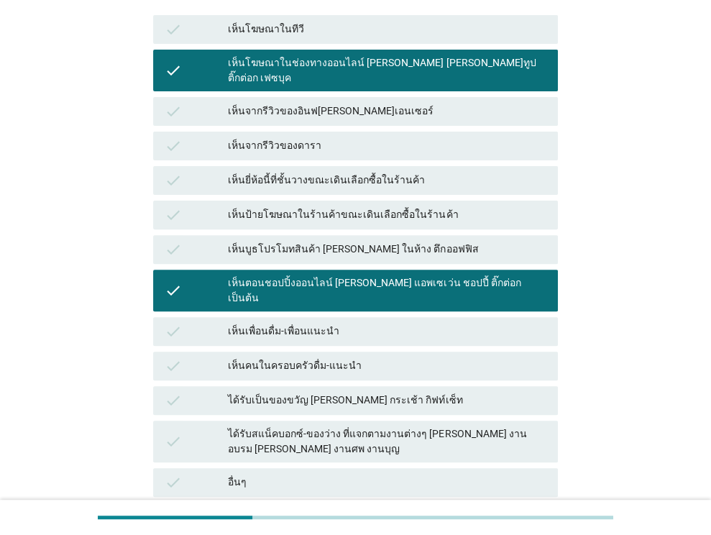
click at [391, 241] on div "เห็นบูธโปรโมทสินค้า [PERSON_NAME] ในห้าง ตึกออฟฟิส" at bounding box center [387, 249] width 318 height 17
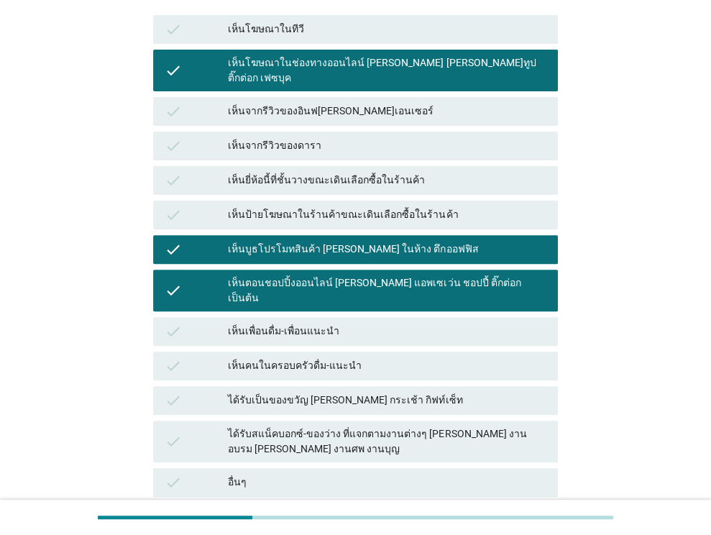
click at [402, 241] on div "เห็นบูธโปรโมทสินค้า [PERSON_NAME] ในห้าง ตึกออฟฟิส" at bounding box center [387, 249] width 318 height 17
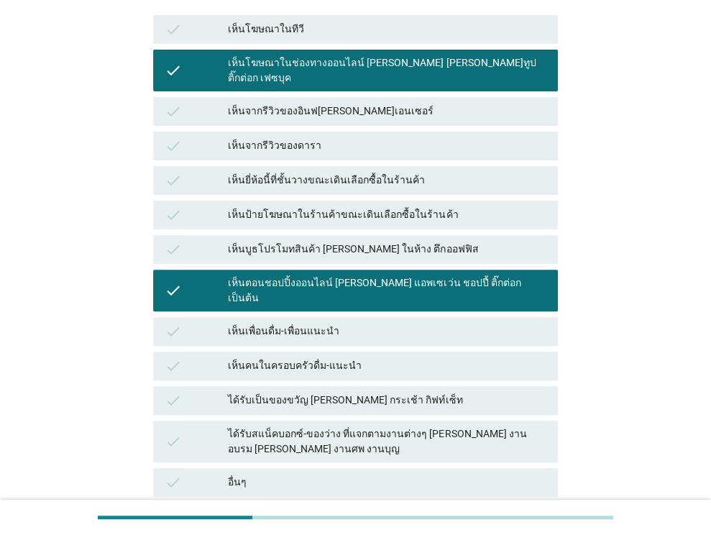
click at [379, 323] on div "เห็นเพื่อนดื่ม-เพื่อนแนะนำ" at bounding box center [387, 331] width 318 height 17
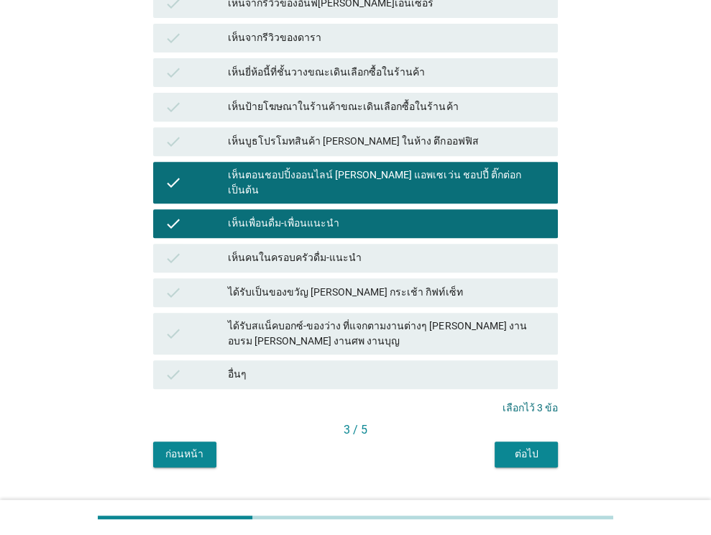
scroll to position [328, 0]
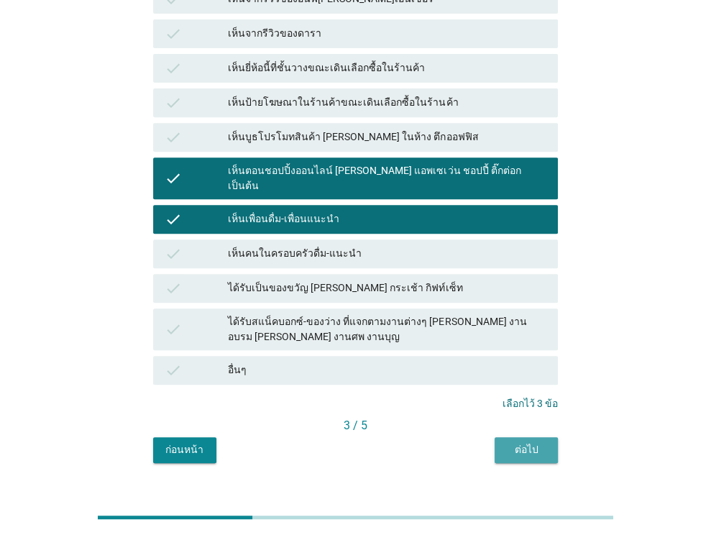
click at [529, 442] on div "ต่อไป" at bounding box center [526, 449] width 40 height 15
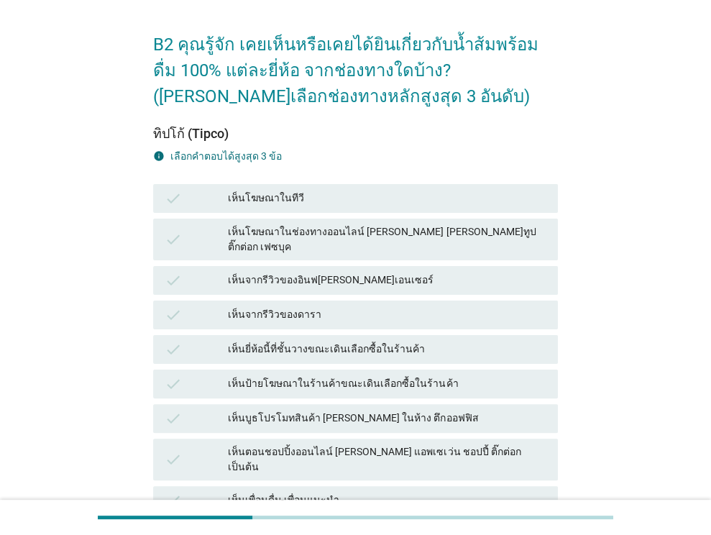
scroll to position [72, 0]
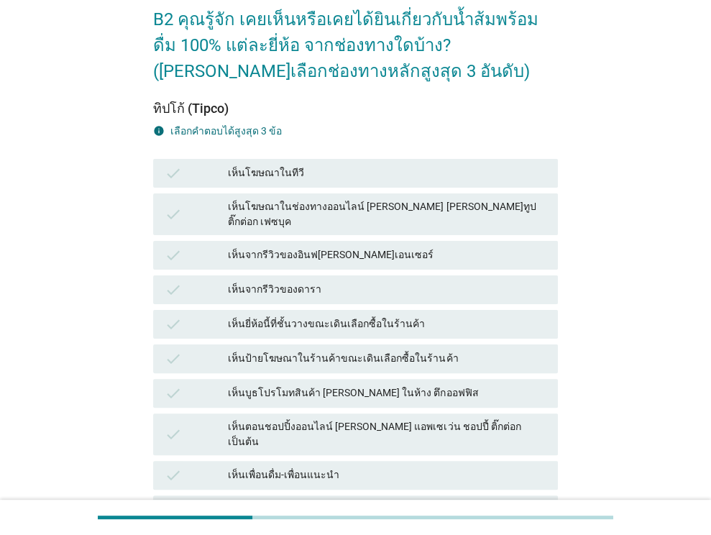
click at [355, 213] on div "เห็นโฆษณาในช่องทางออนไลน์ [PERSON_NAME] [PERSON_NAME]ทูป ติ๊กต่อก เฟซบุค" at bounding box center [387, 214] width 318 height 30
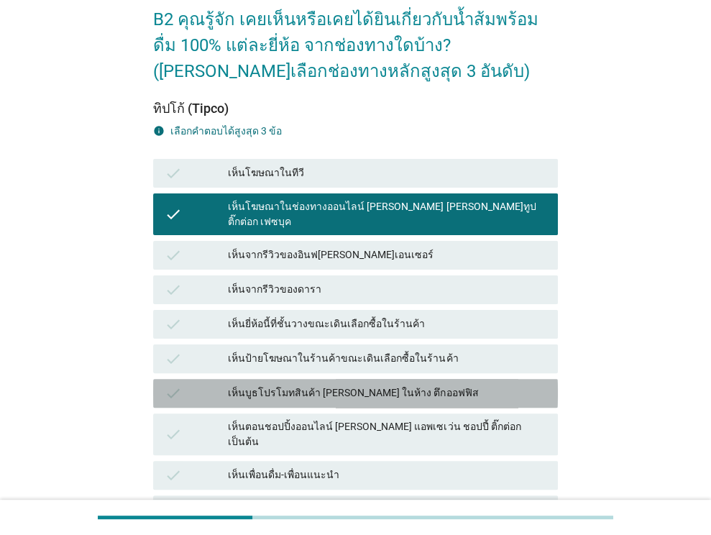
click at [383, 384] on div "เห็นบูธโปรโมทสินค้า [PERSON_NAME] ในห้าง ตึกออฟฟิส" at bounding box center [387, 392] width 318 height 17
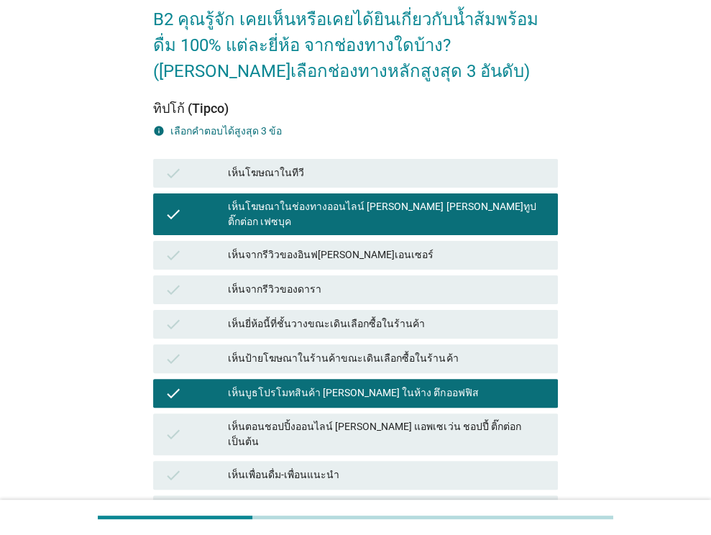
scroll to position [144, 0]
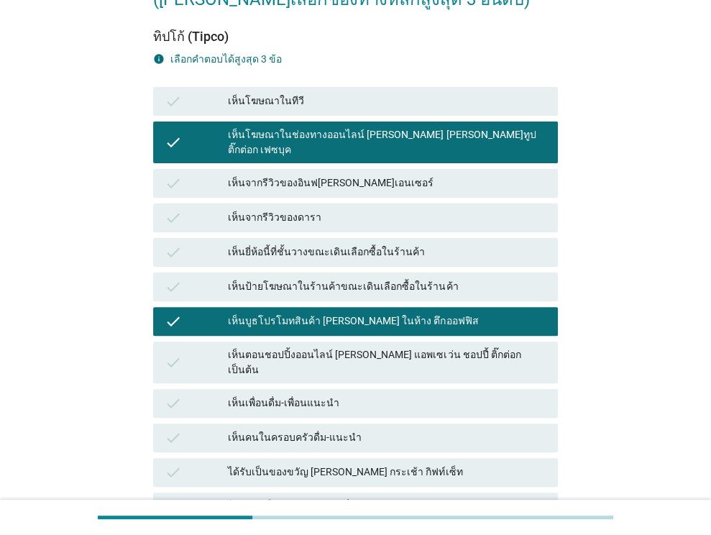
click at [393, 313] on div "เห็นบูธโปรโมทสินค้า [PERSON_NAME] ในห้าง ตึกออฟฟิส" at bounding box center [387, 321] width 318 height 17
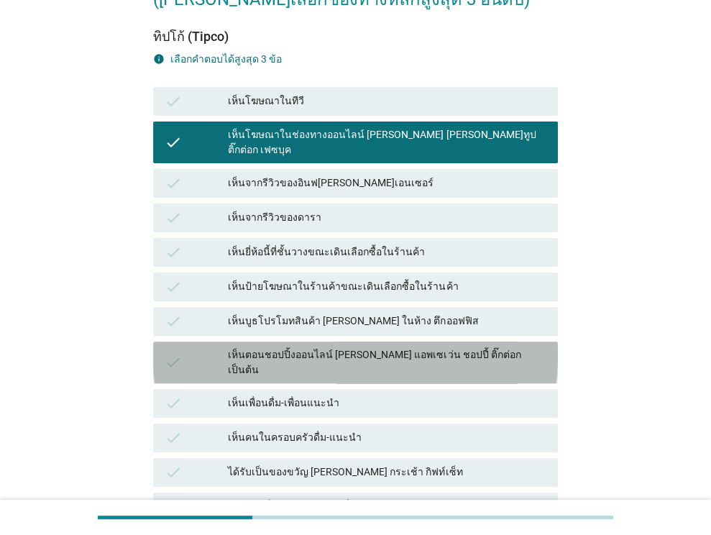
click at [394, 347] on div "เห็นตอนชอปปิ้งออนไลน์ [PERSON_NAME] แอพเซเว่น ชอปปี้ ติ๊กต่อก เป็นต้น" at bounding box center [387, 362] width 318 height 30
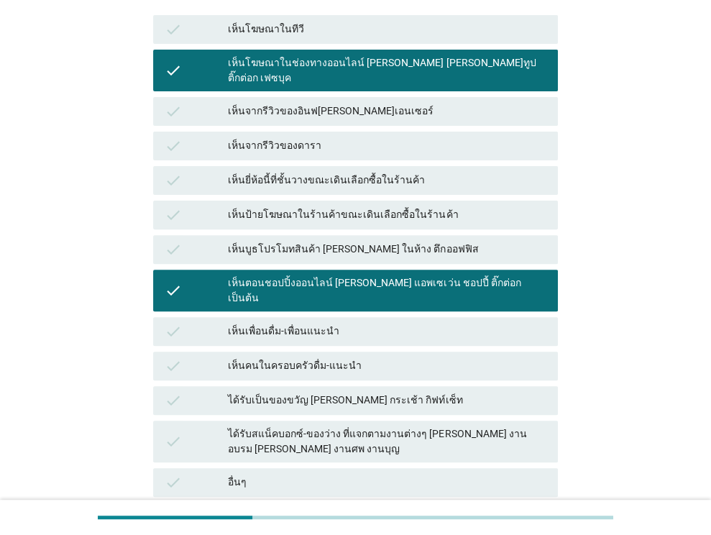
click at [387, 357] on div "เห็นคนในครอบครัวดื่ม-แนะนำ" at bounding box center [387, 365] width 318 height 17
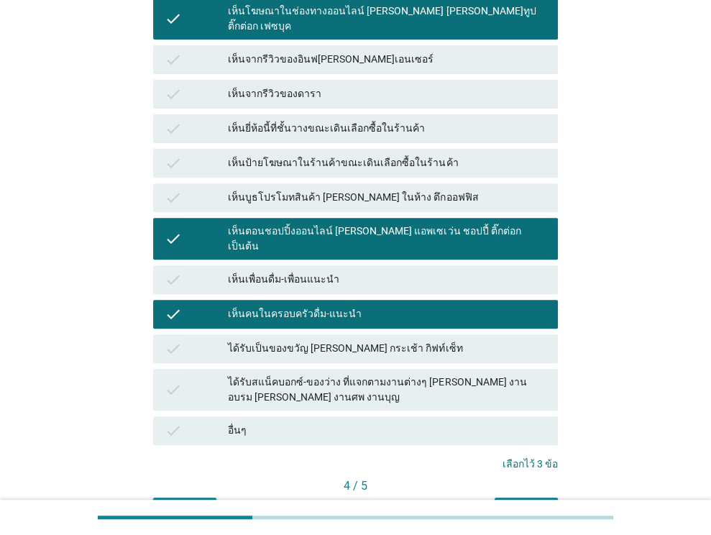
scroll to position [328, 0]
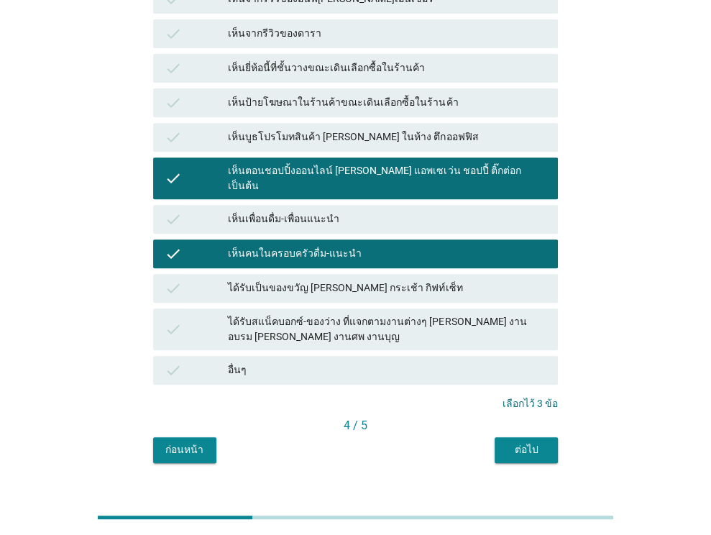
click at [523, 442] on div "ต่อไป" at bounding box center [526, 449] width 40 height 15
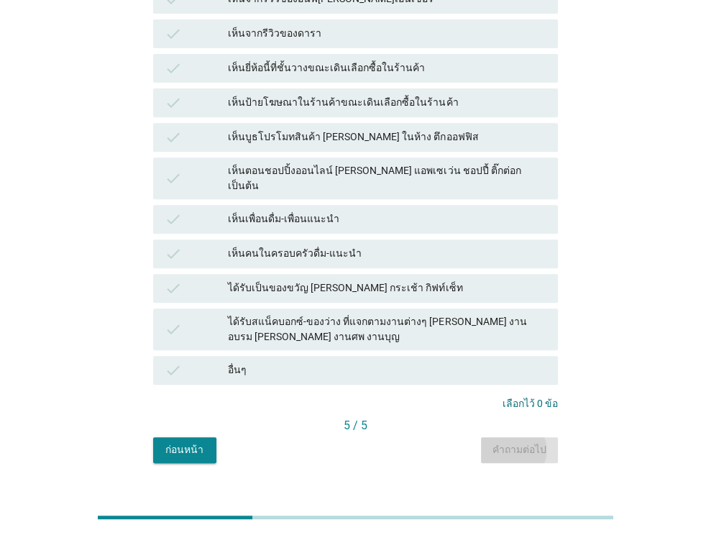
scroll to position [0, 0]
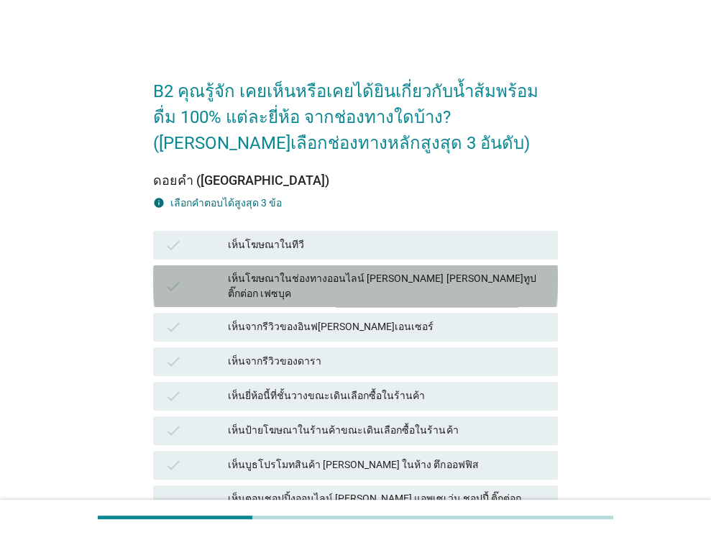
click at [382, 274] on div "เห็นโฆษณาในช่องทางออนไลน์ [PERSON_NAME] [PERSON_NAME]ทูป ติ๊กต่อก เฟซบุค" at bounding box center [387, 286] width 318 height 30
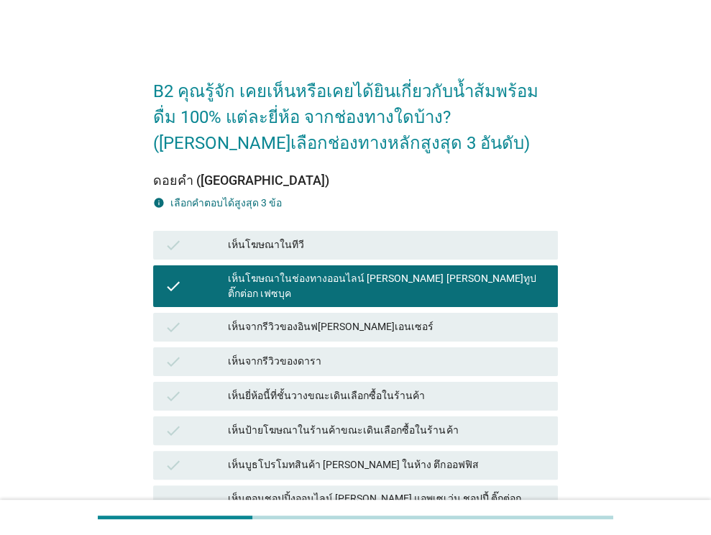
scroll to position [144, 0]
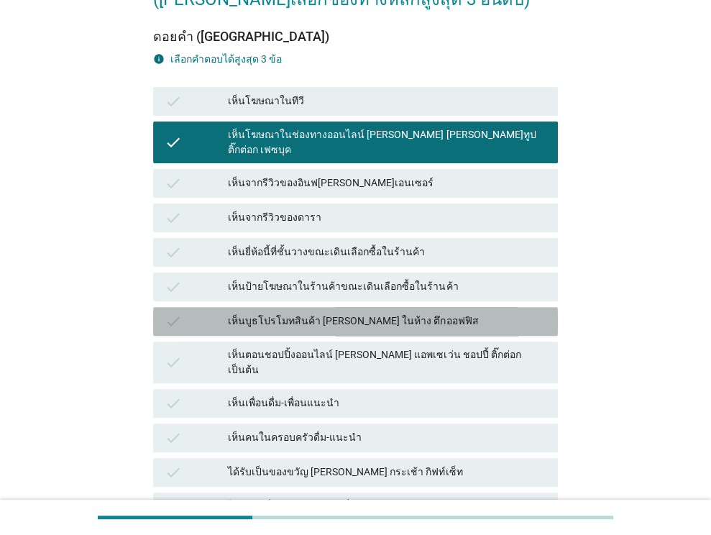
click at [422, 313] on div "เห็นบูธโปรโมทสินค้า [PERSON_NAME] ในห้าง ตึกออฟฟิส" at bounding box center [387, 321] width 318 height 17
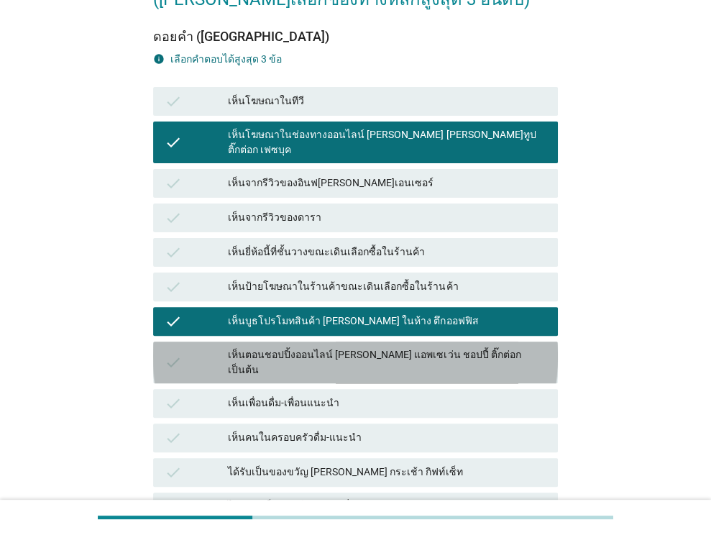
click at [425, 347] on div "เห็นตอนชอปปิ้งออนไลน์ [PERSON_NAME] แอพเซเว่น ชอปปี้ ติ๊กต่อก เป็นต้น" at bounding box center [387, 362] width 318 height 30
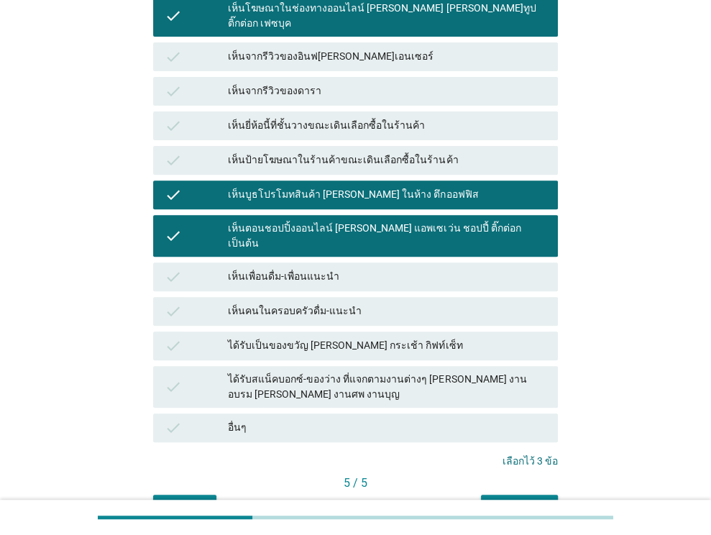
scroll to position [287, 0]
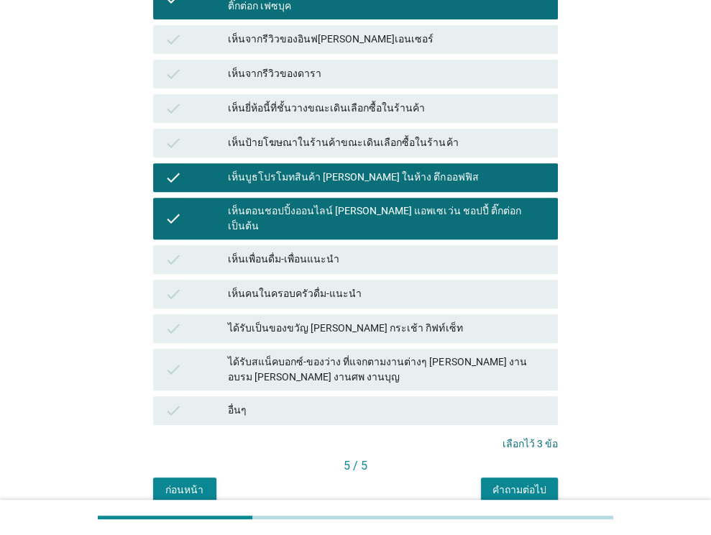
click at [427, 171] on div "เห็นบูธโปรโมทสินค้า [PERSON_NAME] ในห้าง ตึกออฟฟิส" at bounding box center [387, 177] width 318 height 17
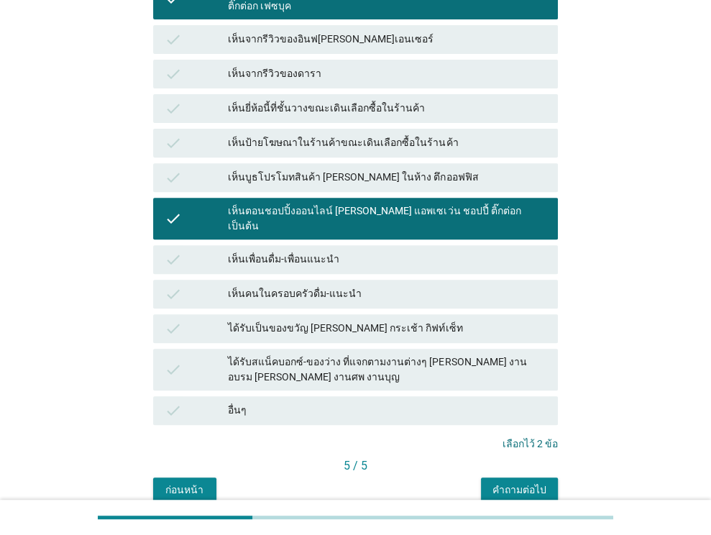
click at [379, 285] on div "เห็นคนในครอบครัวดื่ม-แนะนำ" at bounding box center [387, 293] width 318 height 17
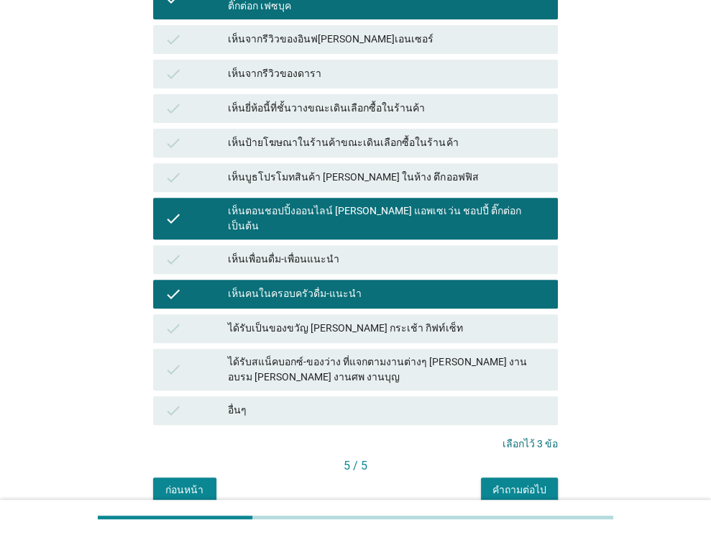
click at [499, 482] on div "คำถามต่อไป" at bounding box center [519, 489] width 54 height 15
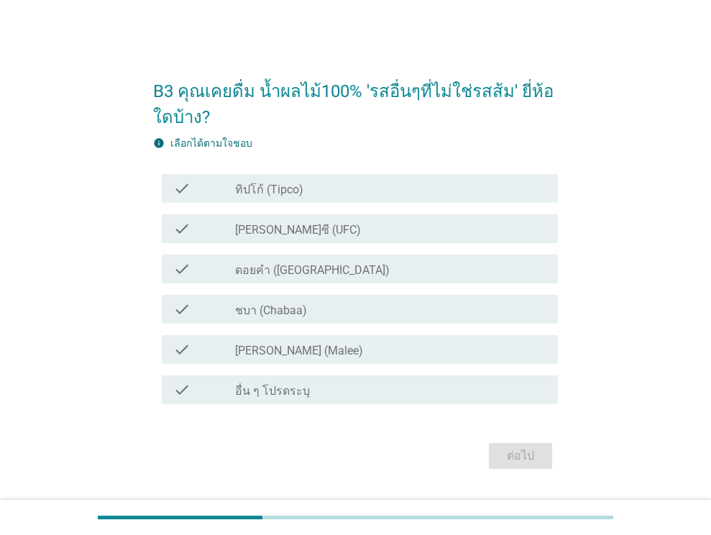
click at [275, 200] on div "check check_box_outline_blank ทิปโก้ (Tipco)" at bounding box center [360, 188] width 396 height 29
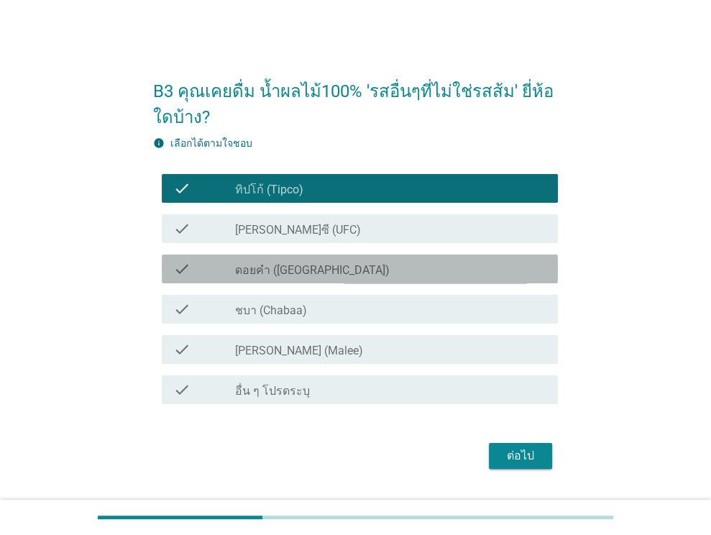
click at [287, 268] on label "ดอยคำ ([GEOGRAPHIC_DATA])" at bounding box center [312, 270] width 154 height 14
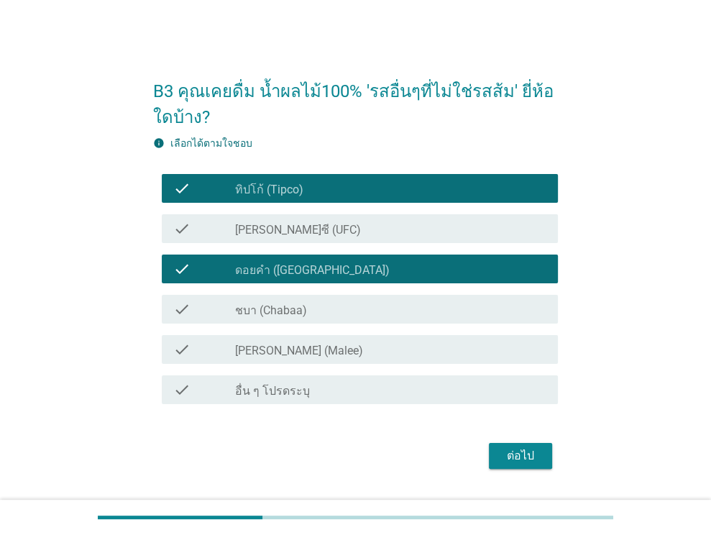
click at [296, 305] on label "ชบา (Chabaa)" at bounding box center [271, 310] width 72 height 14
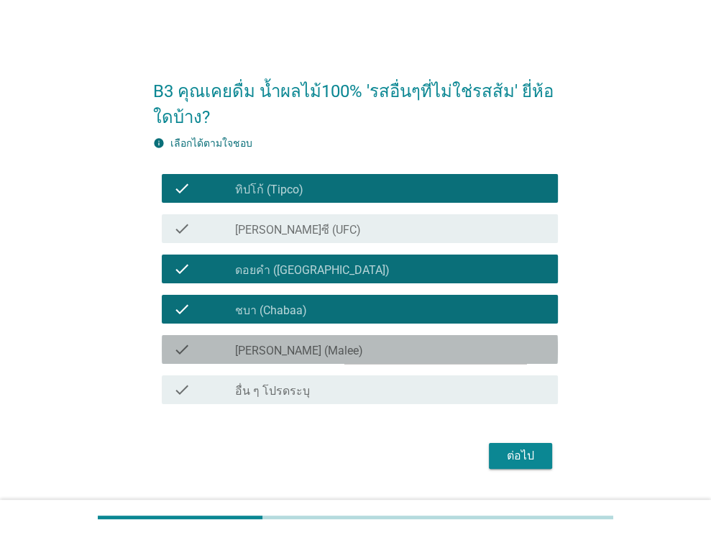
click at [302, 349] on div "check_box_outline_blank [PERSON_NAME] (Malee)" at bounding box center [390, 349] width 311 height 17
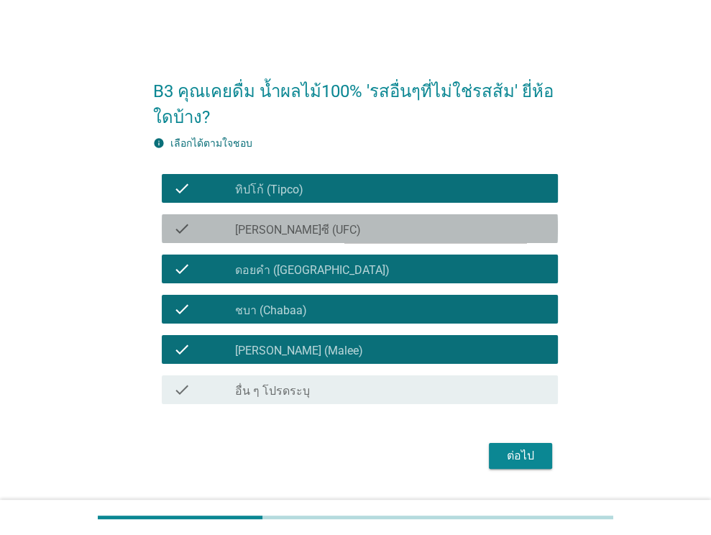
click at [327, 228] on div "check_box_outline_blank [PERSON_NAME]ซี (UFC)" at bounding box center [390, 228] width 311 height 17
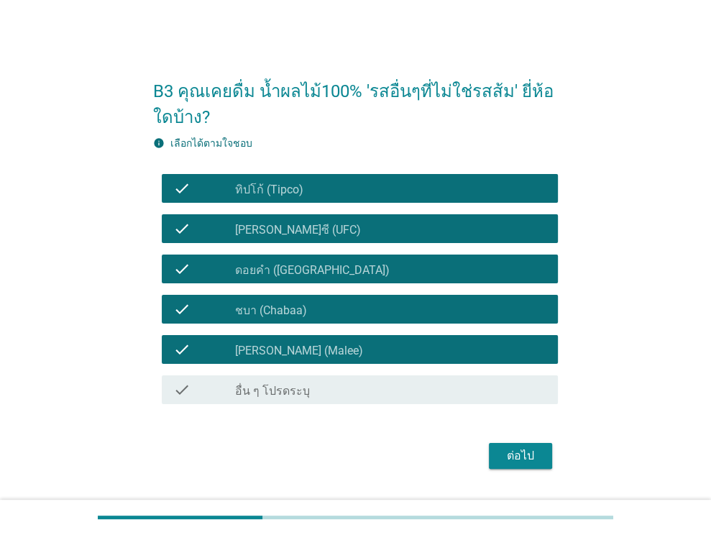
click at [519, 453] on div "ต่อไป" at bounding box center [520, 455] width 40 height 17
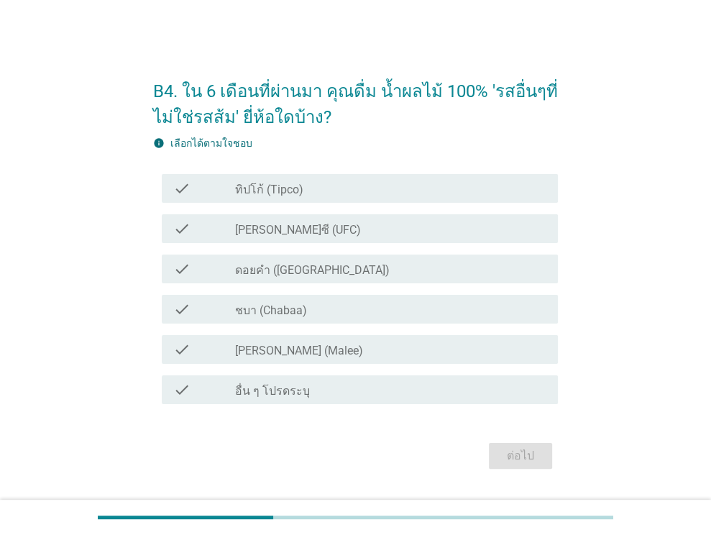
click at [319, 192] on div "check_box_outline_blank ทิปโก้ (Tipco)" at bounding box center [390, 188] width 311 height 17
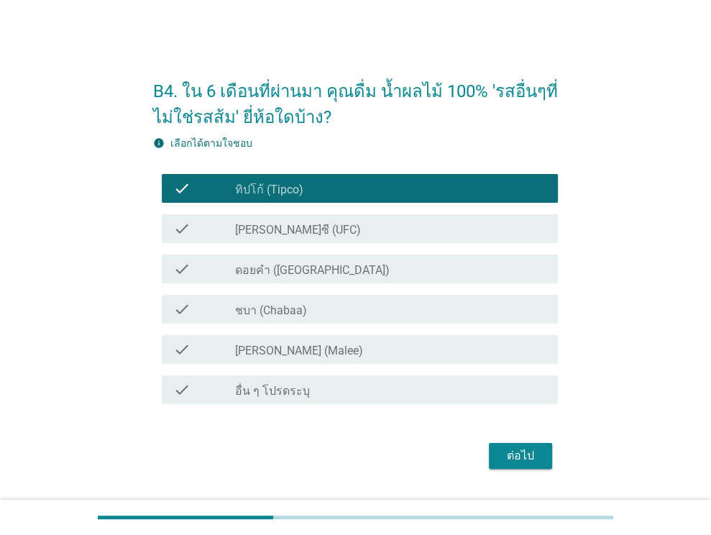
click at [307, 269] on label "ดอยคำ ([GEOGRAPHIC_DATA])" at bounding box center [312, 270] width 154 height 14
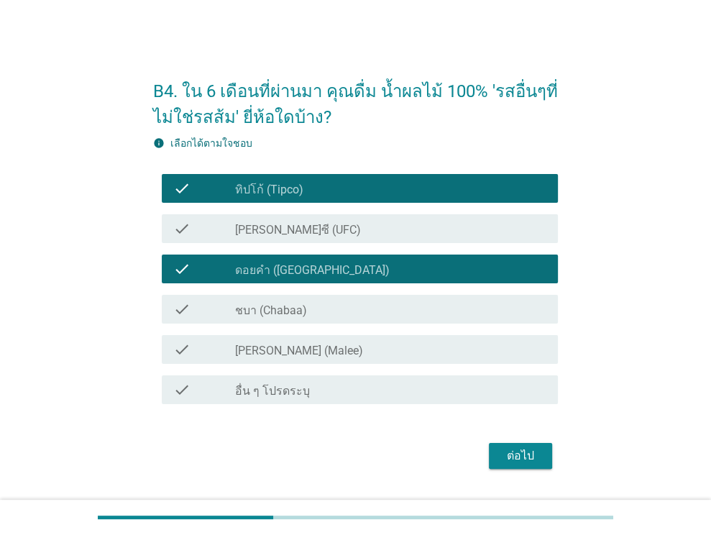
click at [311, 310] on div "check_box ชบา (Chabaa)" at bounding box center [390, 308] width 311 height 17
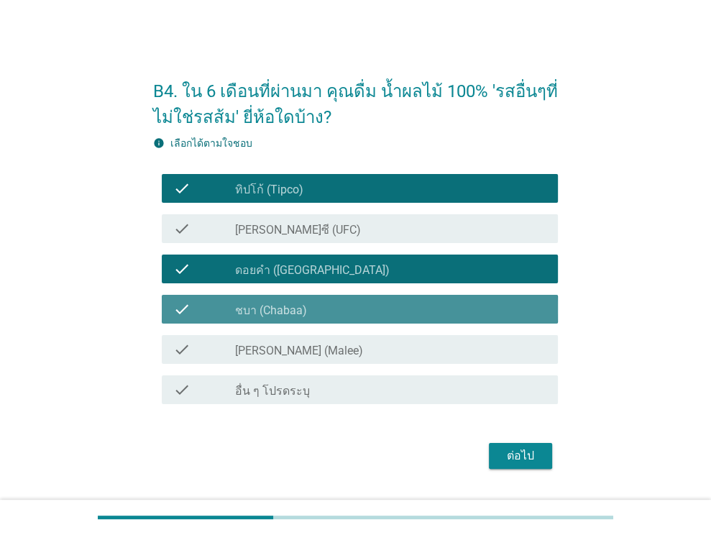
click at [327, 358] on div "check check_box_outline_blank [PERSON_NAME] (Malee)" at bounding box center [360, 349] width 396 height 29
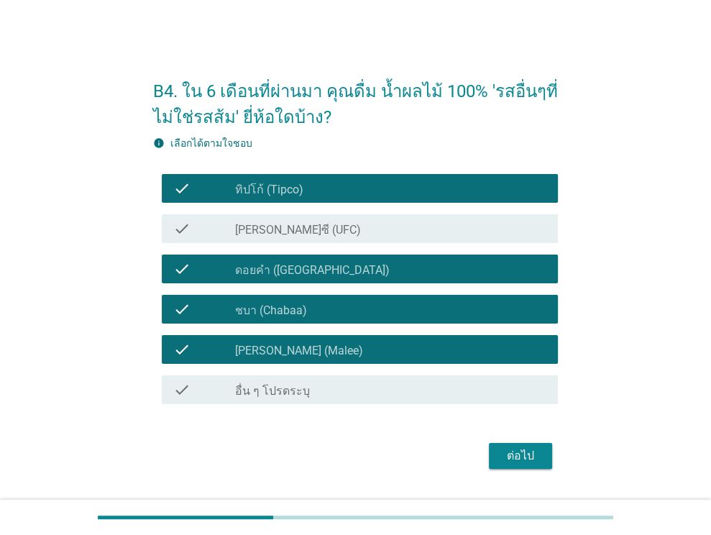
click at [503, 445] on button "ต่อไป" at bounding box center [520, 456] width 63 height 26
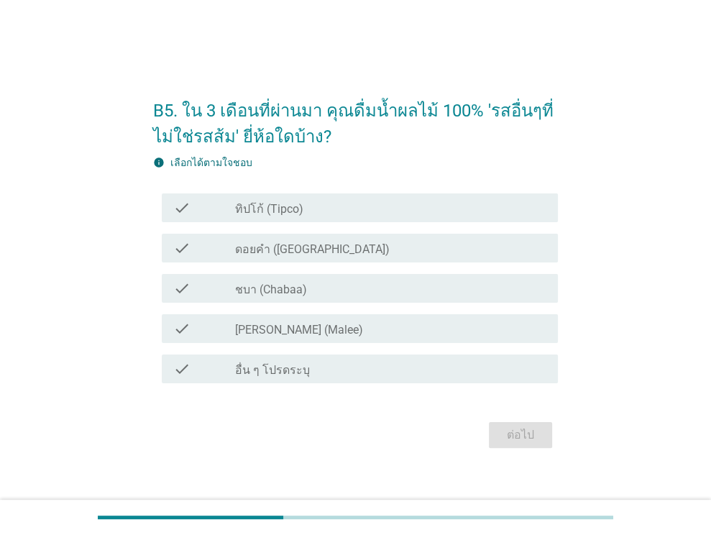
click at [310, 206] on div "check_box_outline_blank ทิปโก้ (Tipco)" at bounding box center [390, 207] width 311 height 17
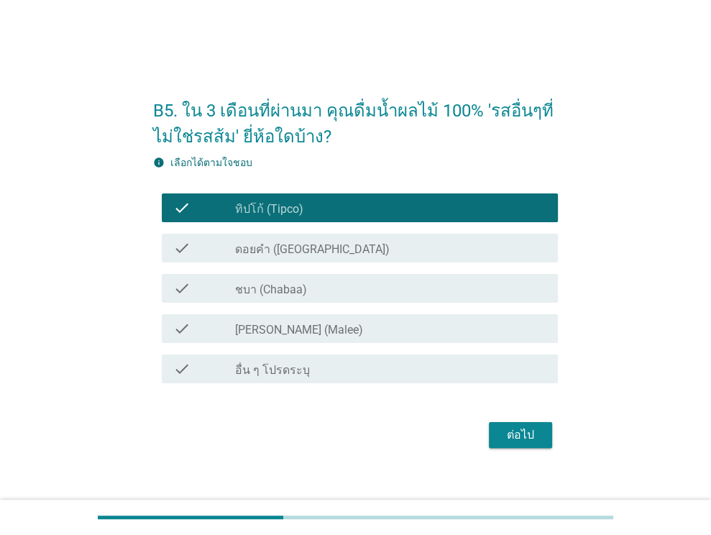
click at [323, 284] on div "check_box ชบา (Chabaa)" at bounding box center [390, 287] width 311 height 17
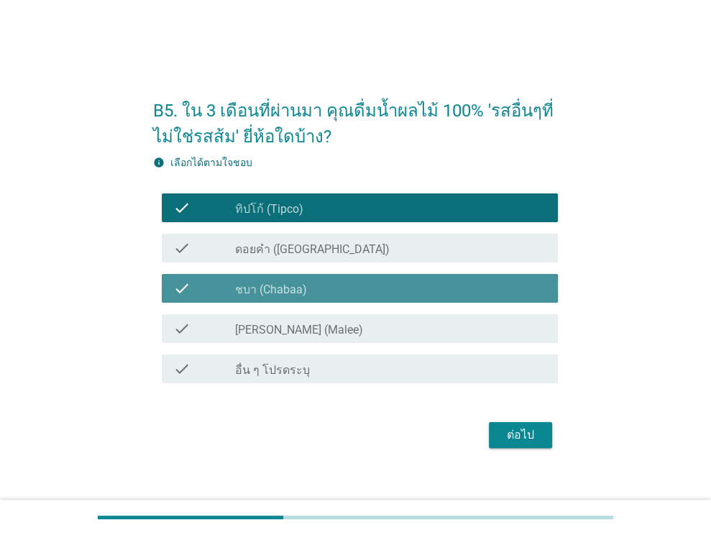
click at [328, 328] on div "check_box [PERSON_NAME] (Malee)" at bounding box center [390, 328] width 311 height 17
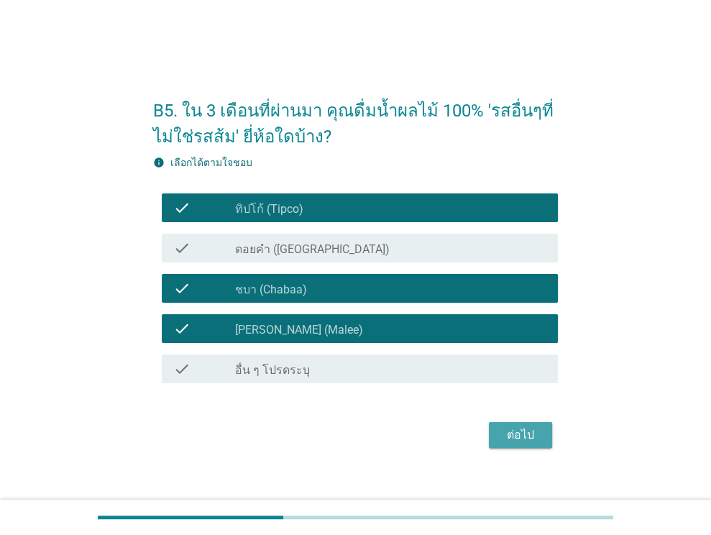
click at [521, 428] on div "ต่อไป" at bounding box center [520, 434] width 40 height 17
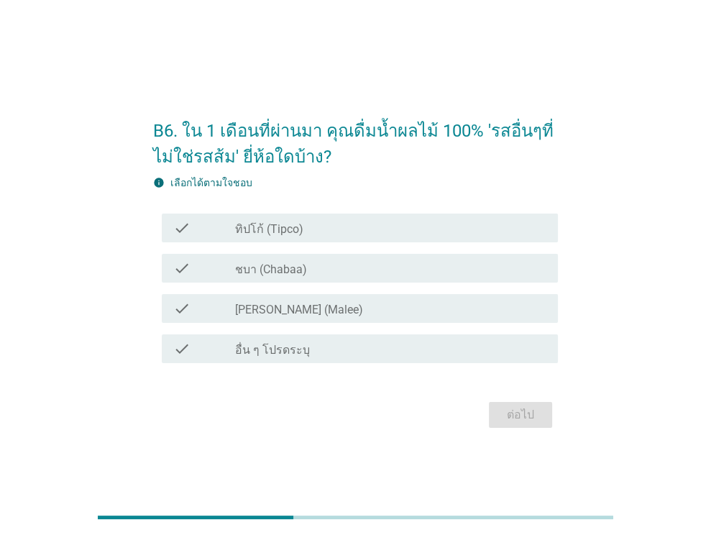
click at [440, 216] on div "check check_box_outline_blank ทิปโก้ (Tipco)" at bounding box center [360, 227] width 396 height 29
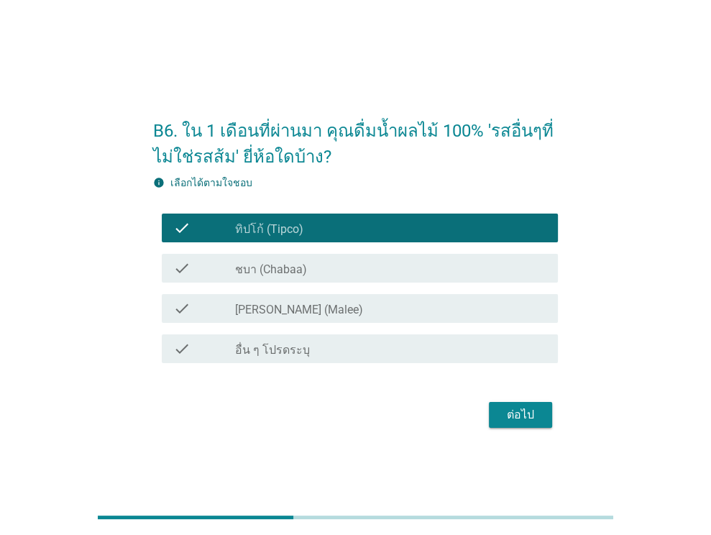
click at [438, 272] on div "check_box ชบา (Chabaa)" at bounding box center [390, 267] width 311 height 17
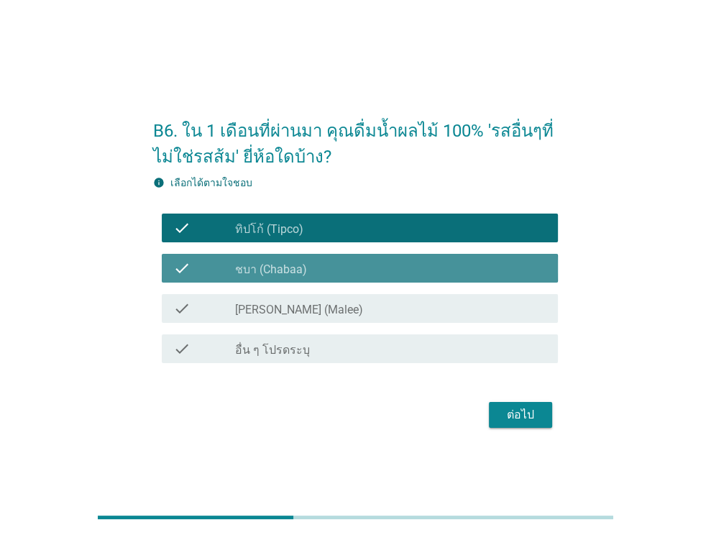
click at [437, 315] on div "check_box [PERSON_NAME] (Malee)" at bounding box center [390, 308] width 311 height 17
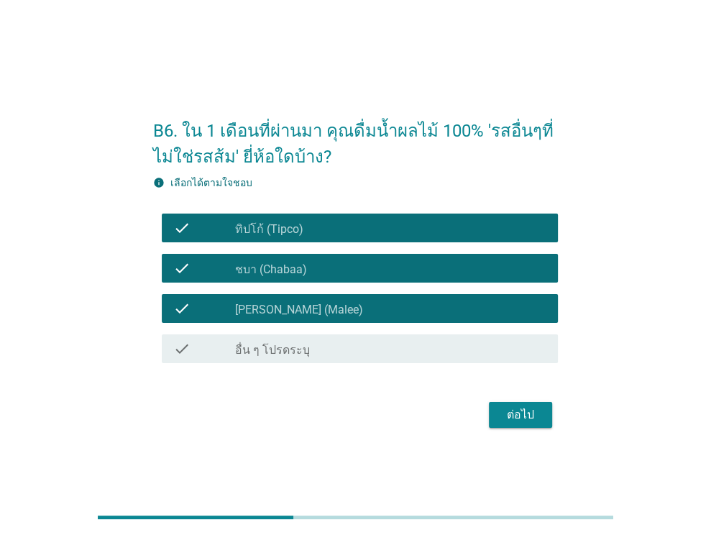
click at [513, 411] on div "ต่อไป" at bounding box center [520, 414] width 40 height 17
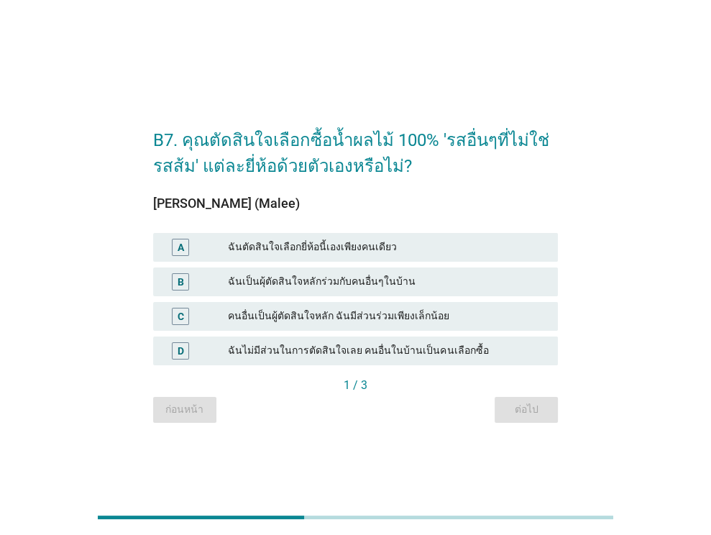
click at [334, 241] on div "ฉันตัดสินใจเลือกยี่ห้อนี้เองเพียงคนเดียว" at bounding box center [387, 247] width 318 height 17
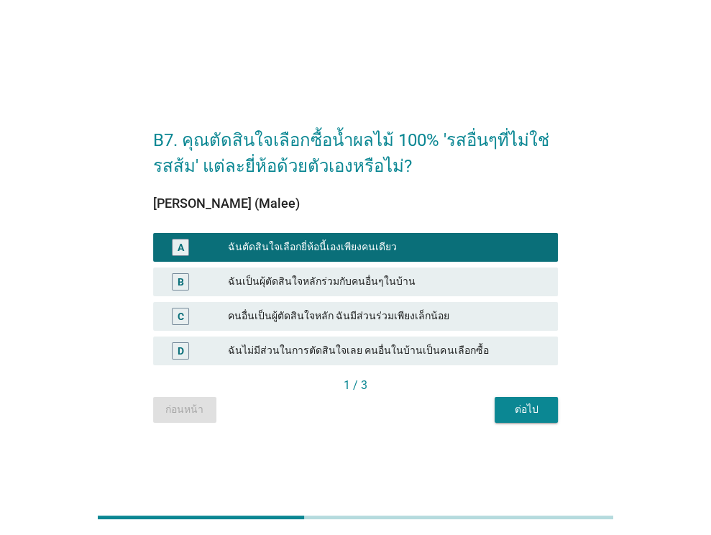
click at [509, 403] on div "ต่อไป" at bounding box center [526, 409] width 40 height 15
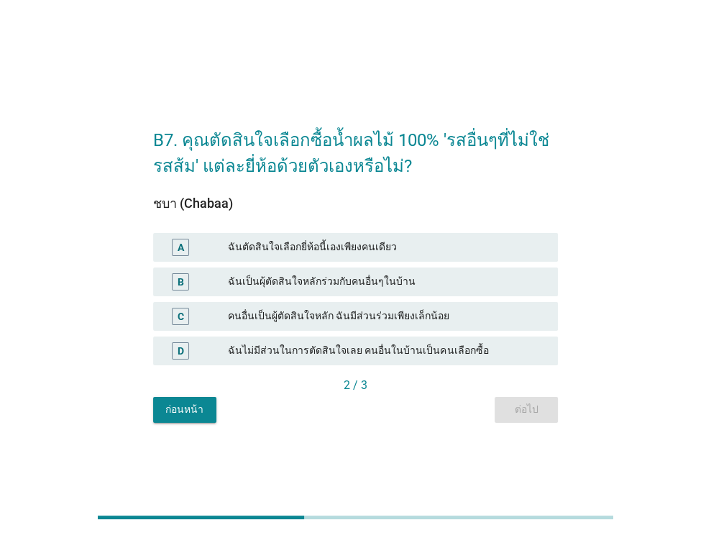
click at [434, 239] on div "ฉันตัดสินใจเลือกยี่ห้อนี้เองเพียงคนเดียว" at bounding box center [387, 247] width 318 height 17
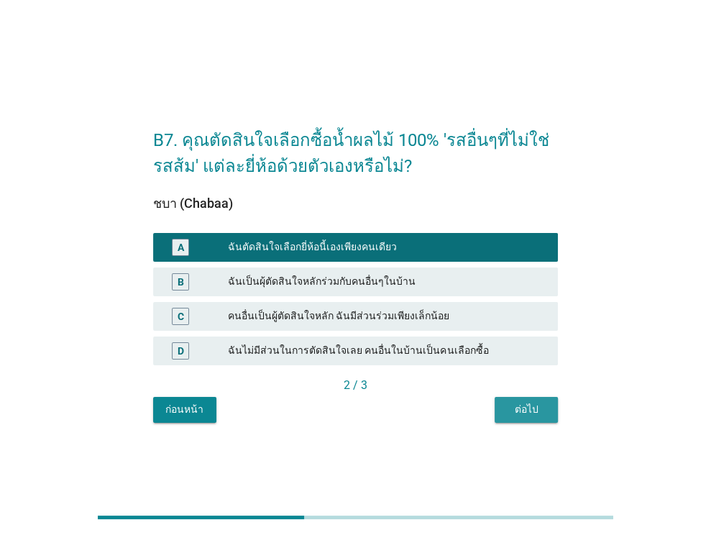
drag, startPoint x: 517, startPoint y: 402, endPoint x: 469, endPoint y: 281, distance: 129.7
click at [516, 402] on div "ต่อไป" at bounding box center [526, 409] width 40 height 15
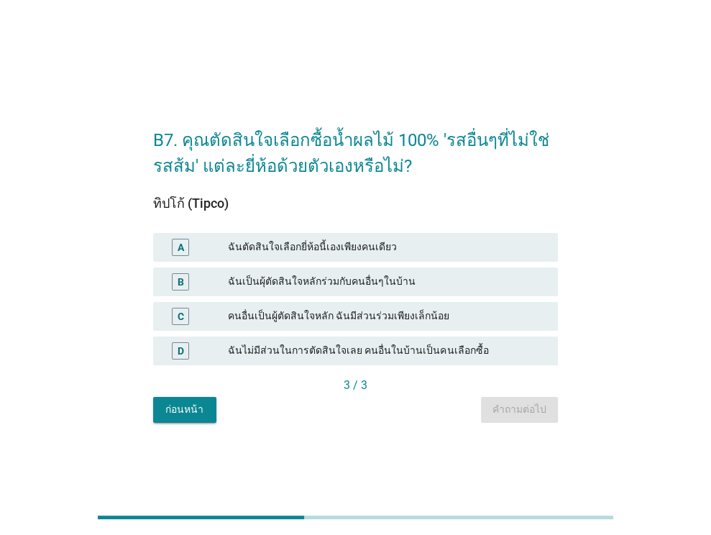
click at [440, 262] on div "A ฉันตัดสินใจเลือกยี่ห้อนี้เองเพียงคนเดียว B ฉันเป็นผุ้ตัดสินใจหลักร่วมกับคนอื่…" at bounding box center [355, 299] width 410 height 138
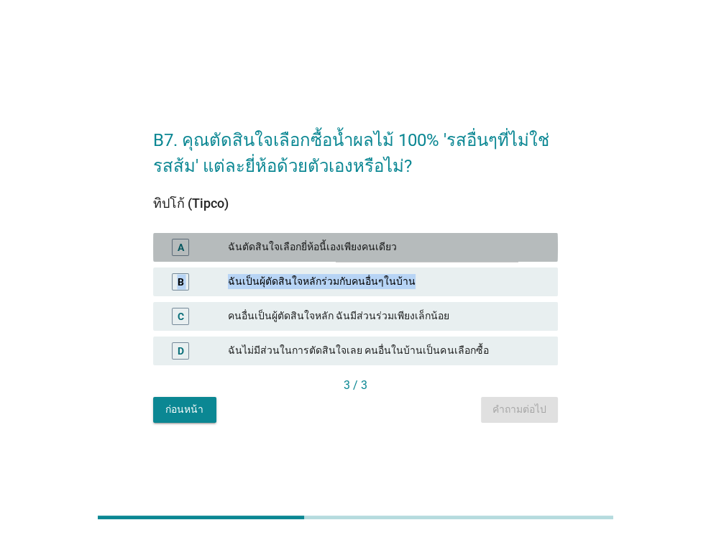
click at [471, 253] on div "ฉันตัดสินใจเลือกยี่ห้อนี้เองเพียงคนเดียว" at bounding box center [387, 247] width 318 height 17
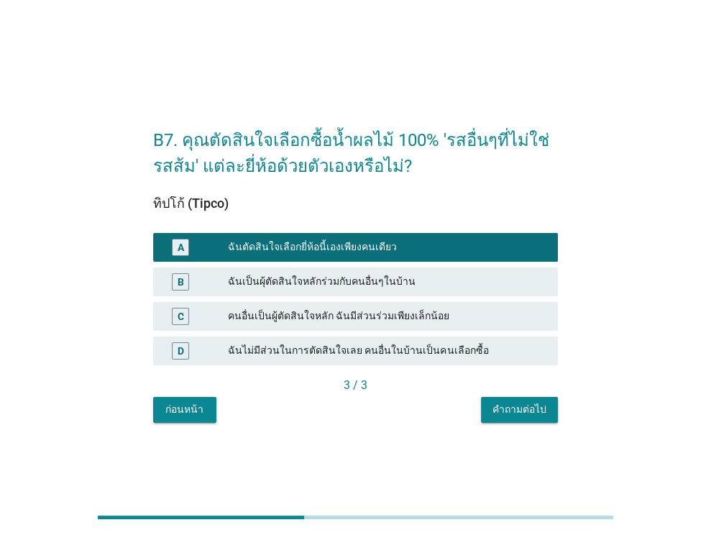
click at [526, 403] on div "คำถามต่อไป" at bounding box center [519, 409] width 54 height 15
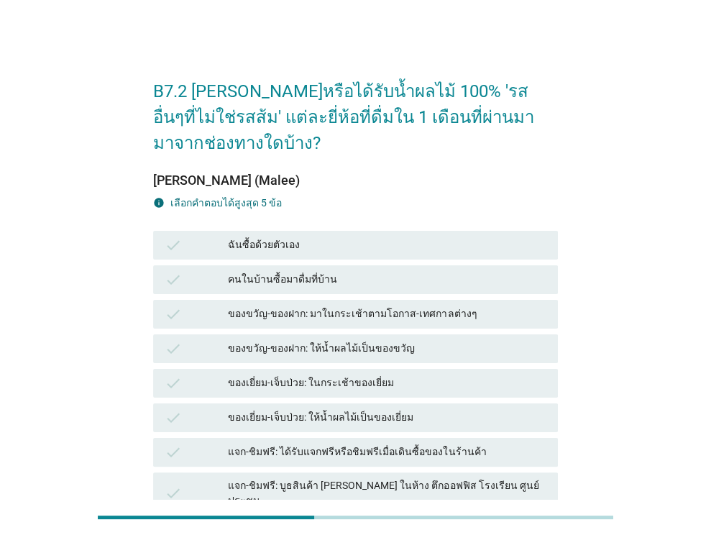
scroll to position [72, 0]
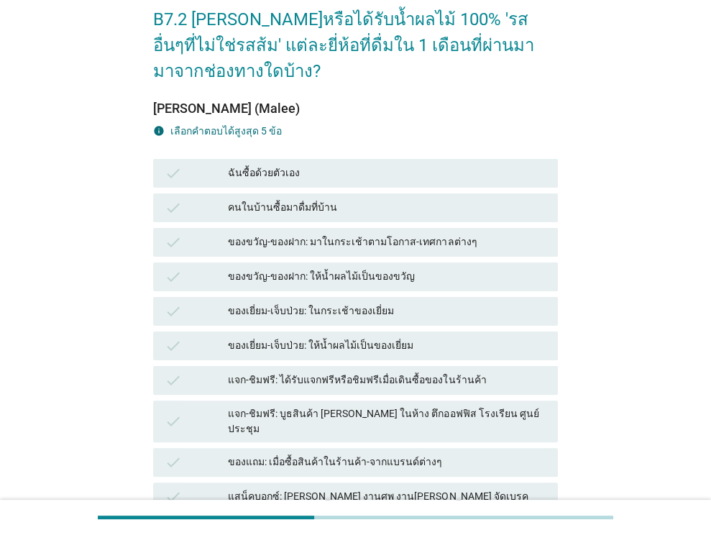
click at [335, 272] on div "ของขวัญ-ของฝาก: ให้น้ำผลไม้เป็นของขวัญ" at bounding box center [387, 276] width 318 height 17
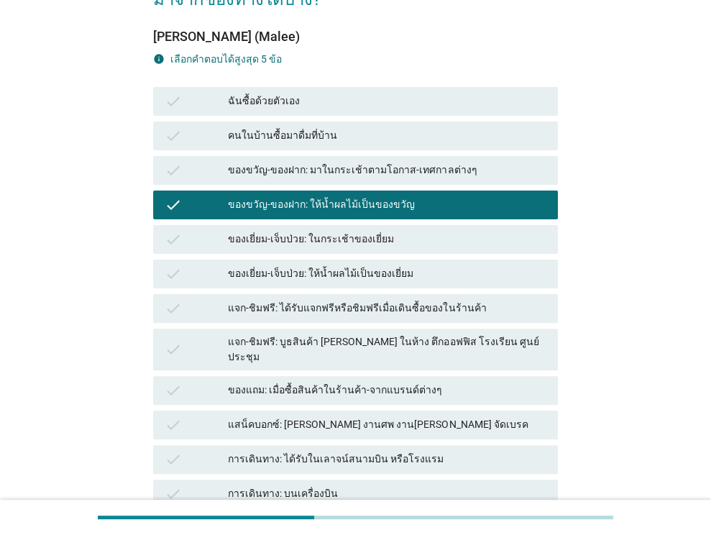
drag, startPoint x: 367, startPoint y: 307, endPoint x: 371, endPoint y: 334, distance: 27.5
click at [367, 307] on div "แจก-ชิมฟรี: ได้รับแจกฟรีหรือชิมฟรีเมื่อเดินซื้อของในร้านค้า" at bounding box center [387, 308] width 318 height 17
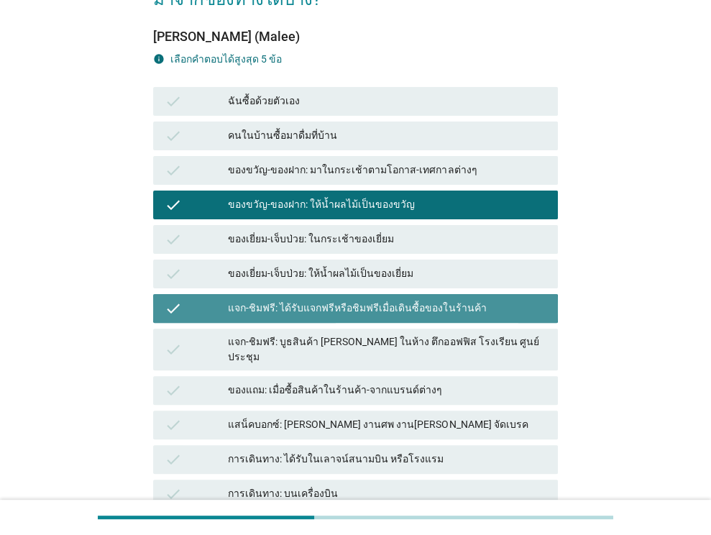
click at [370, 347] on div "แจก-ชิมฟรี: บูธสินค้า [PERSON_NAME] ในห้าง ตึกออฟฟิส โรงเรียน ศูนย์ประชุม" at bounding box center [387, 349] width 318 height 30
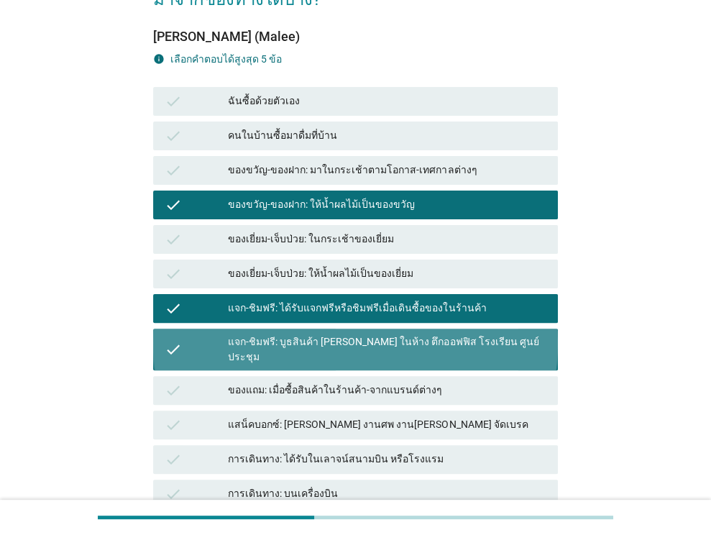
scroll to position [315, 0]
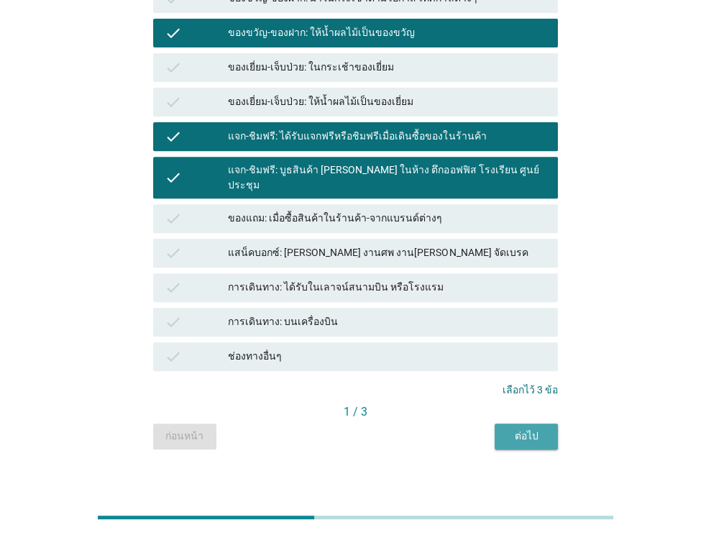
click at [526, 428] on div "ต่อไป" at bounding box center [526, 435] width 40 height 15
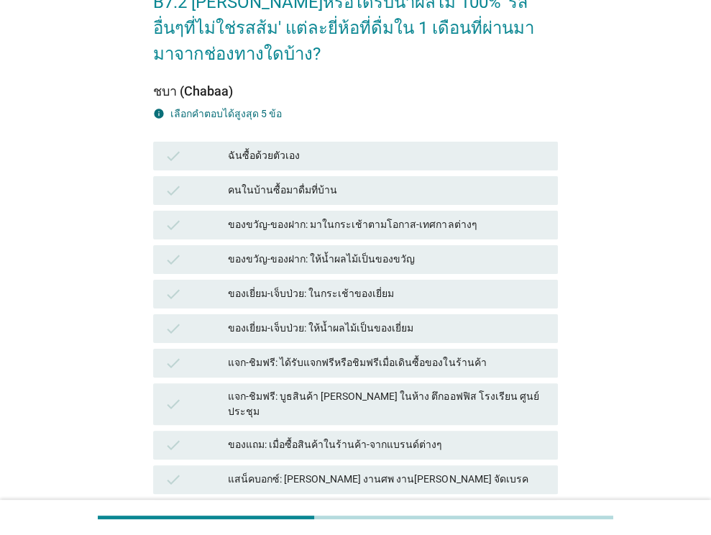
scroll to position [216, 0]
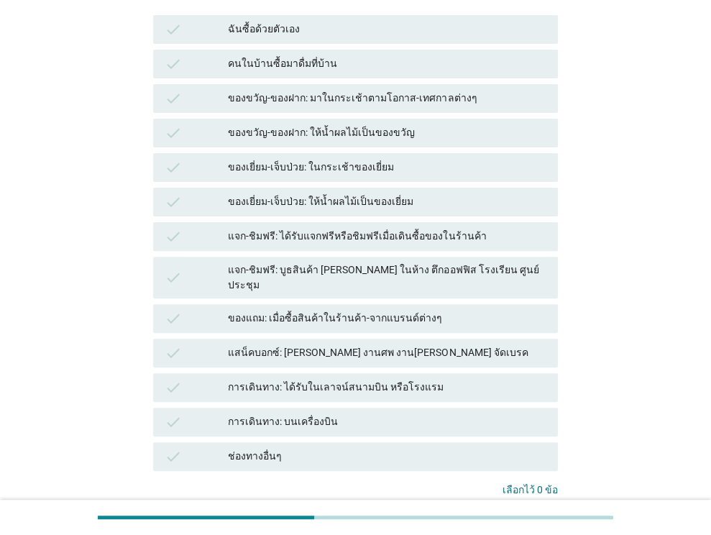
drag, startPoint x: 345, startPoint y: 251, endPoint x: 353, endPoint y: 221, distance: 32.1
click at [345, 251] on div "check แจก-ชิมฟรี: ได้รับแจกฟรีหรือชิมฟรีเมื่อเดินซื้อของในร้านค้า" at bounding box center [355, 236] width 410 height 34
click at [358, 237] on div "แจก-ชิมฟรี: ได้รับแจกฟรีหรือชิมฟรีเมื่อเดินซื้อของในร้านค้า" at bounding box center [387, 236] width 318 height 17
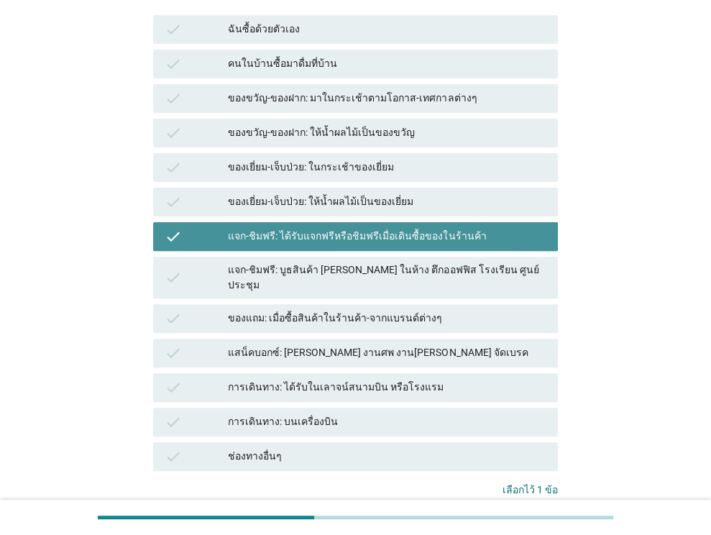
click at [359, 274] on div "แจก-ชิมฟรี: บูธสินค้า [PERSON_NAME] ในห้าง ตึกออฟฟิส โรงเรียน ศูนย์ประชุม" at bounding box center [387, 277] width 318 height 30
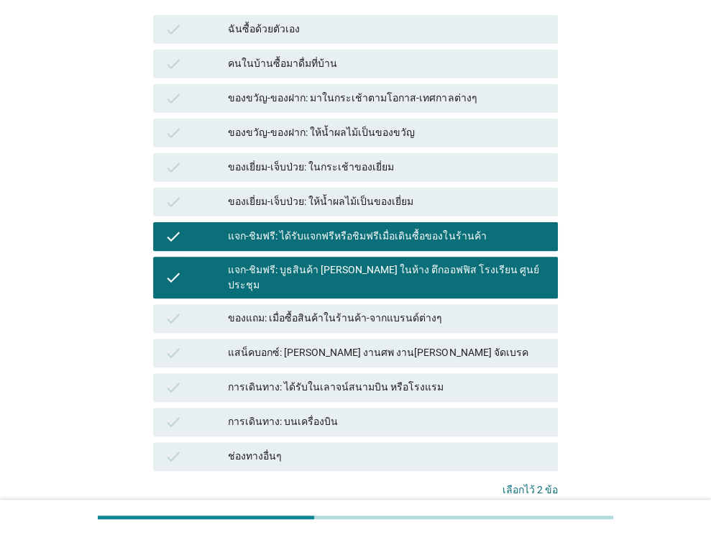
drag, startPoint x: 400, startPoint y: 335, endPoint x: 415, endPoint y: 340, distance: 15.9
click at [401, 344] on div "แสน็คบอกซ์: [PERSON_NAME] งานศพ งาน[PERSON_NAME] จัดเบรค" at bounding box center [387, 352] width 318 height 17
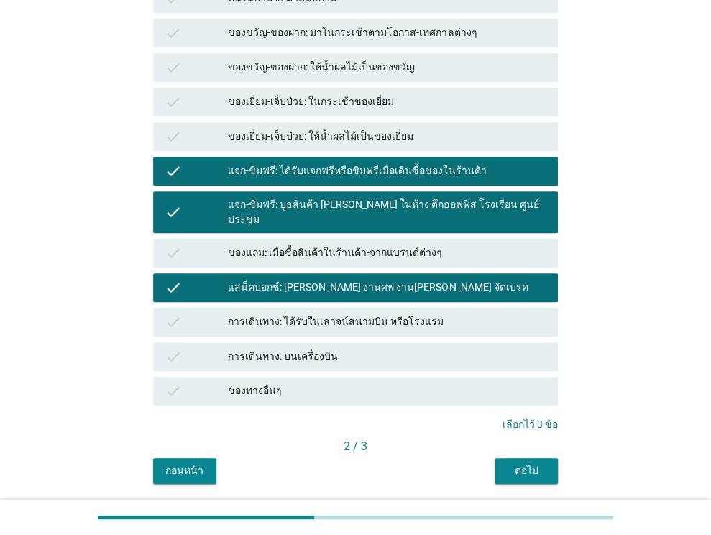
scroll to position [315, 0]
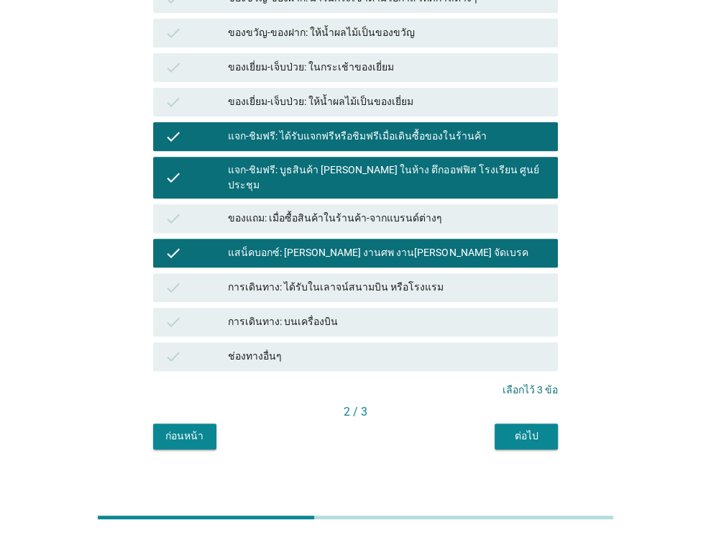
click at [438, 244] on div "แสน็คบอกซ์: [PERSON_NAME] งานศพ งาน[PERSON_NAME] จัดเบรค" at bounding box center [387, 252] width 318 height 17
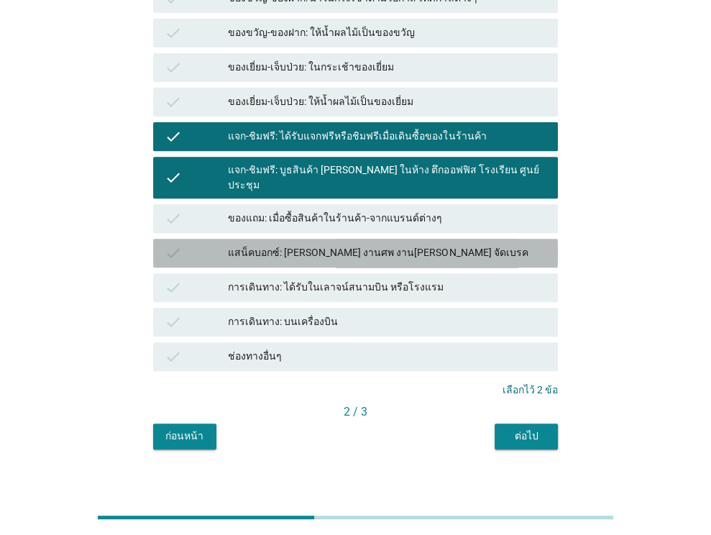
click at [443, 244] on div "แสน็คบอกซ์: [PERSON_NAME] งานศพ งาน[PERSON_NAME] จัดเบรค" at bounding box center [387, 252] width 318 height 17
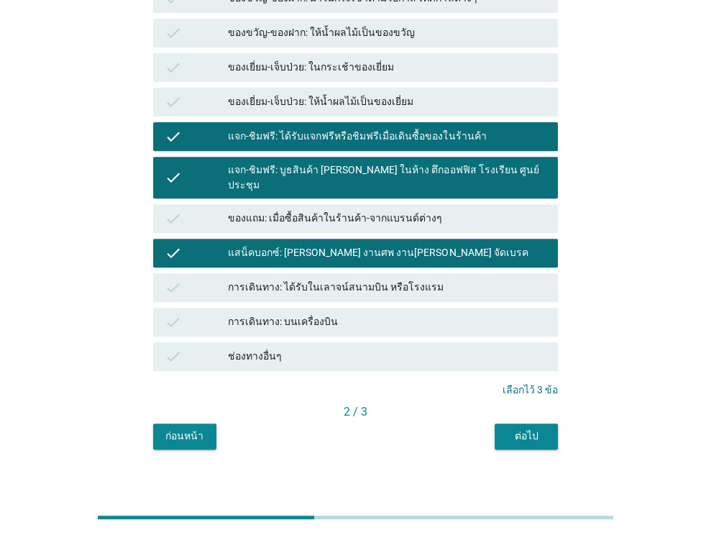
click at [518, 428] on div "ต่อไป" at bounding box center [526, 435] width 40 height 15
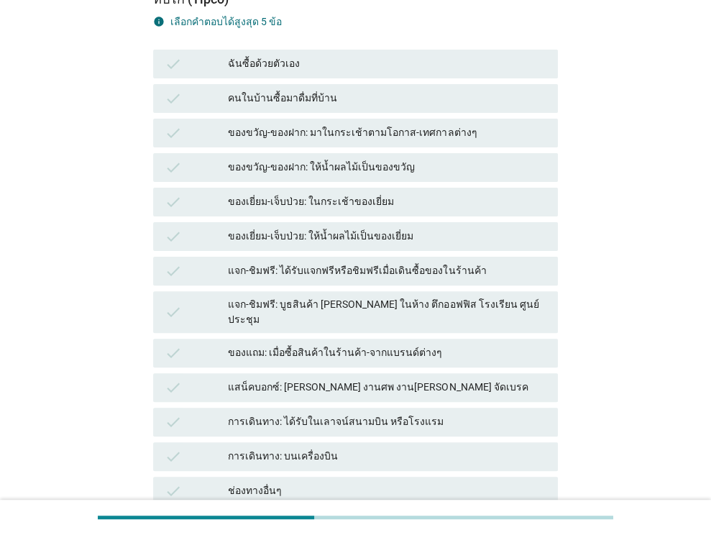
scroll to position [216, 0]
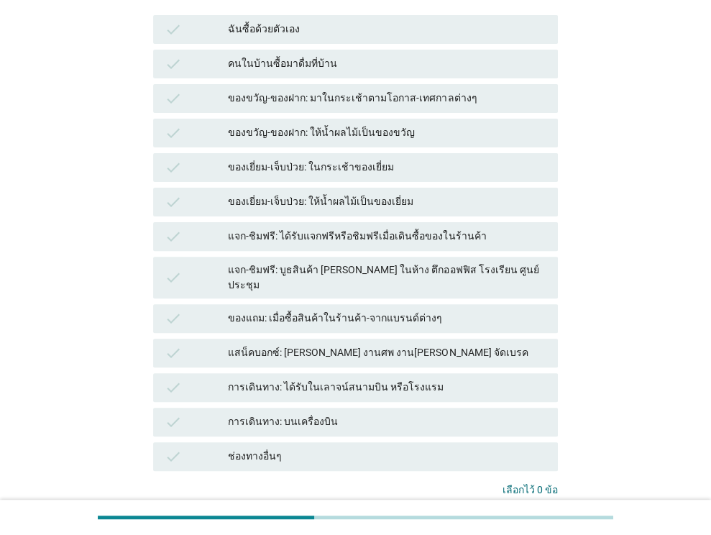
drag, startPoint x: 358, startPoint y: 223, endPoint x: 356, endPoint y: 250, distance: 27.4
click at [359, 223] on div "check แจก-ชิมฟรี: ได้รับแจกฟรีหรือชิมฟรีเมื่อเดินซื้อของในร้านค้า" at bounding box center [355, 236] width 404 height 29
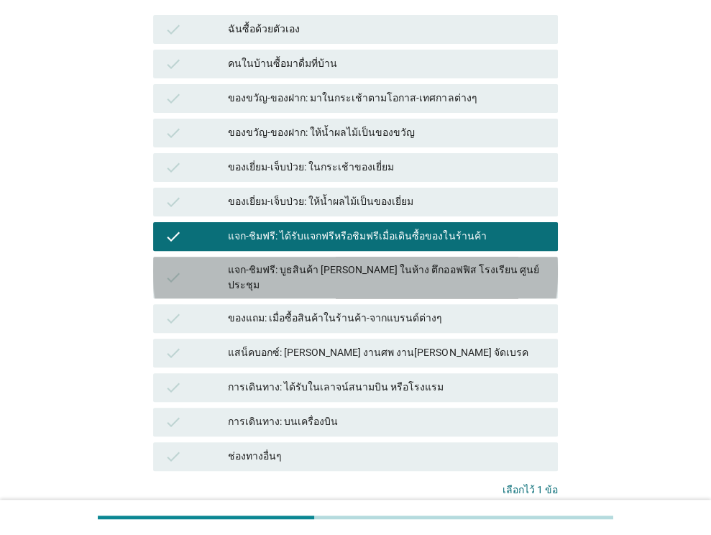
click at [353, 273] on div "แจก-ชิมฟรี: บูธสินค้า [PERSON_NAME] ในห้าง ตึกออฟฟิส โรงเรียน ศูนย์ประชุม" at bounding box center [387, 277] width 318 height 30
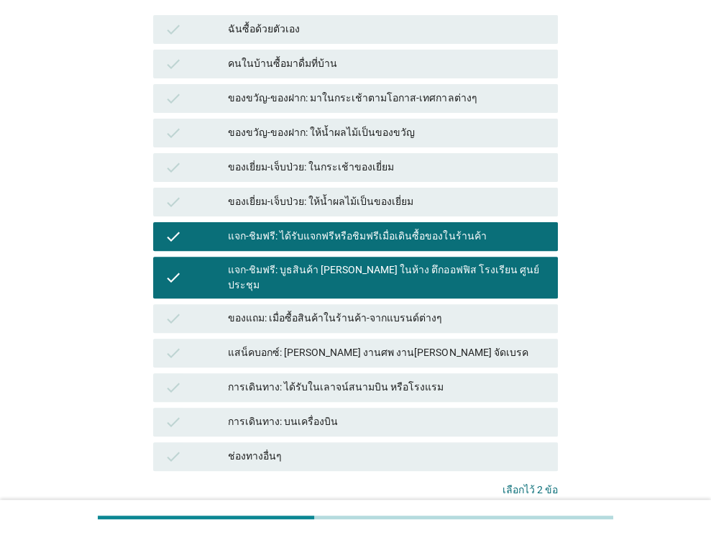
click at [397, 344] on div "แสน็คบอกซ์: [PERSON_NAME] งานศพ งาน[PERSON_NAME] จัดเบรค" at bounding box center [387, 352] width 318 height 17
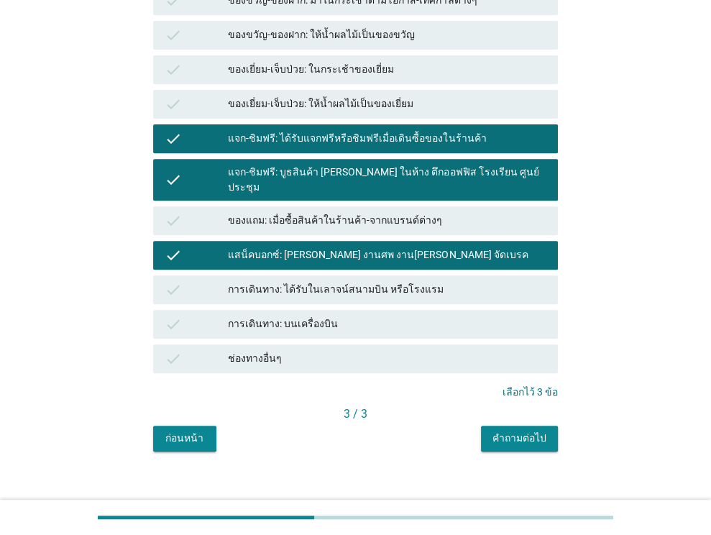
scroll to position [315, 0]
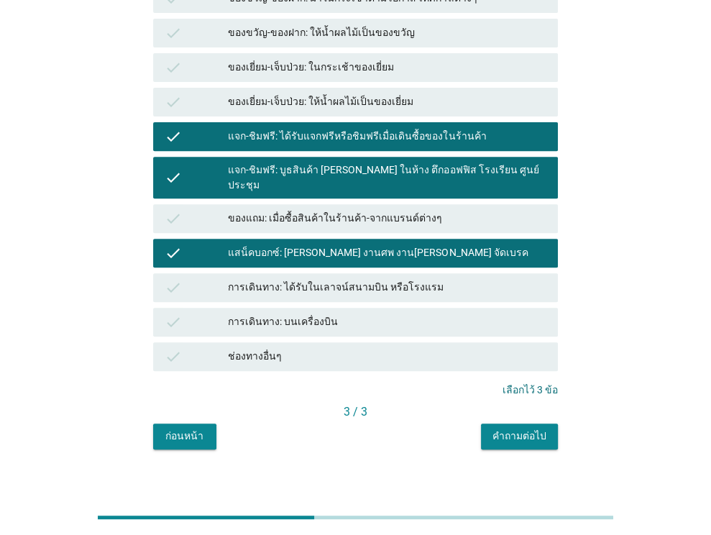
click at [504, 428] on div "คำถามต่อไป" at bounding box center [519, 435] width 54 height 15
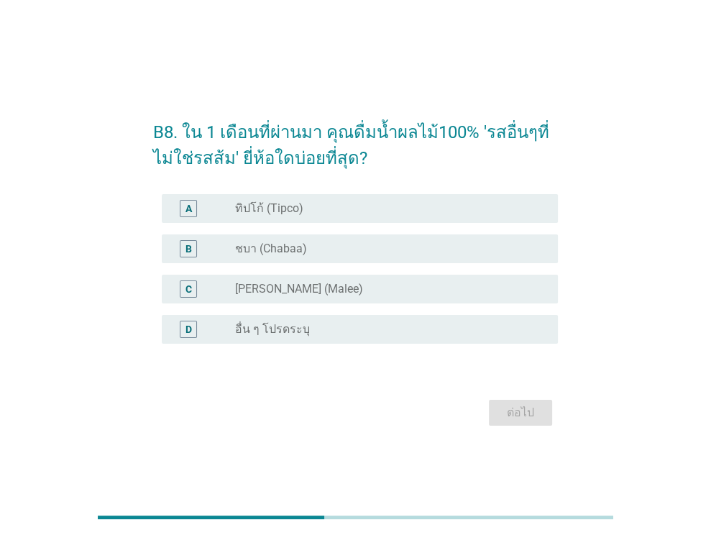
drag, startPoint x: 332, startPoint y: 213, endPoint x: 342, endPoint y: 238, distance: 27.1
click at [335, 213] on div "radio_button_unchecked ทิปโก้ (Tipco)" at bounding box center [385, 208] width 300 height 14
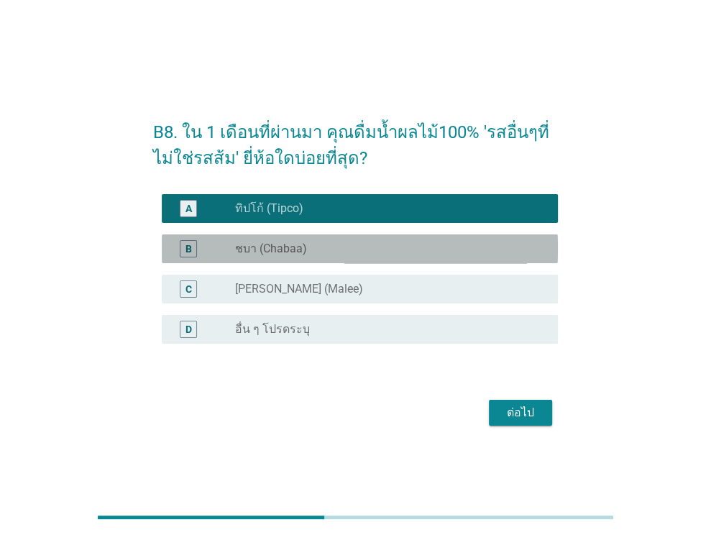
click at [341, 257] on div "B radio_button_unchecked ชบา (Chabaa)" at bounding box center [360, 248] width 396 height 29
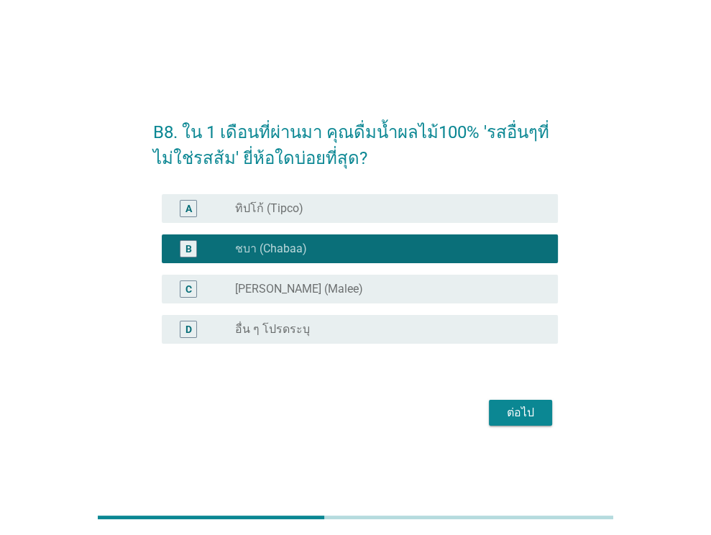
click at [341, 294] on div "radio_button_unchecked [PERSON_NAME] (Malee)" at bounding box center [385, 289] width 300 height 14
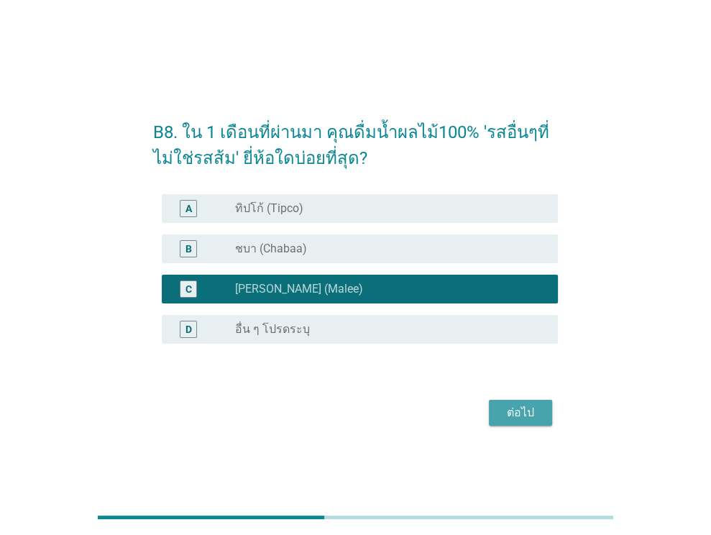
click at [520, 419] on div "ต่อไป" at bounding box center [520, 412] width 40 height 17
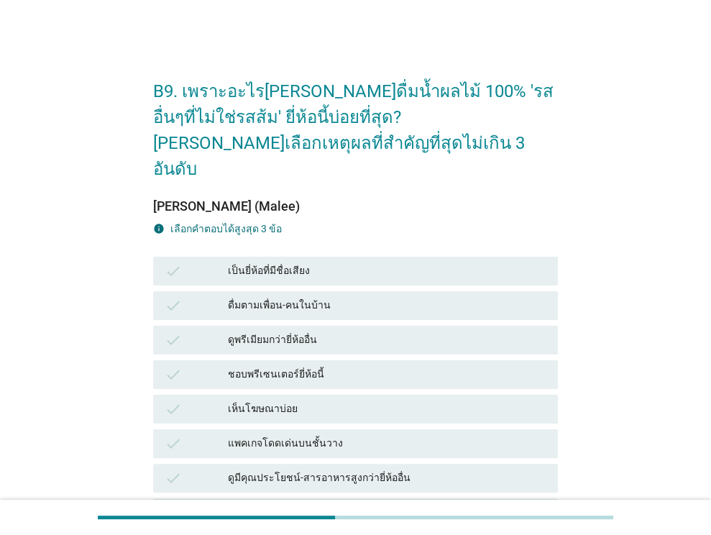
scroll to position [72, 0]
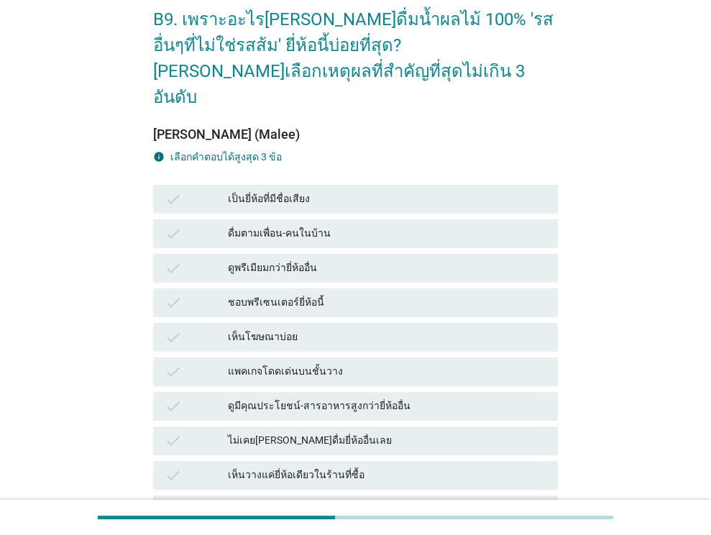
click at [424, 190] on div "เป็นยี่ห้อที่มีชื่อเสียง" at bounding box center [387, 198] width 318 height 17
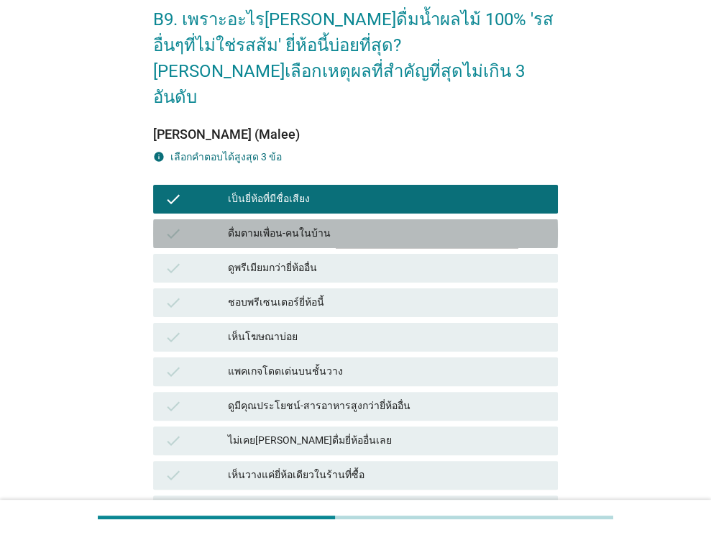
click at [417, 225] on div "ดื่มตามเพื่อน-คนในบ้าน" at bounding box center [387, 233] width 318 height 17
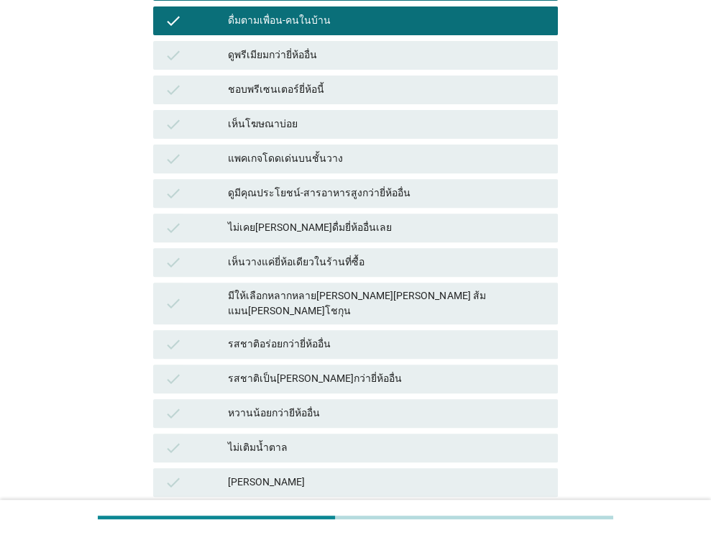
scroll to position [287, 0]
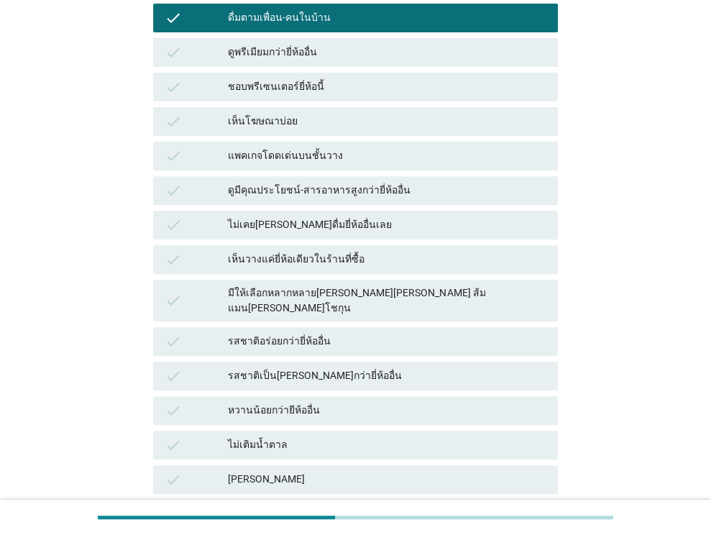
click at [356, 333] on div "รสชาติอร่อยกว่ายี่ห้ออื่น" at bounding box center [387, 341] width 318 height 17
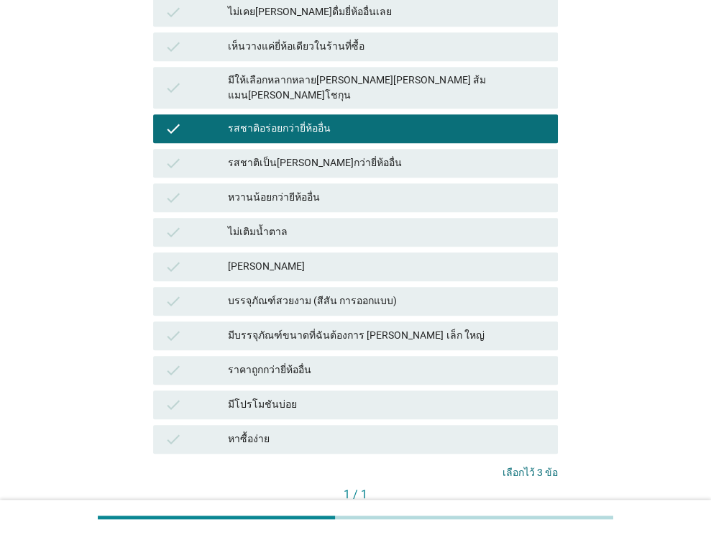
scroll to position [557, 0]
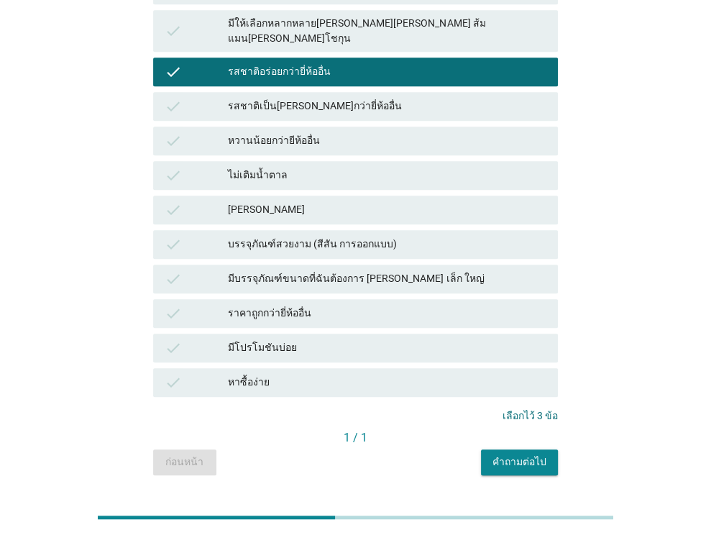
click at [507, 454] on div "คำถามต่อไป" at bounding box center [519, 461] width 54 height 15
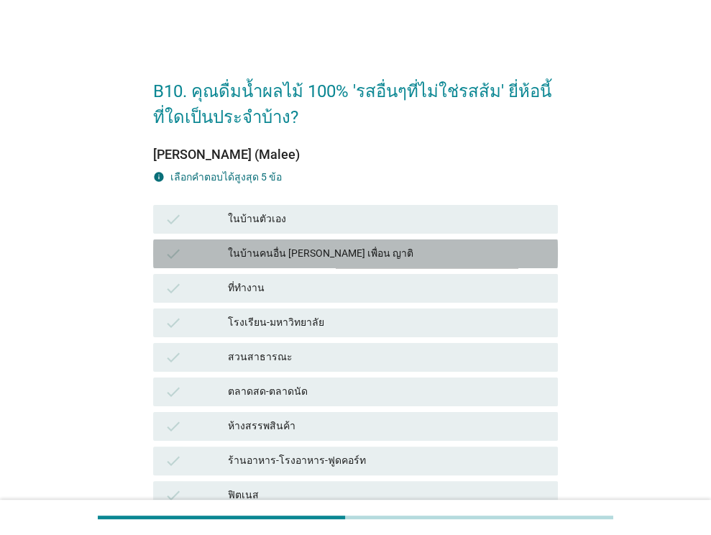
click at [370, 256] on div "ในบ้านคนอื่น [PERSON_NAME] เพื่อน ญาติ" at bounding box center [387, 253] width 318 height 17
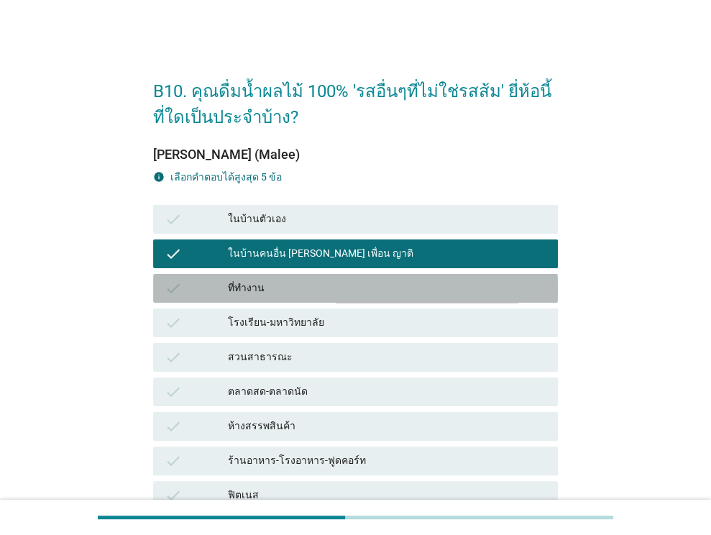
click at [354, 292] on div "ที่ทำงาน" at bounding box center [387, 287] width 318 height 17
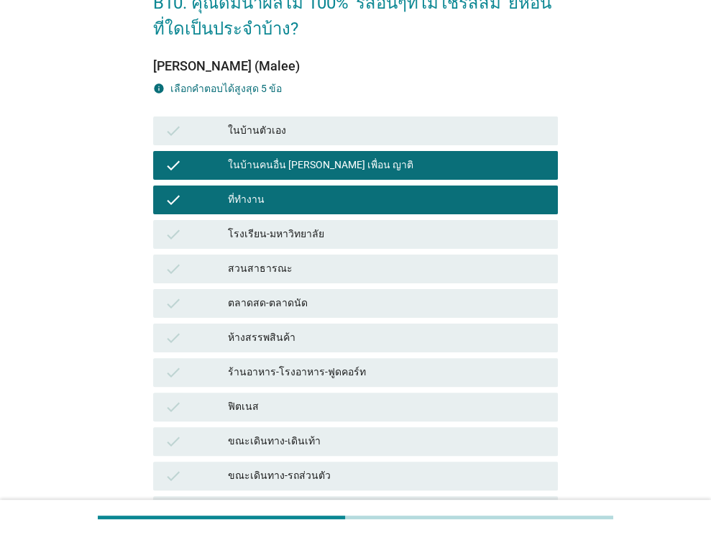
scroll to position [216, 0]
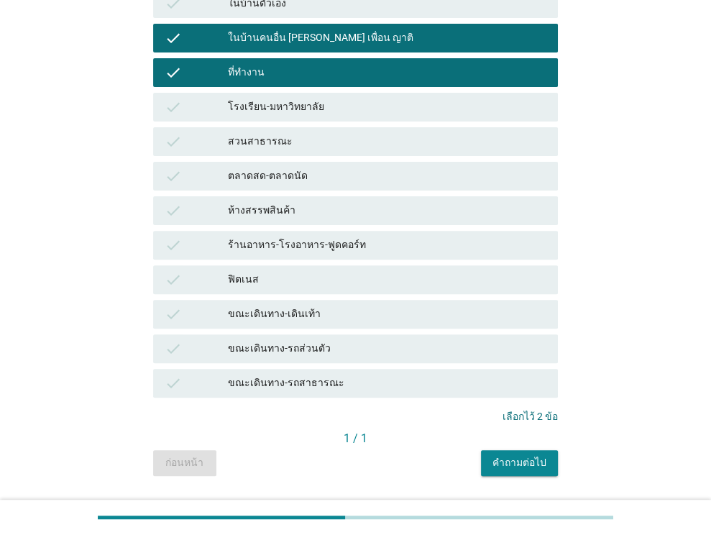
click at [399, 245] on div "ร้านอาหาร-โรงอาหาร-ฟูดคอร์ท" at bounding box center [387, 244] width 318 height 17
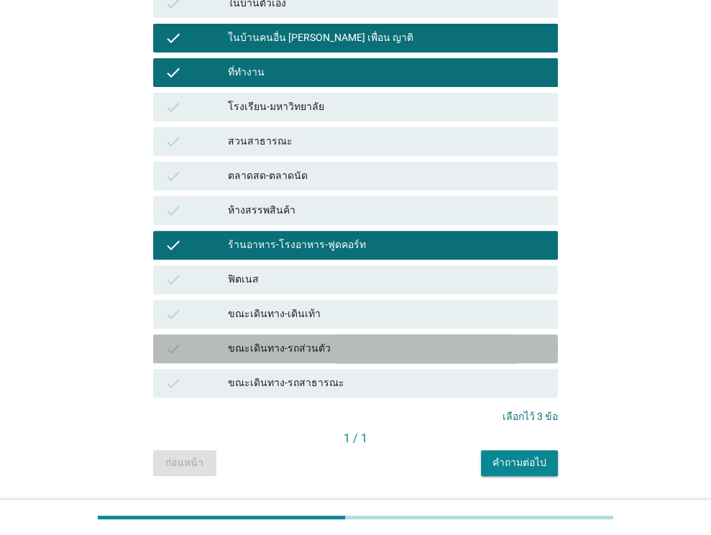
click at [411, 350] on div "ขณะเดินทาง-รถส่วนตัว" at bounding box center [387, 348] width 318 height 17
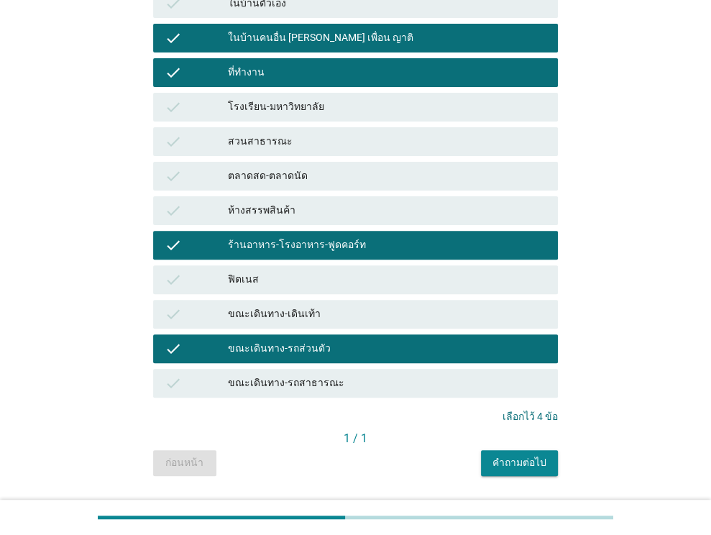
click at [499, 455] on div "คำถามต่อไป" at bounding box center [519, 462] width 54 height 15
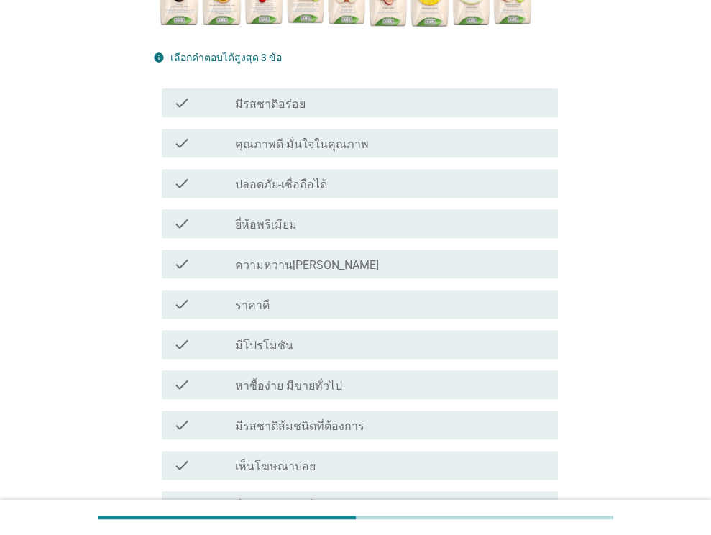
scroll to position [359, 0]
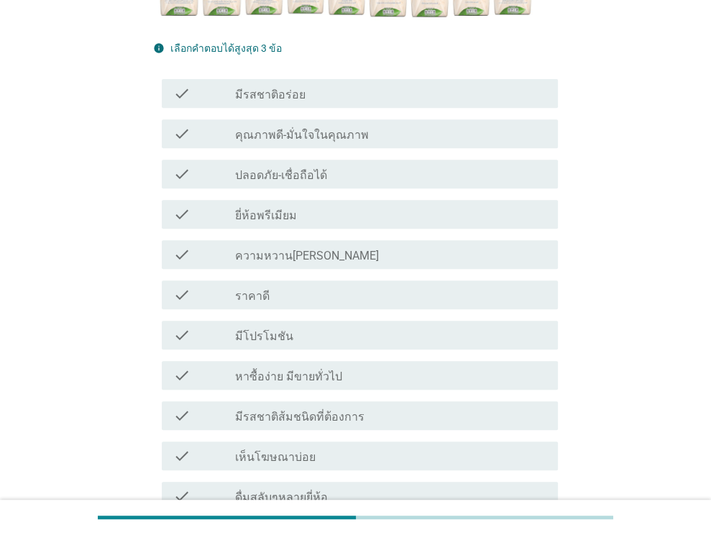
click at [380, 175] on div "check_box_outline_blank ปลอดภัย-เชื่อถือได้" at bounding box center [390, 173] width 311 height 17
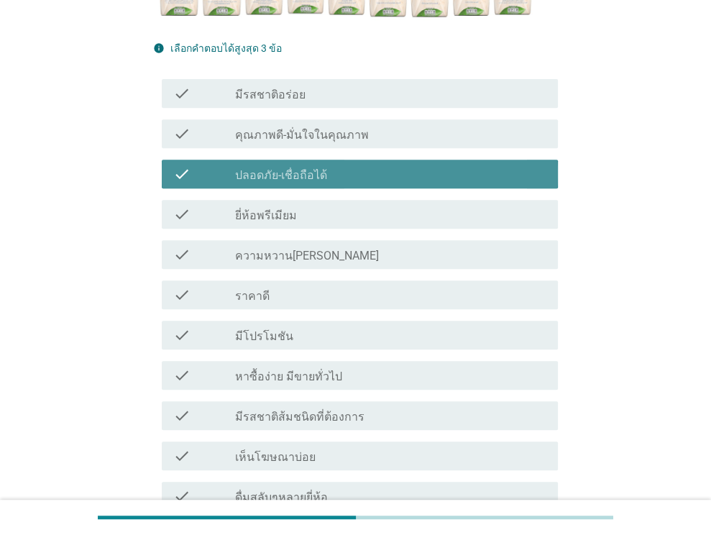
click at [384, 134] on div "check_box_outline_blank คุณภาพดี-มั่นใจในคุณภาพ" at bounding box center [390, 133] width 311 height 17
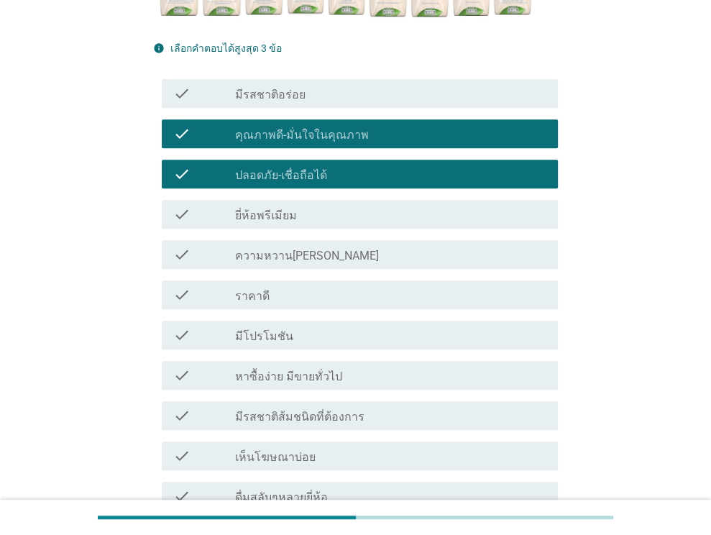
click at [384, 104] on div "check check_box_outline_blank มีรสชาติอร่อย" at bounding box center [360, 93] width 396 height 29
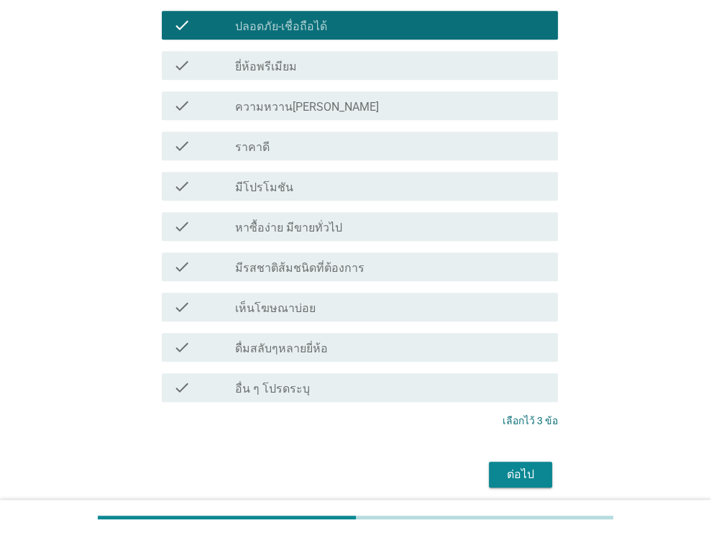
scroll to position [563, 0]
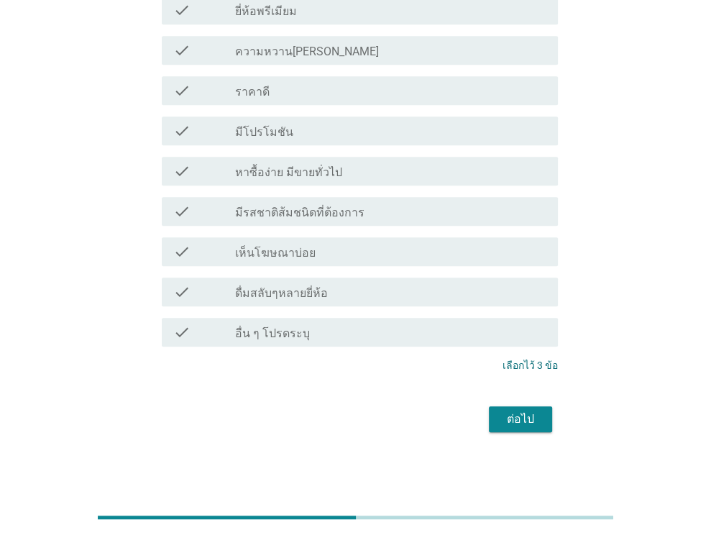
click at [527, 410] on div "ต่อไป" at bounding box center [520, 418] width 40 height 17
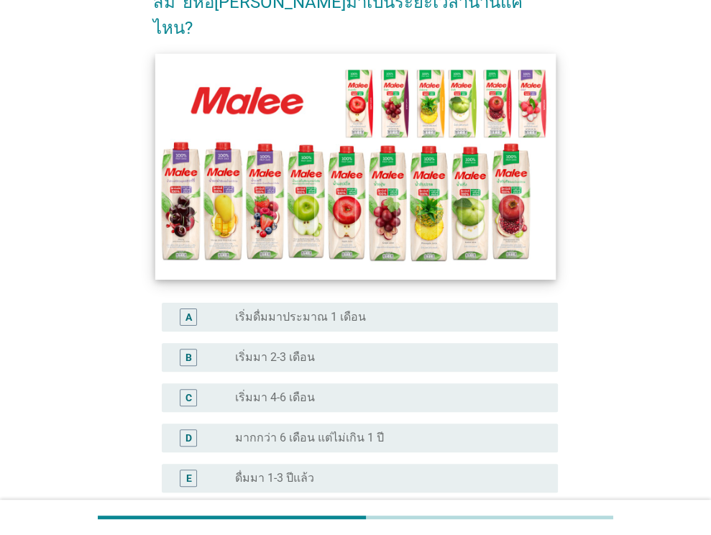
scroll to position [287, 0]
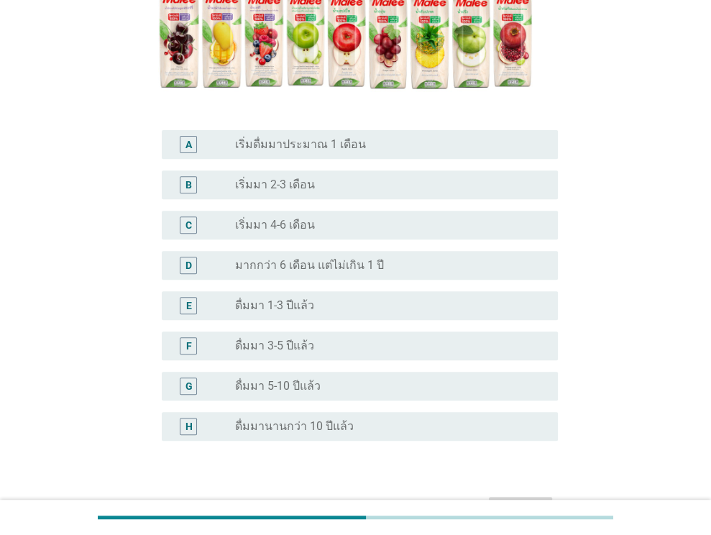
drag, startPoint x: 360, startPoint y: 200, endPoint x: 361, endPoint y: 165, distance: 34.5
click at [360, 218] on div "radio_button_unchecked เริ่มมา 4-6 เดือน" at bounding box center [385, 225] width 300 height 14
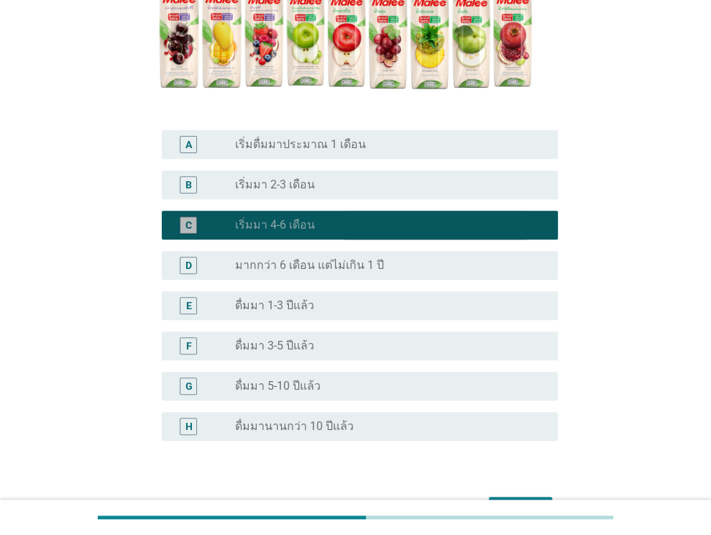
click at [361, 177] on div "radio_button_unchecked เริ่มมา 2-3 เดือน" at bounding box center [385, 184] width 300 height 14
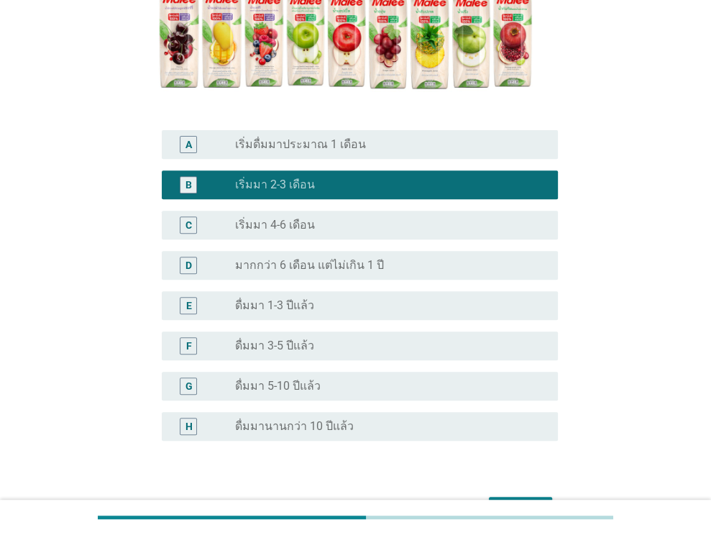
click at [384, 218] on div "radio_button_unchecked เริ่มมา 4-6 เดือน" at bounding box center [385, 225] width 300 height 14
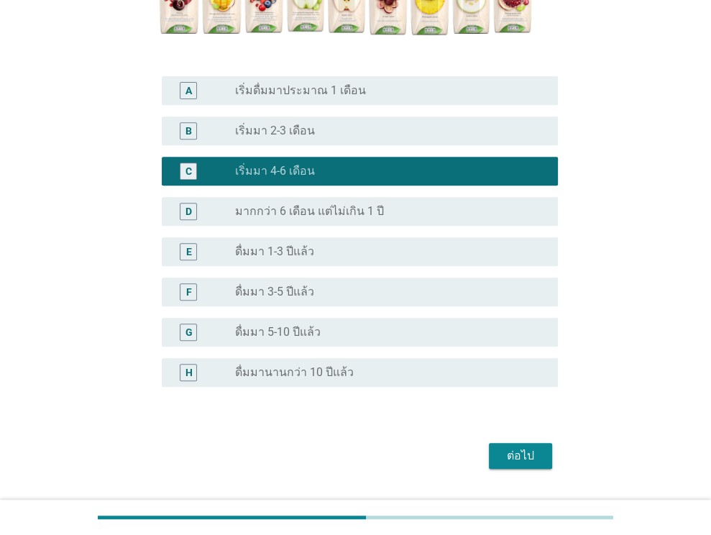
scroll to position [353, 0]
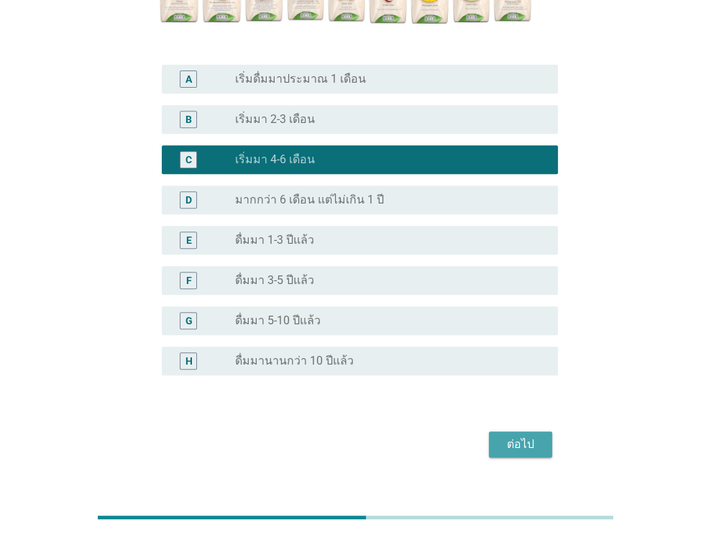
click at [514, 435] on div "ต่อไป" at bounding box center [520, 443] width 40 height 17
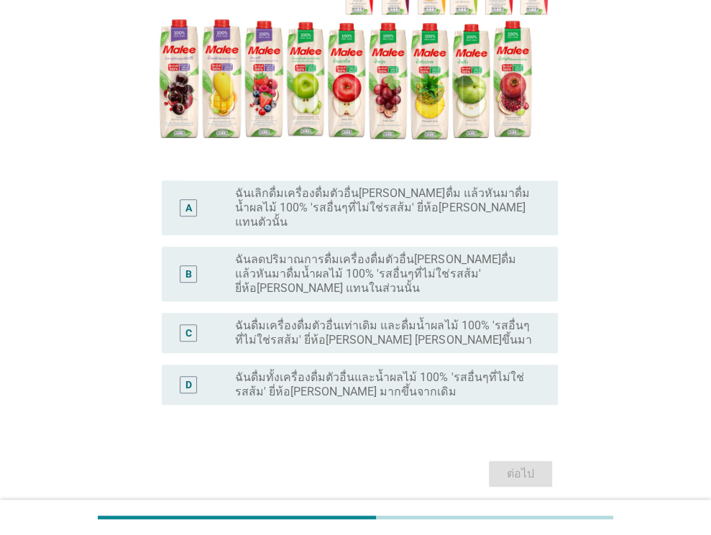
scroll to position [315, 0]
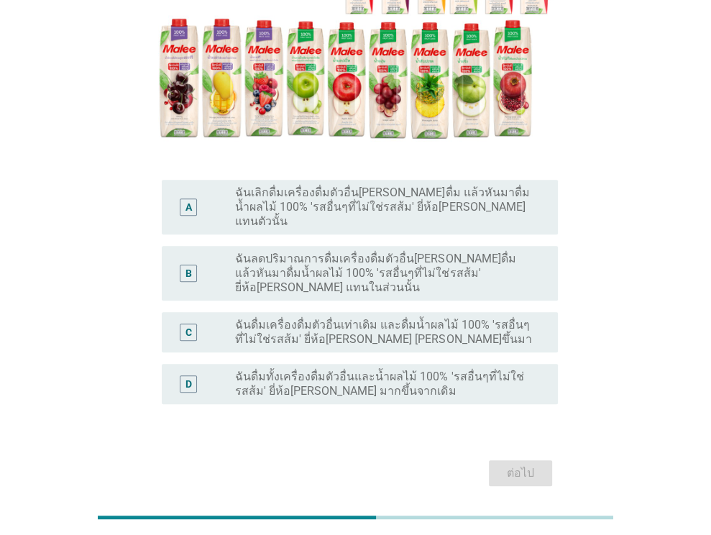
click at [343, 185] on label "ฉันเลิกดื่มเครื่องดื่มตัวอื่น[PERSON_NAME]ดื่ม แล้วหันมาดื่มน้ำผลไม้ 100% 'รสอื…" at bounding box center [385, 206] width 300 height 43
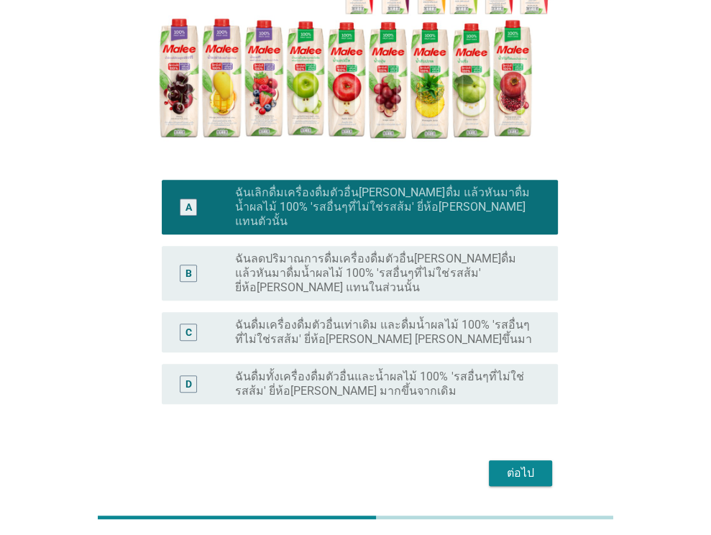
click at [345, 251] on label "ฉันลดปริมาณการดื่มเครื่องดื่มตัวอื่น[PERSON_NAME]ดื่ม แล้วหันมาดื่มน้ำผลไม้ 100…" at bounding box center [385, 272] width 300 height 43
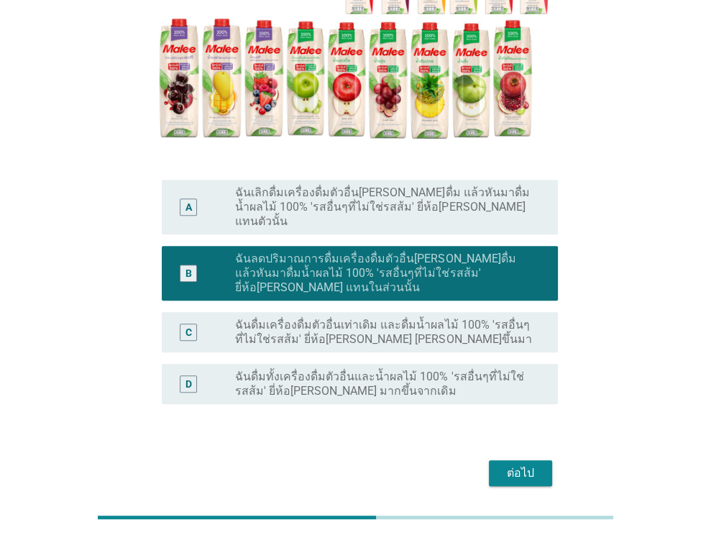
click at [509, 464] on div "ต่อไป" at bounding box center [520, 472] width 40 height 17
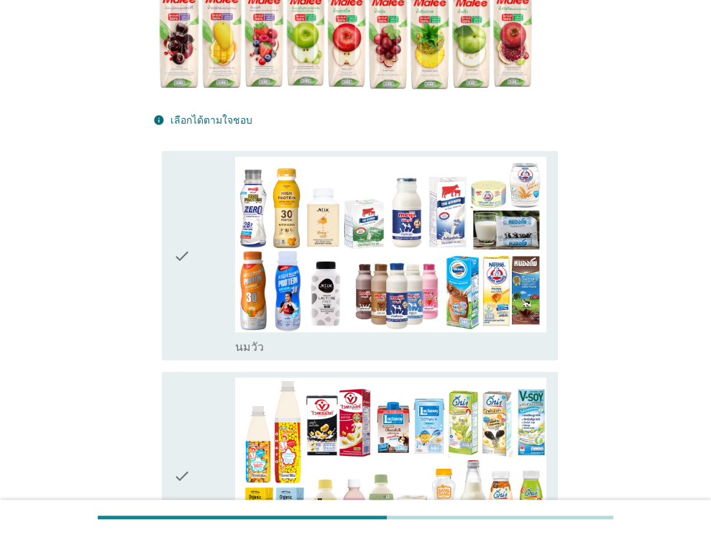
scroll to position [0, 0]
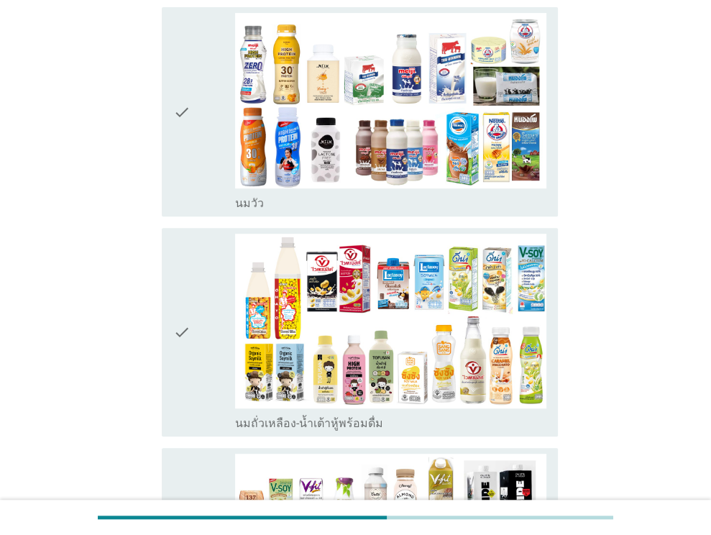
click at [197, 142] on div "check" at bounding box center [204, 111] width 63 height 197
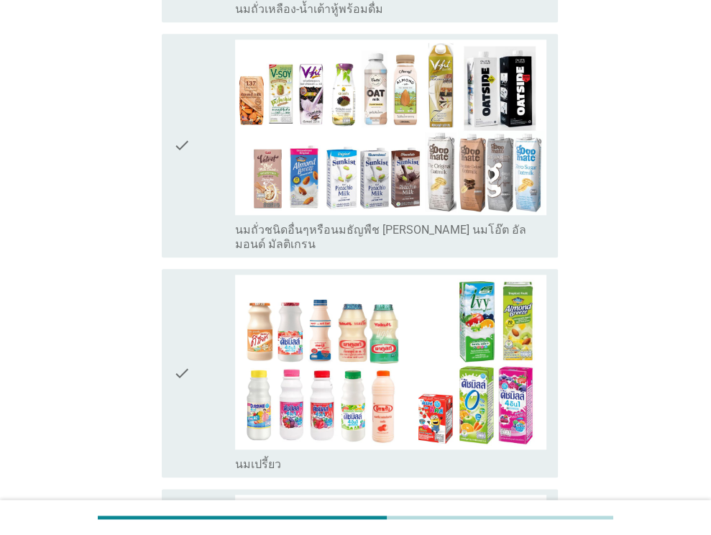
scroll to position [862, 0]
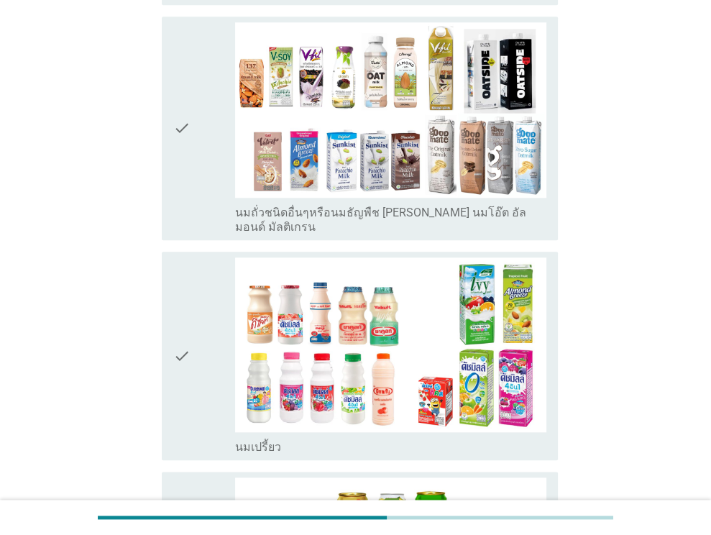
click at [191, 320] on div "check" at bounding box center [204, 355] width 63 height 197
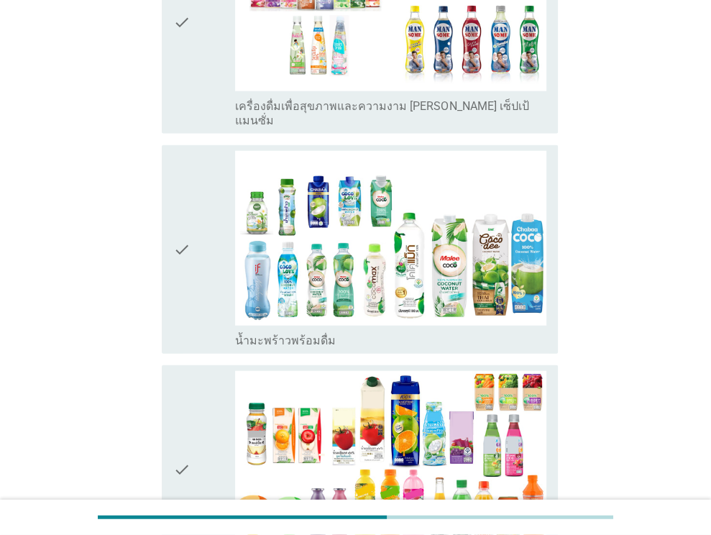
scroll to position [1868, 0]
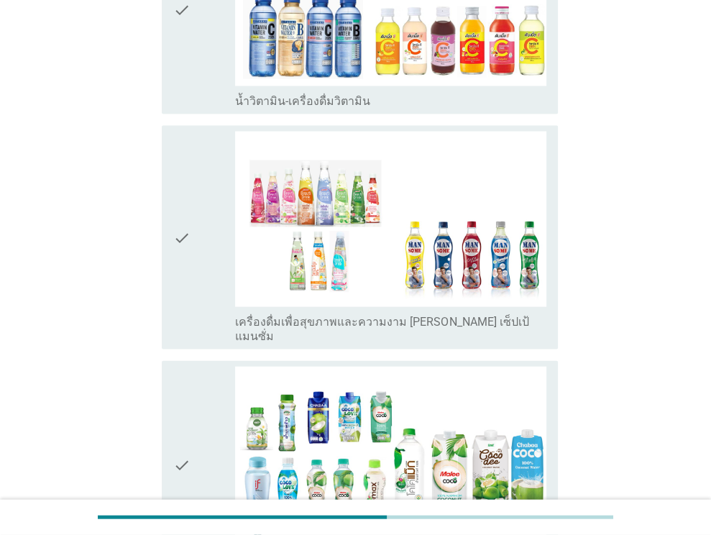
click at [198, 255] on div "check" at bounding box center [204, 236] width 63 height 211
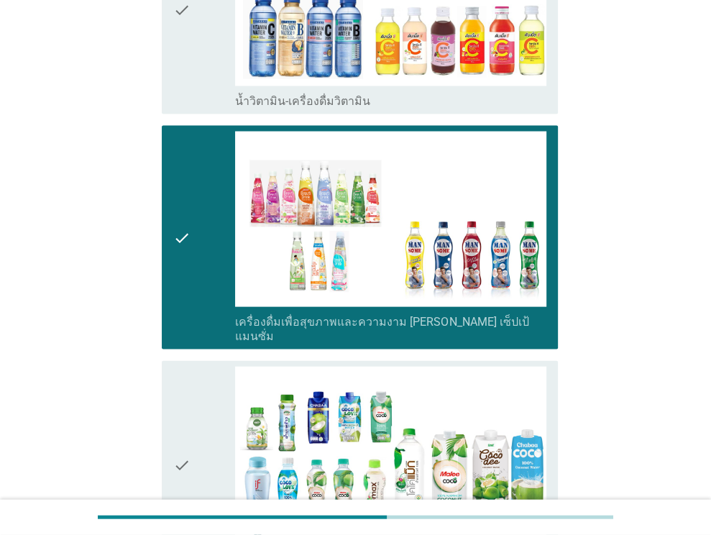
click at [202, 70] on div "check" at bounding box center [204, 10] width 63 height 197
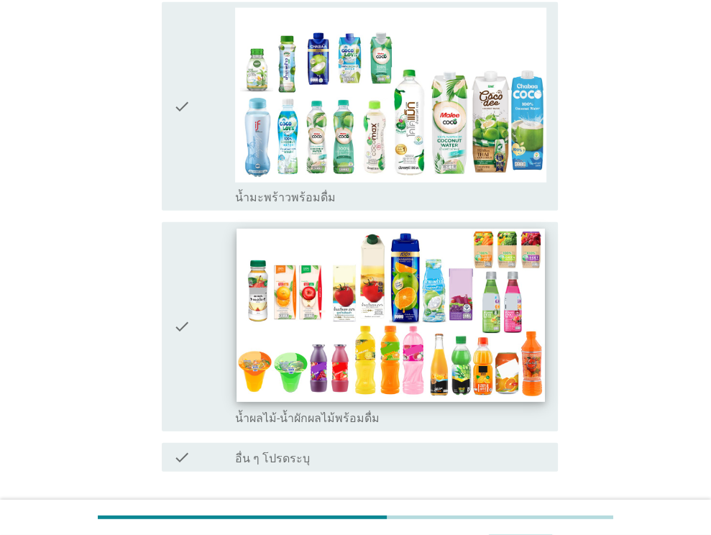
scroll to position [2297, 0]
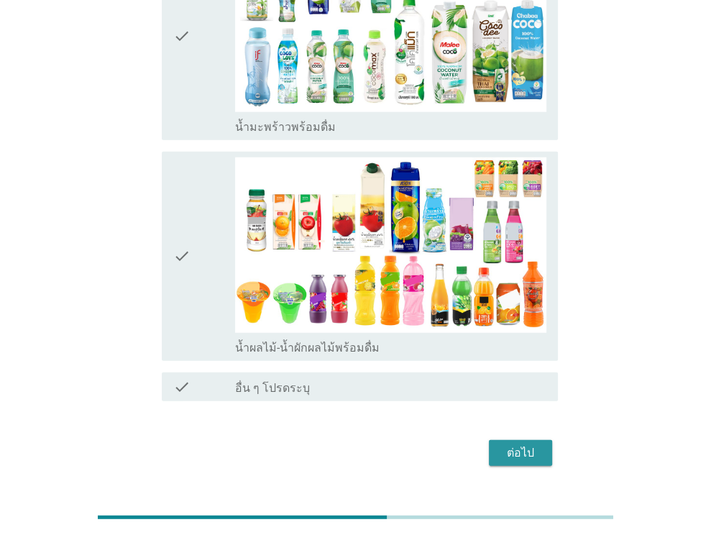
click at [513, 444] on div "ต่อไป" at bounding box center [520, 452] width 40 height 17
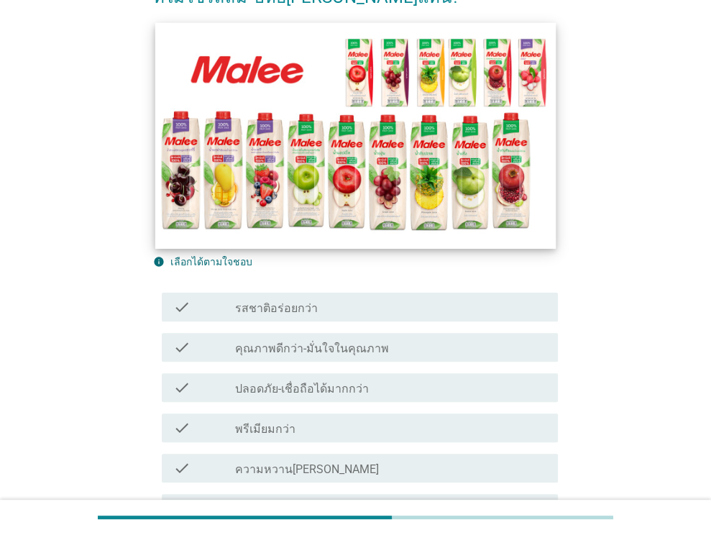
scroll to position [287, 0]
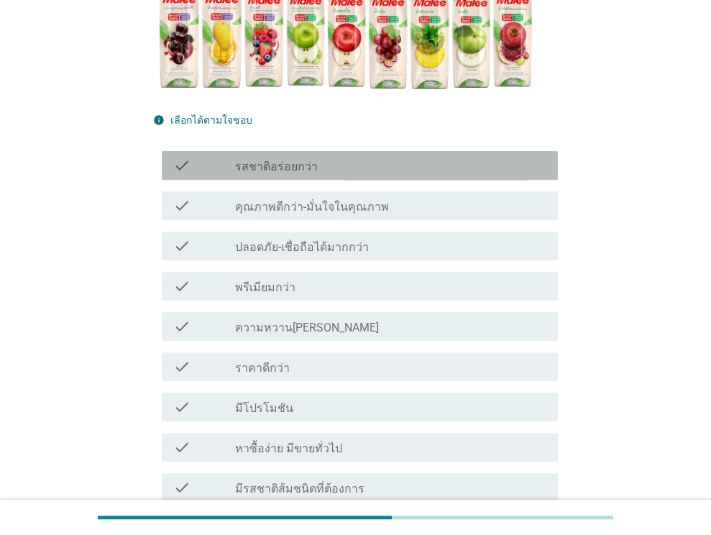
click at [338, 165] on div "check_box_outline_blank รสชาติอร่อยกว่า" at bounding box center [390, 165] width 311 height 17
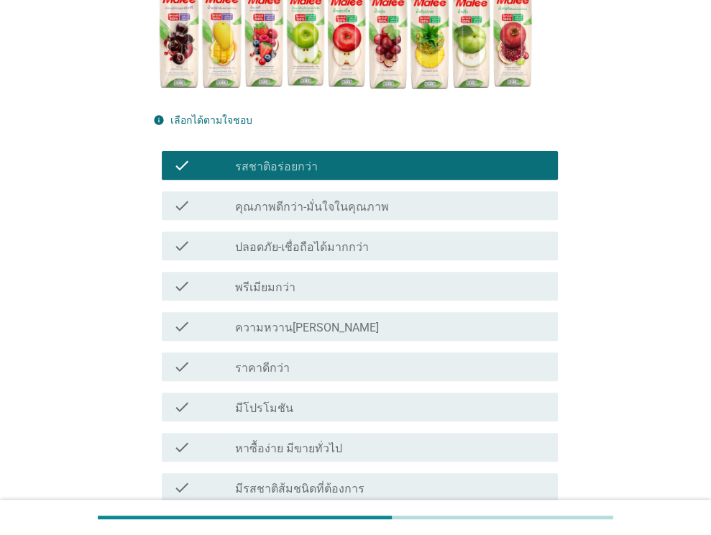
click at [376, 247] on div "check_box_outline_blank ปลอดภัย-เชื่อถือได้มากกว่า" at bounding box center [390, 245] width 311 height 17
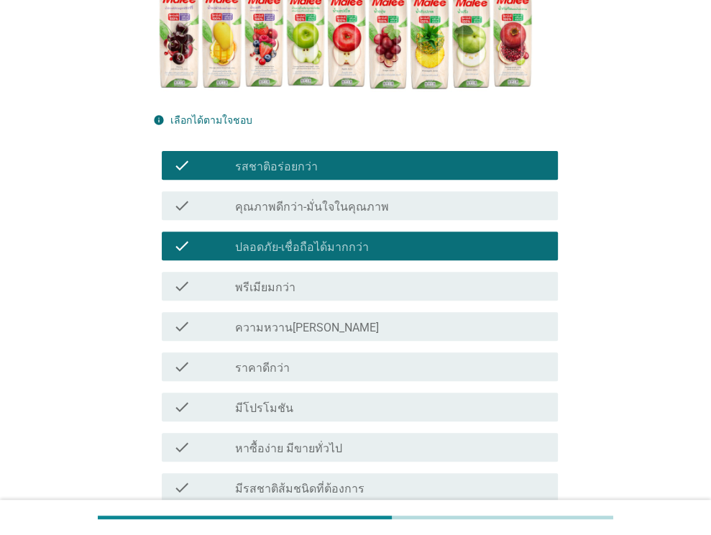
click at [377, 208] on div "check_box_outline_blank คุณภาพดีกว่า-มั่นใจในคุณภาพ" at bounding box center [390, 205] width 311 height 17
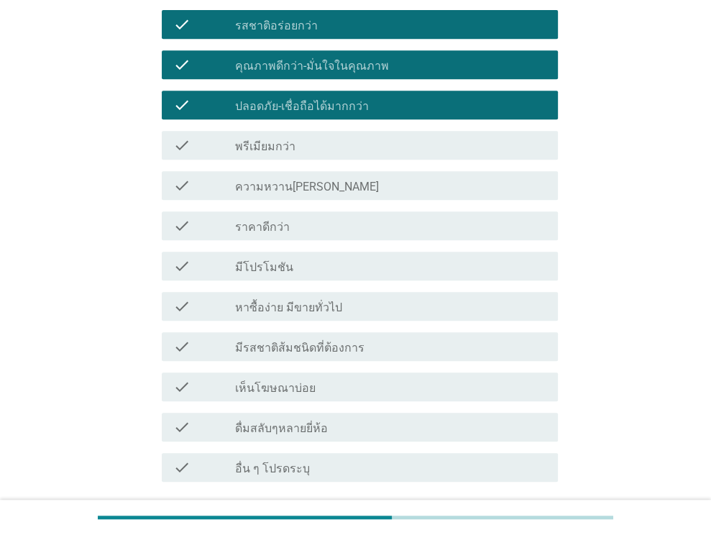
scroll to position [543, 0]
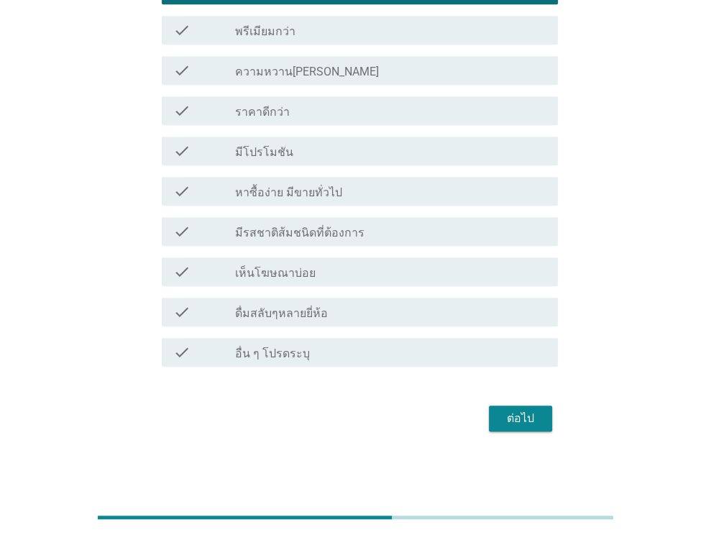
click at [524, 412] on div "ต่อไป" at bounding box center [520, 417] width 40 height 17
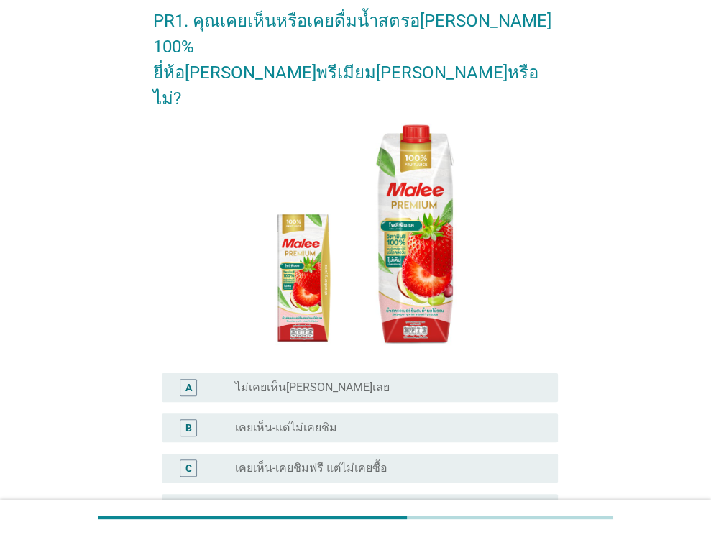
scroll to position [144, 0]
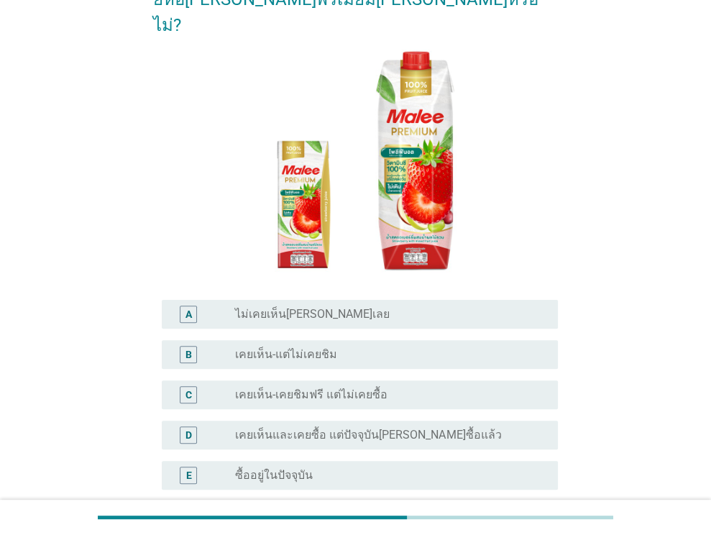
click at [381, 347] on div "radio_button_unchecked เคยเห็น-แต่ไม่เคยชิม" at bounding box center [385, 354] width 300 height 14
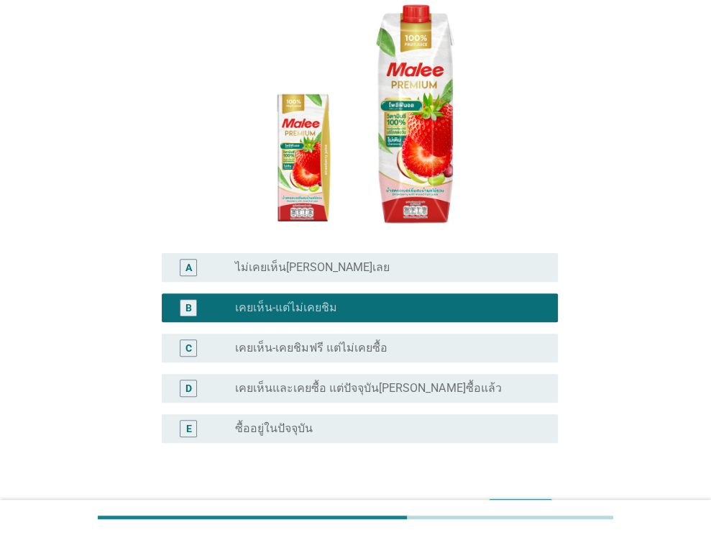
scroll to position [232, 0]
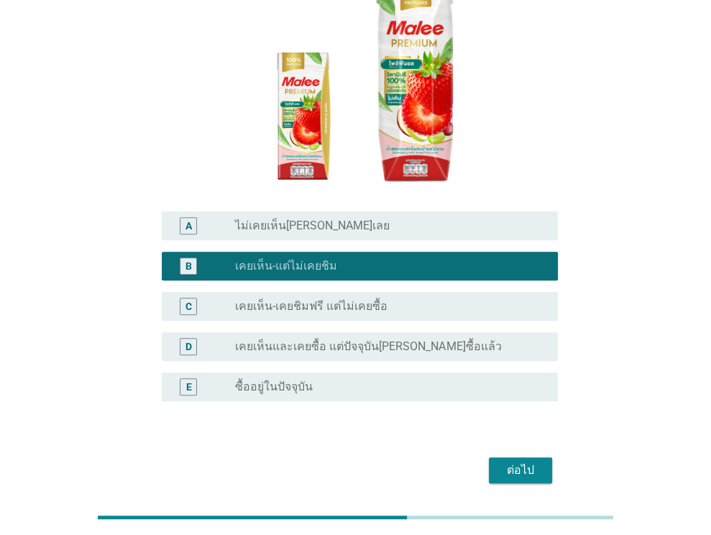
click at [517, 461] on div "ต่อไป" at bounding box center [520, 469] width 40 height 17
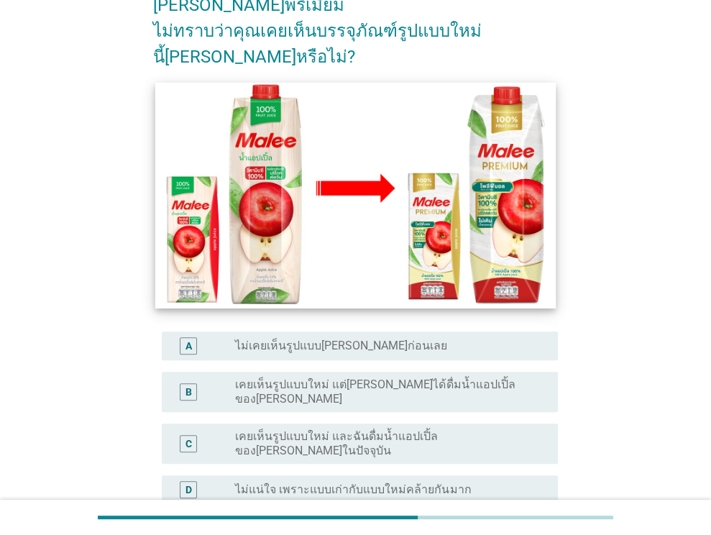
scroll to position [269, 0]
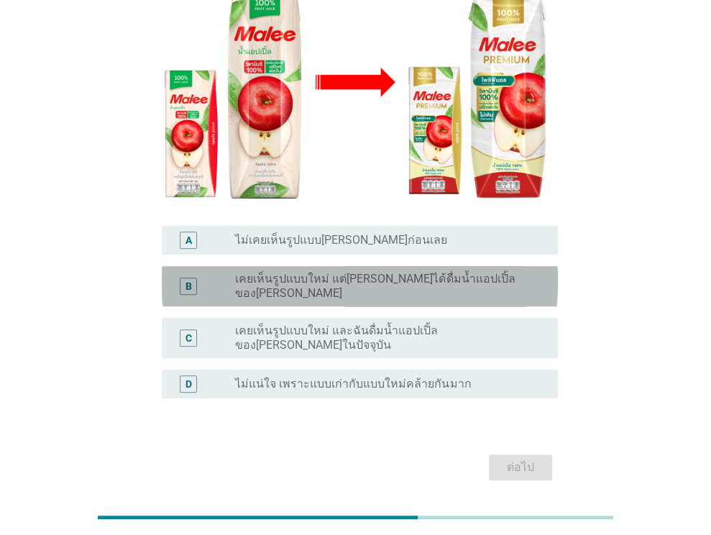
click at [450, 272] on label "เคยเห็นรูปแบบใหม่ แต่[PERSON_NAME]ได้ดื่มน้ำแอปเปิ้ลของ[PERSON_NAME]" at bounding box center [385, 286] width 300 height 29
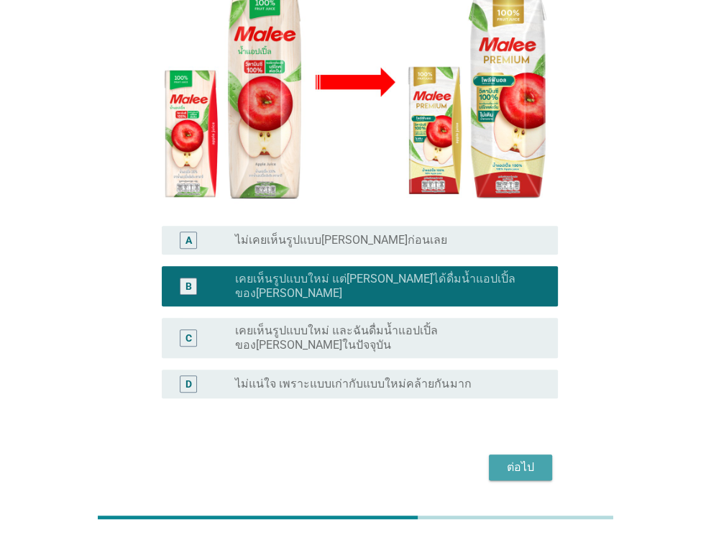
click at [522, 458] on div "ต่อไป" at bounding box center [520, 466] width 40 height 17
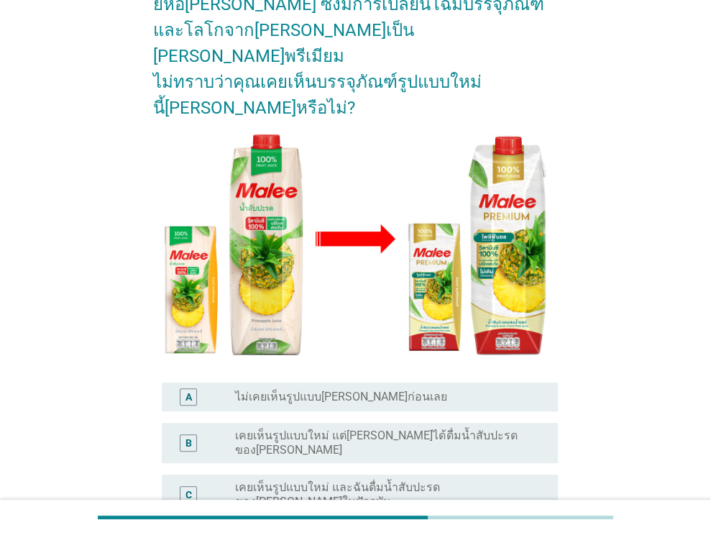
scroll to position [216, 0]
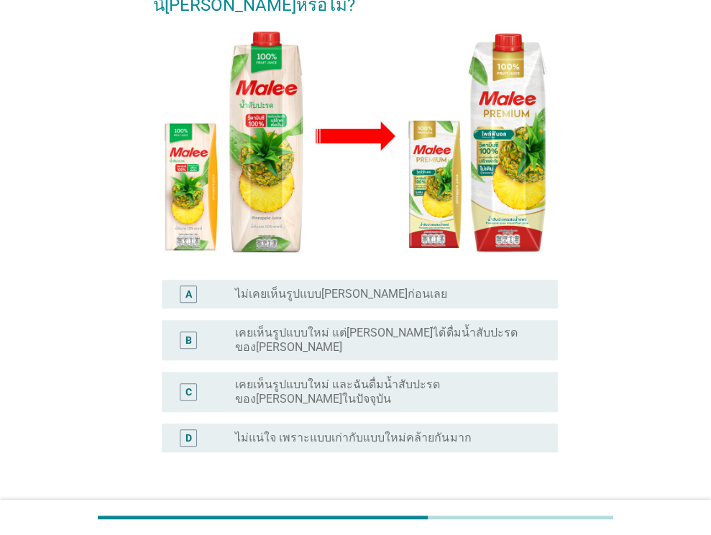
click at [320, 325] on label "เคยเห็นรูปแบบใหม่ แต่[PERSON_NAME]ได้ดื่มน้ำสับปะรดของ[PERSON_NAME]" at bounding box center [385, 339] width 300 height 29
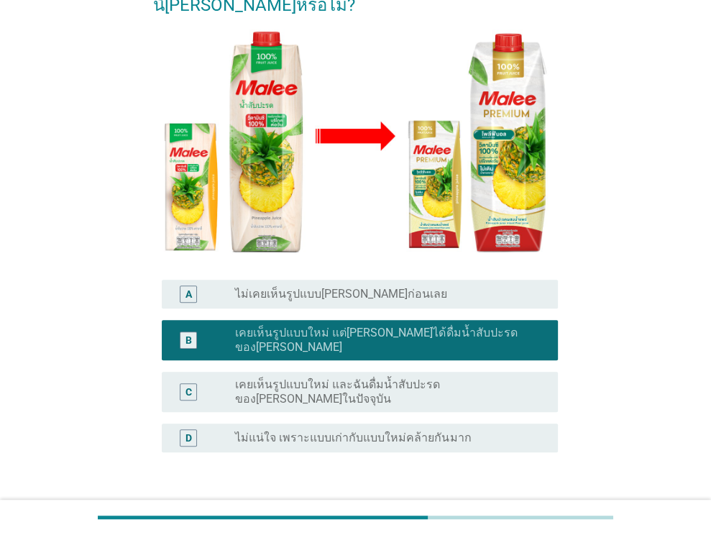
drag, startPoint x: 512, startPoint y: 468, endPoint x: 497, endPoint y: 456, distance: 18.4
click at [511, 512] on div "ต่อไป" at bounding box center [520, 520] width 40 height 17
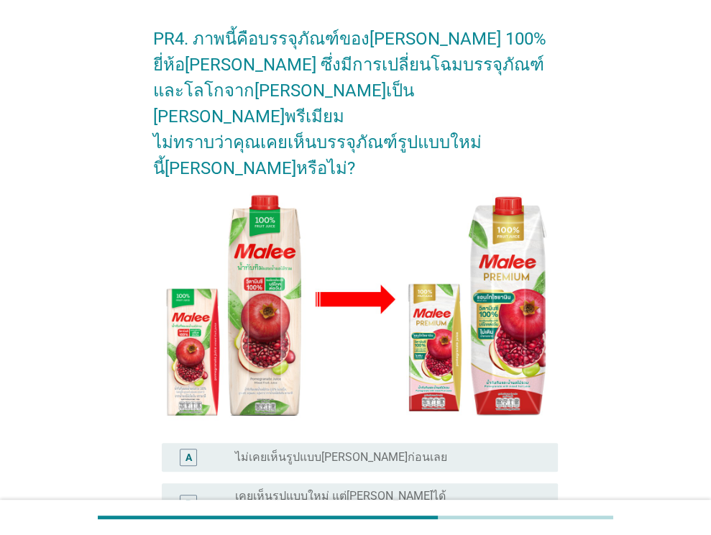
scroll to position [269, 0]
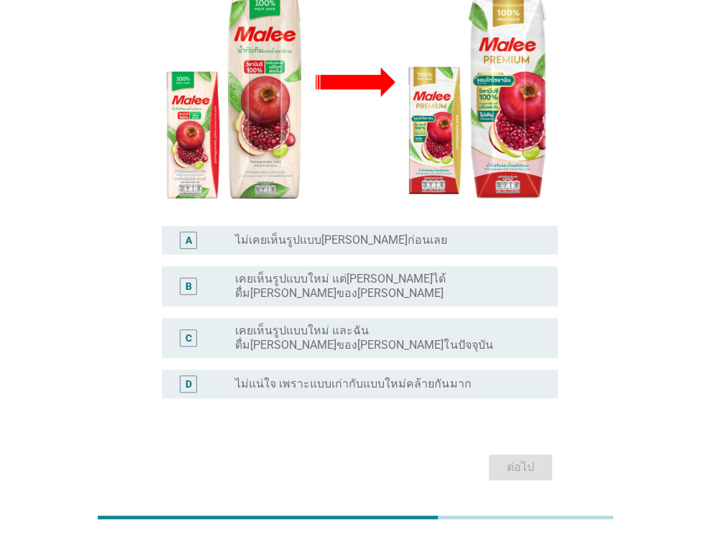
click at [391, 272] on label "เคยเห็นรูปแบบใหม่ แต่[PERSON_NAME]ได้ดื่ม[PERSON_NAME]ของ[PERSON_NAME]" at bounding box center [385, 286] width 300 height 29
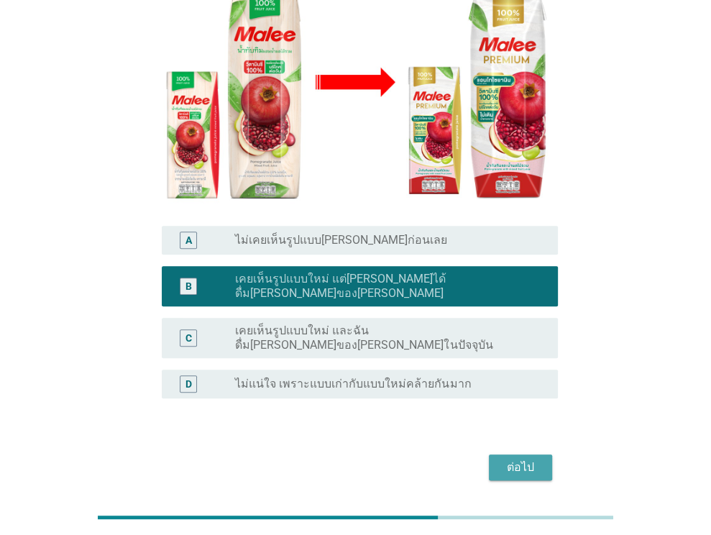
drag, startPoint x: 522, startPoint y: 404, endPoint x: 524, endPoint y: 419, distance: 14.5
click at [524, 454] on button "ต่อไป" at bounding box center [520, 467] width 63 height 26
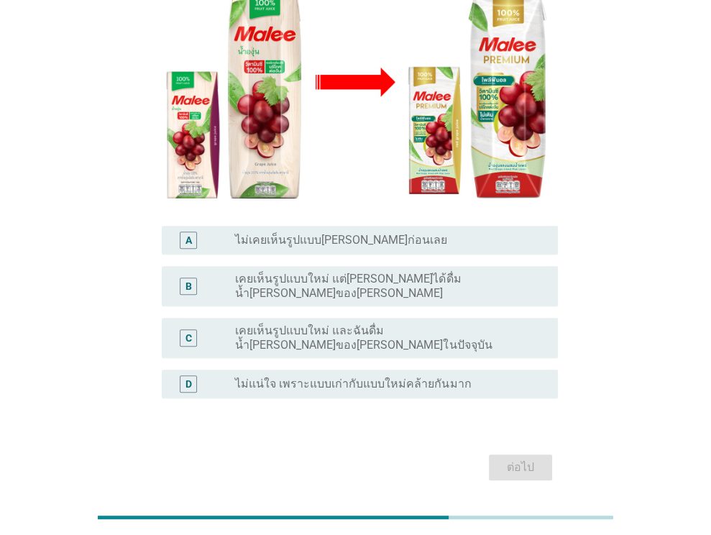
click at [361, 272] on label "เคยเห็นรูปแบบใหม่ แต่[PERSON_NAME]ได้ดื่มน้ำ[PERSON_NAME]ของ[PERSON_NAME]" at bounding box center [385, 286] width 300 height 29
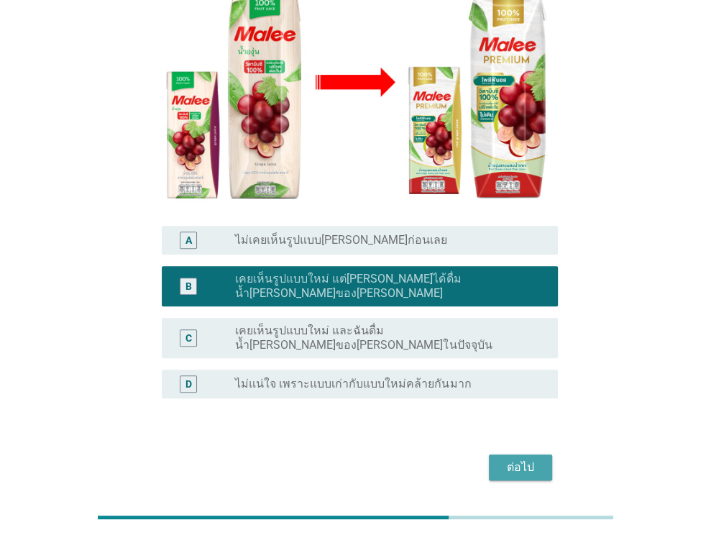
click at [517, 458] on div "ต่อไป" at bounding box center [520, 466] width 40 height 17
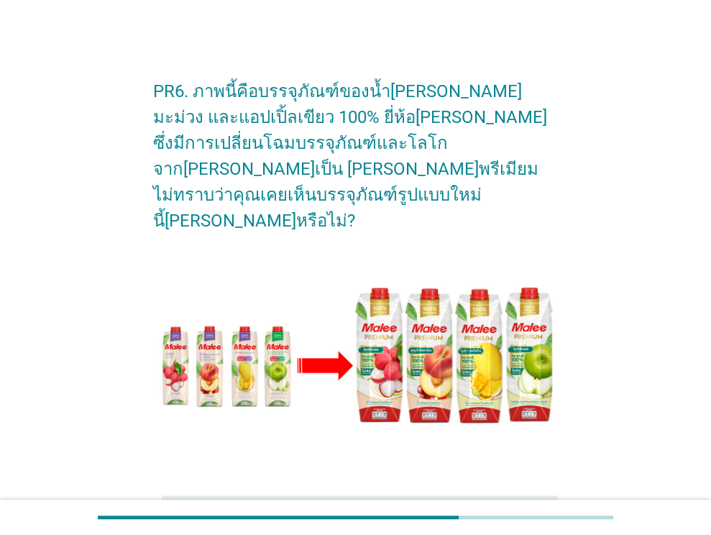
scroll to position [281, 0]
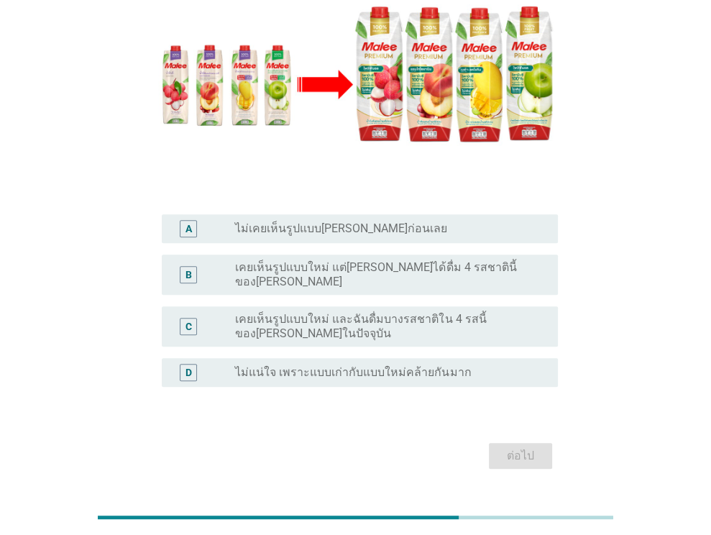
click at [393, 260] on label "เคยเห็นรูปแบบใหม่ แต่[PERSON_NAME]ได้ดื่ม 4 รสชาตินี้ของ[PERSON_NAME]" at bounding box center [385, 274] width 300 height 29
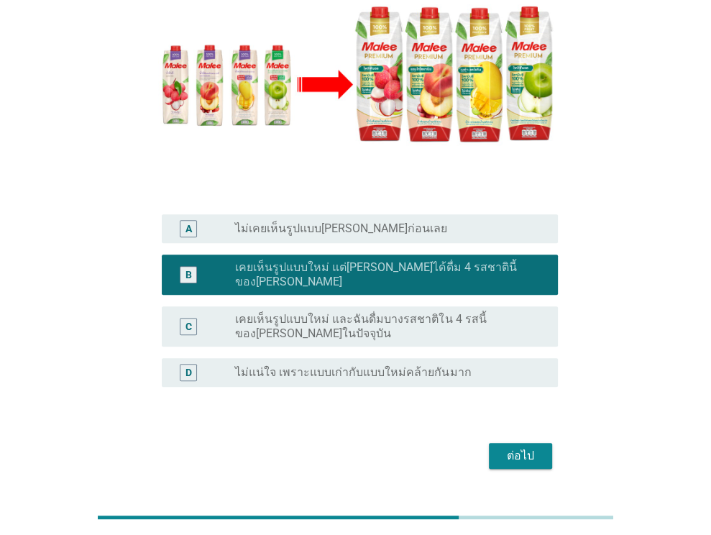
click at [511, 447] on div "ต่อไป" at bounding box center [520, 455] width 40 height 17
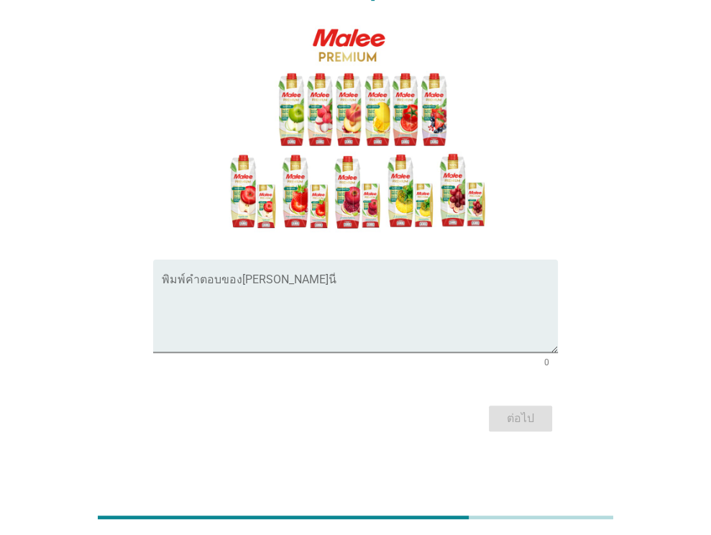
scroll to position [0, 0]
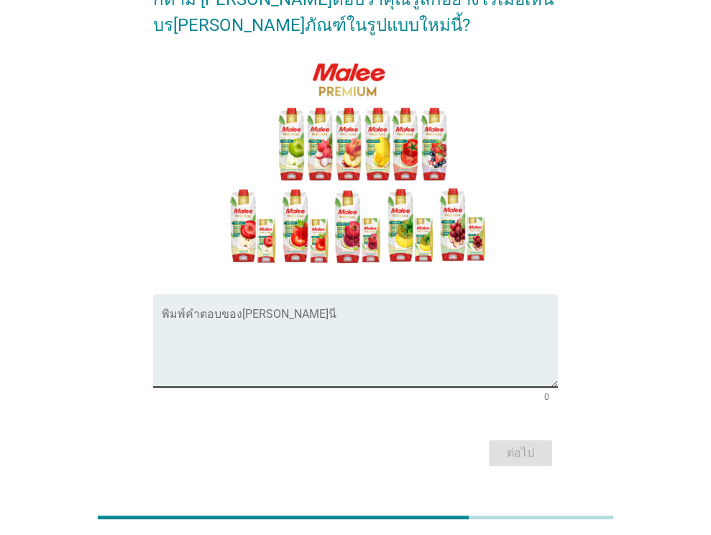
click at [348, 325] on textarea "พิมพ์คำตอบของคุณ ที่นี่" at bounding box center [360, 348] width 396 height 75
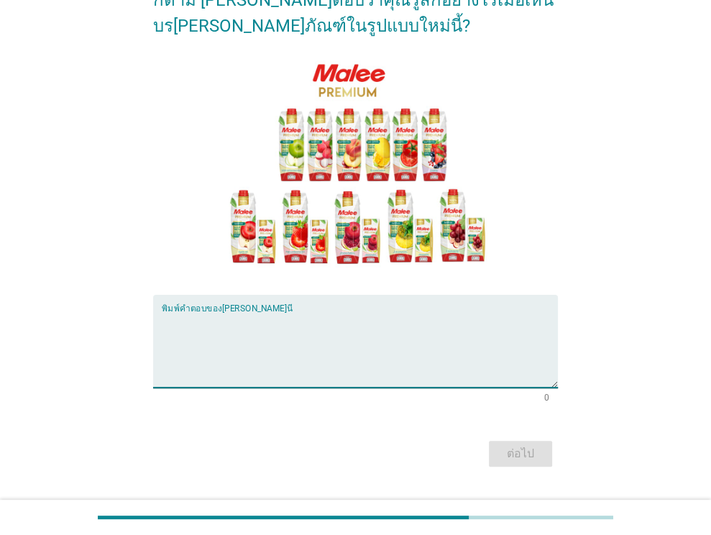
scroll to position [144, 0]
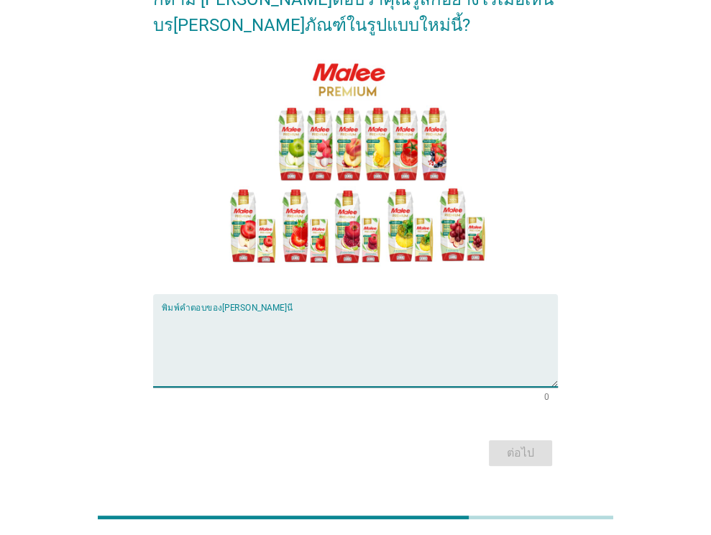
click at [336, 329] on textarea "พิมพ์คำตอบของคุณ ที่นี่" at bounding box center [360, 348] width 396 height 75
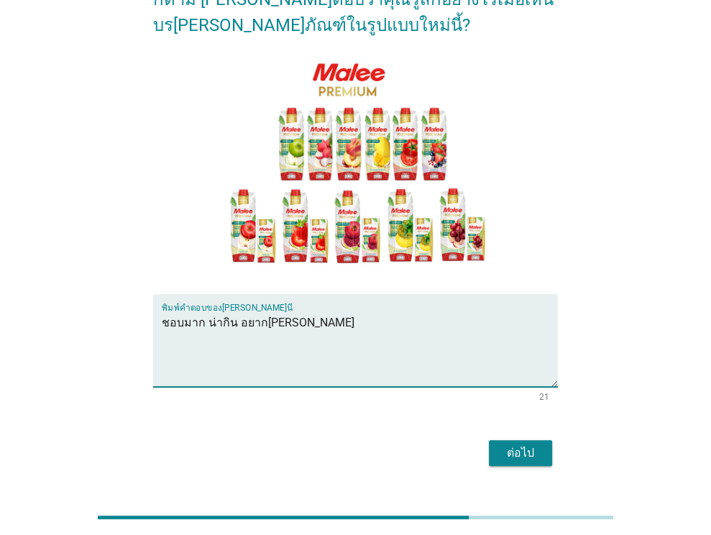
type textarea "ชอบมาก น่ากิน อยาก[PERSON_NAME]"
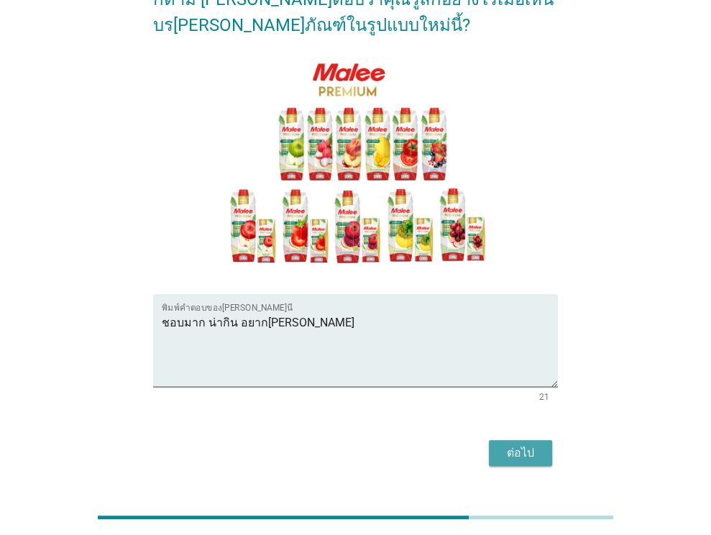
click at [514, 444] on div "ต่อไป" at bounding box center [520, 452] width 40 height 17
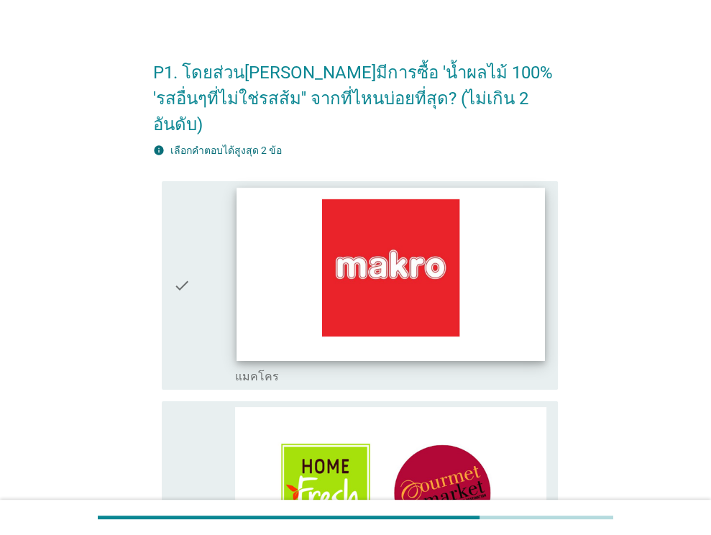
scroll to position [72, 0]
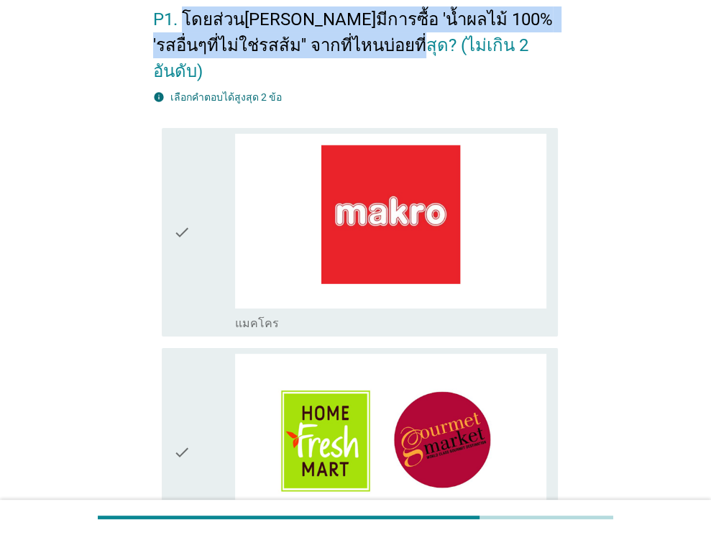
drag, startPoint x: 182, startPoint y: 14, endPoint x: 382, endPoint y: 37, distance: 201.0
click at [382, 37] on h2 "P1. โดยส่วน[PERSON_NAME]มีการซื้อ 'น้ำผลไม้ 100% 'รสอื่นๆที่ไม่ใช่รสส้ม'' จากที…" at bounding box center [355, 38] width 404 height 92
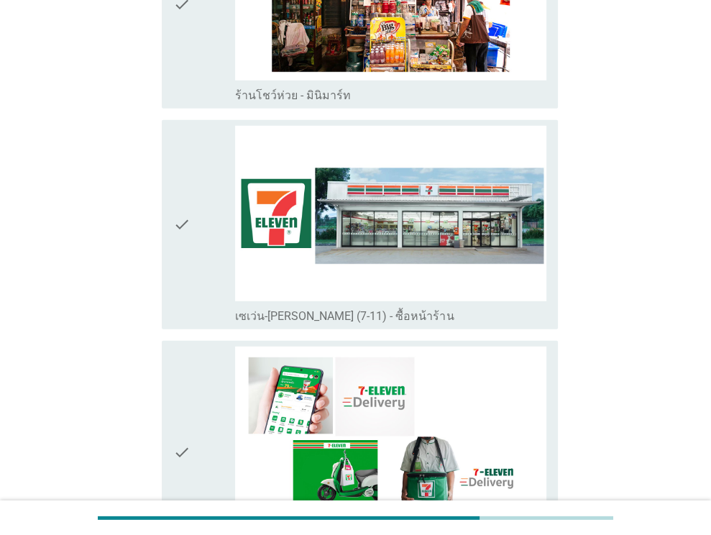
scroll to position [2586, 0]
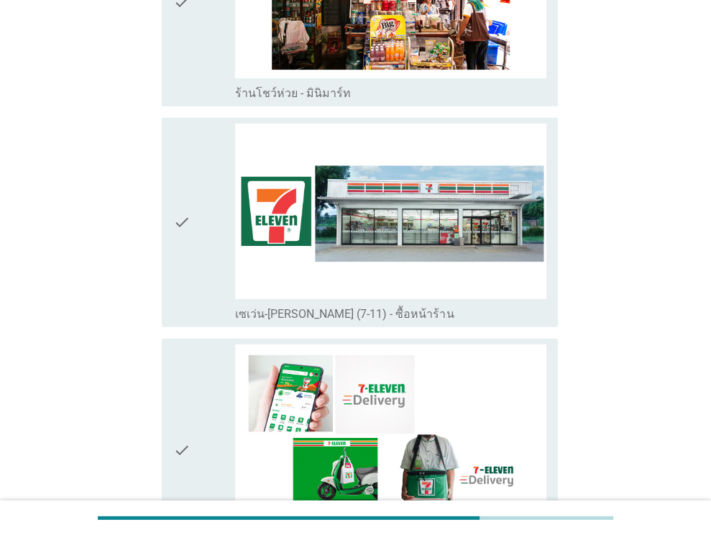
click at [174, 177] on icon "check" at bounding box center [181, 222] width 17 height 197
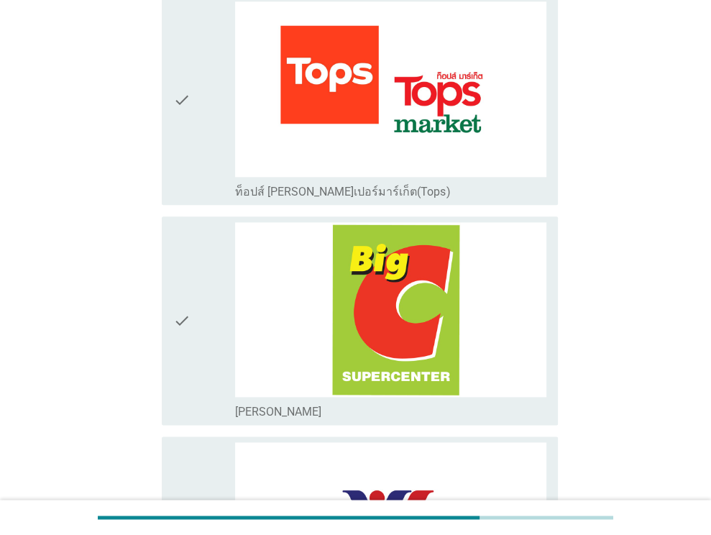
scroll to position [1009, 0]
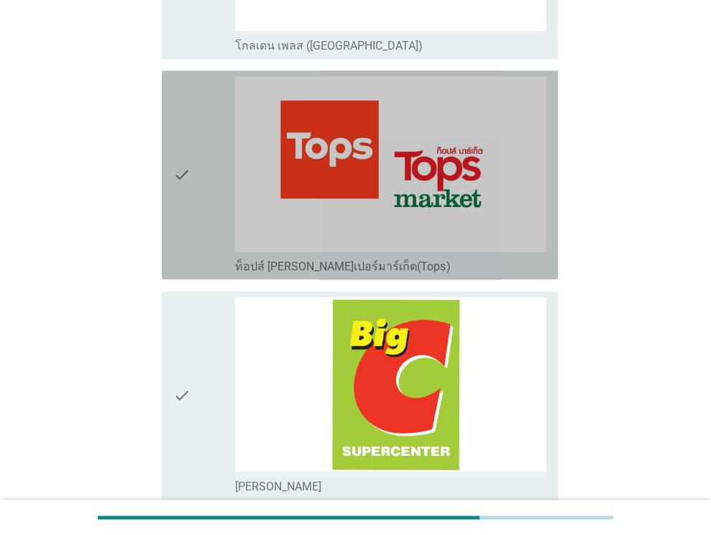
click at [198, 139] on div "check" at bounding box center [204, 174] width 63 height 197
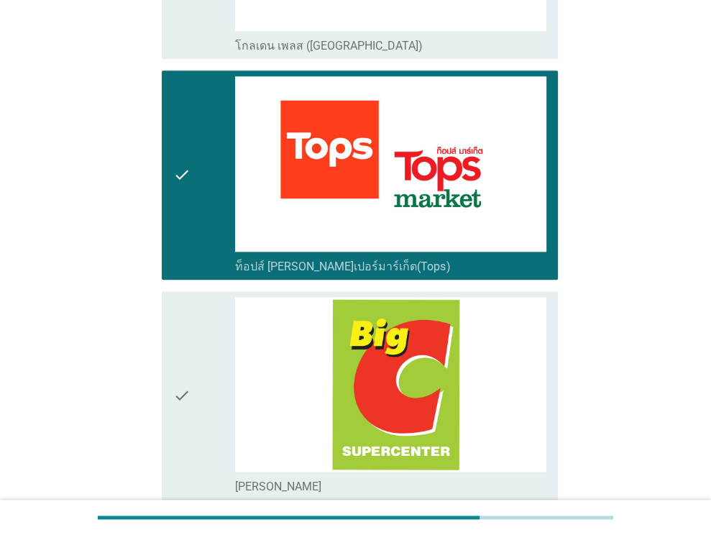
scroll to position [3854, 0]
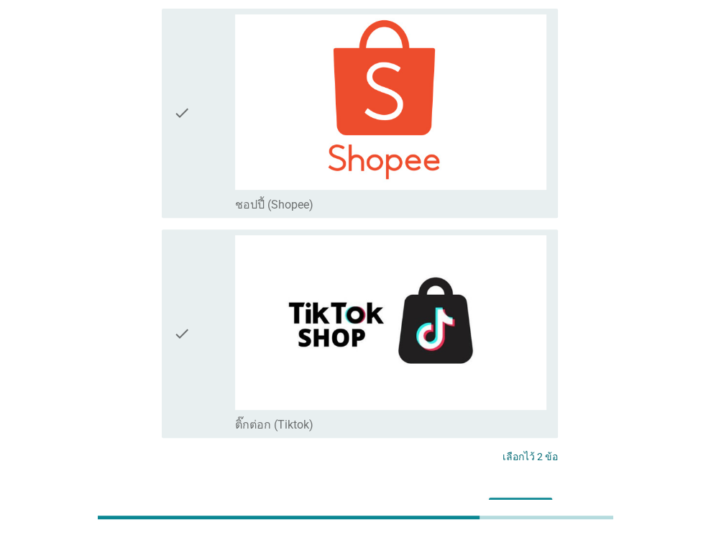
click at [525, 501] on div "ต่อไป" at bounding box center [520, 509] width 40 height 17
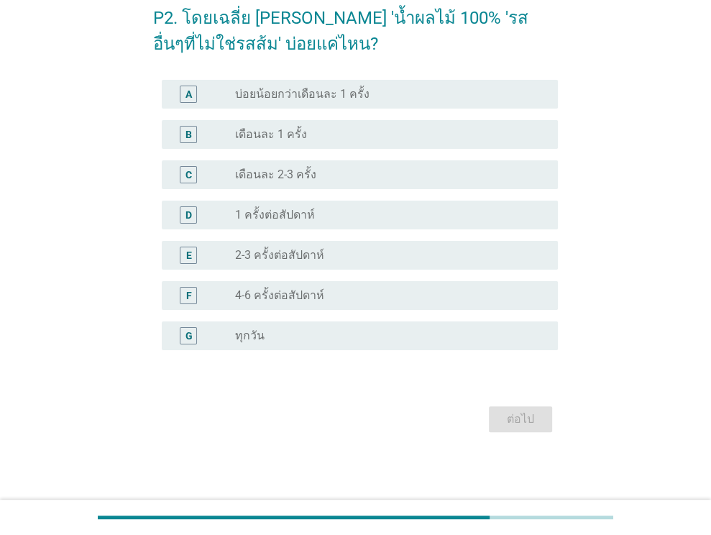
scroll to position [0, 0]
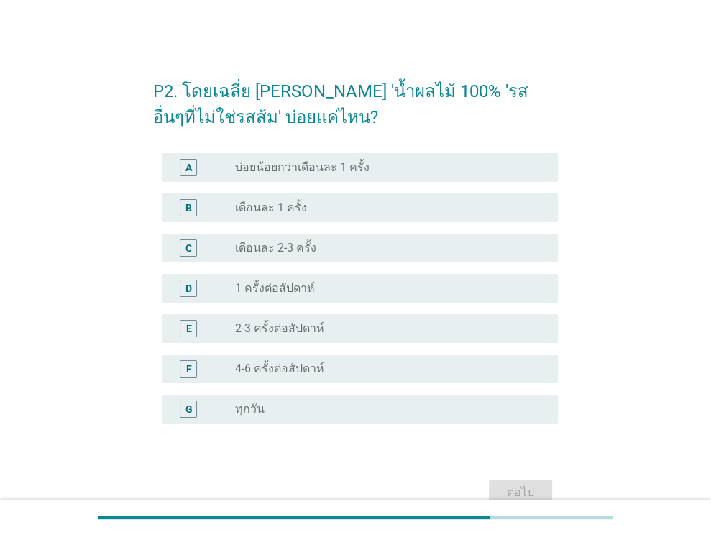
click at [313, 246] on div "radio_button_unchecked เดือนละ 2-3 ครั้ง" at bounding box center [385, 248] width 300 height 14
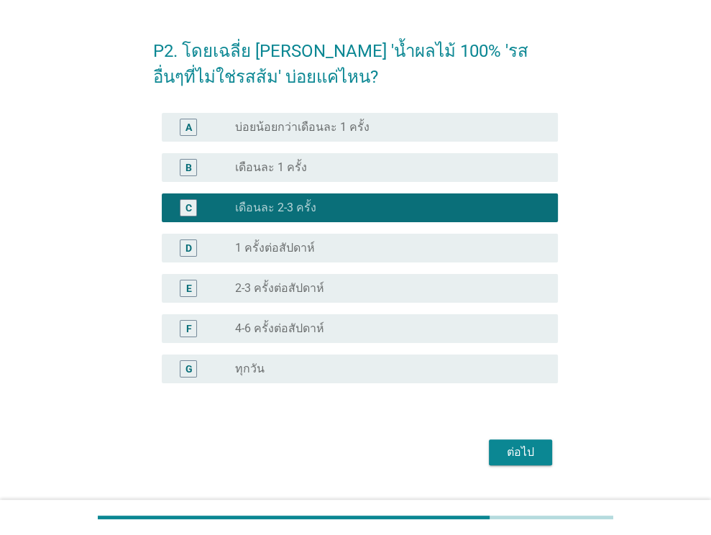
scroll to position [73, 0]
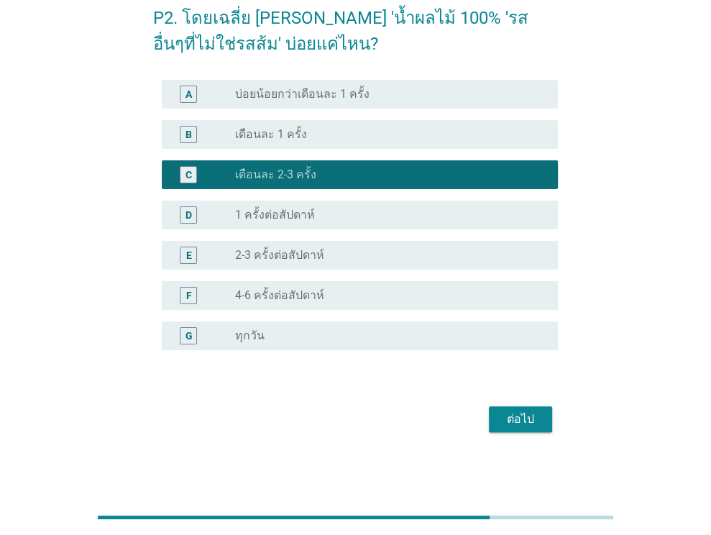
click at [513, 414] on div "ต่อไป" at bounding box center [520, 418] width 40 height 17
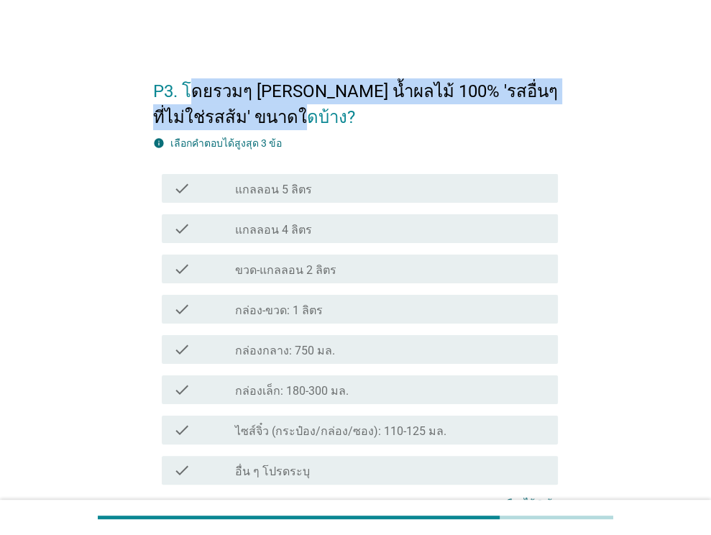
drag, startPoint x: 206, startPoint y: 94, endPoint x: 251, endPoint y: 111, distance: 47.5
click at [251, 111] on h2 "P3. โดยรวมๆ [PERSON_NAME] น้ำผลไม้ 100% 'รสอื่นๆที่ไม่ใช่รสส้ม' ขนาดใดบ้าง?" at bounding box center [355, 97] width 404 height 66
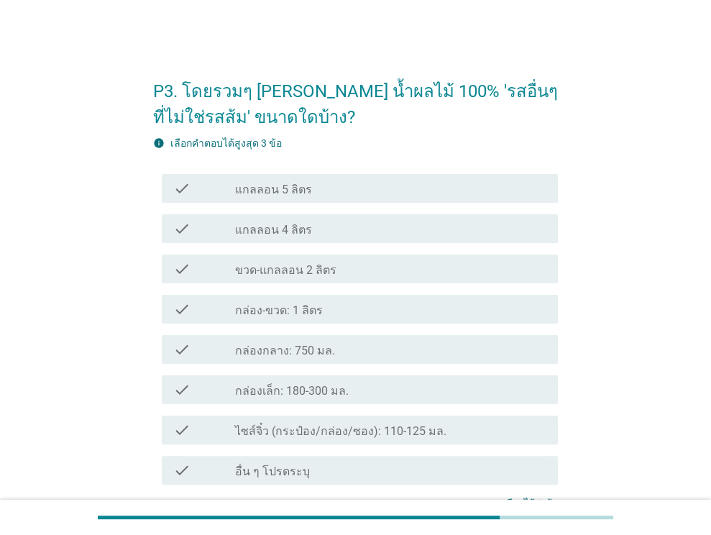
drag, startPoint x: 360, startPoint y: 307, endPoint x: 366, endPoint y: 301, distance: 9.1
click at [360, 307] on div "check_box_outline_blank กล่อง-ขวด: 1 ลิตร" at bounding box center [390, 308] width 311 height 17
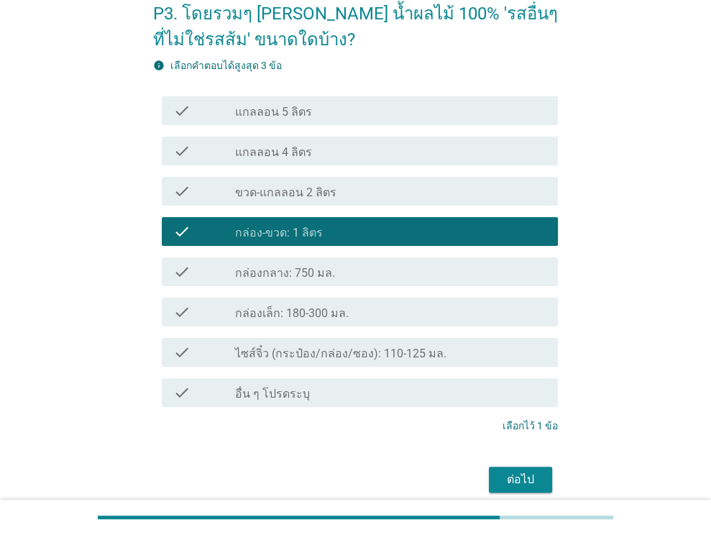
scroll to position [138, 0]
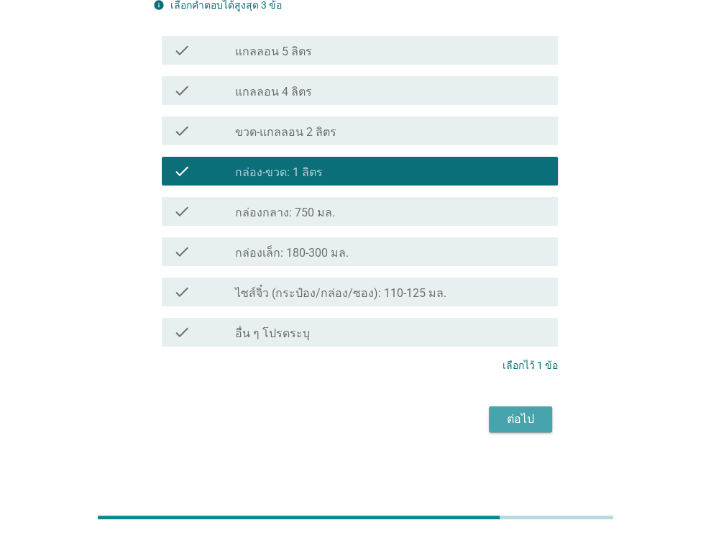
click at [526, 410] on div "ต่อไป" at bounding box center [520, 418] width 40 height 17
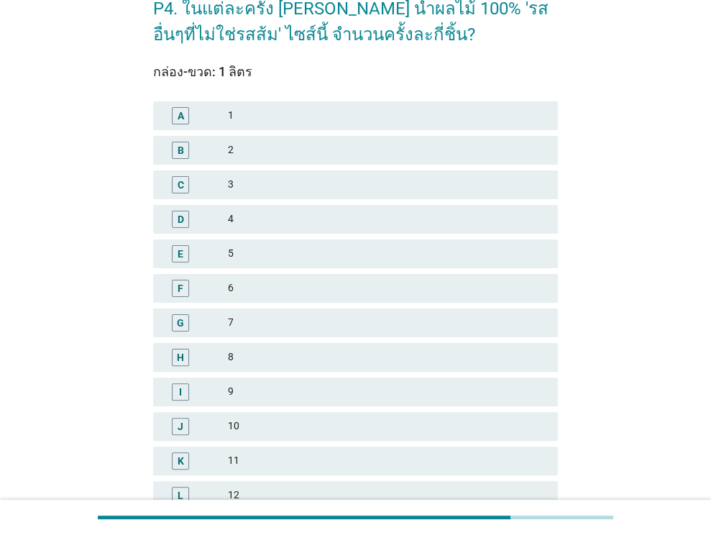
scroll to position [0, 0]
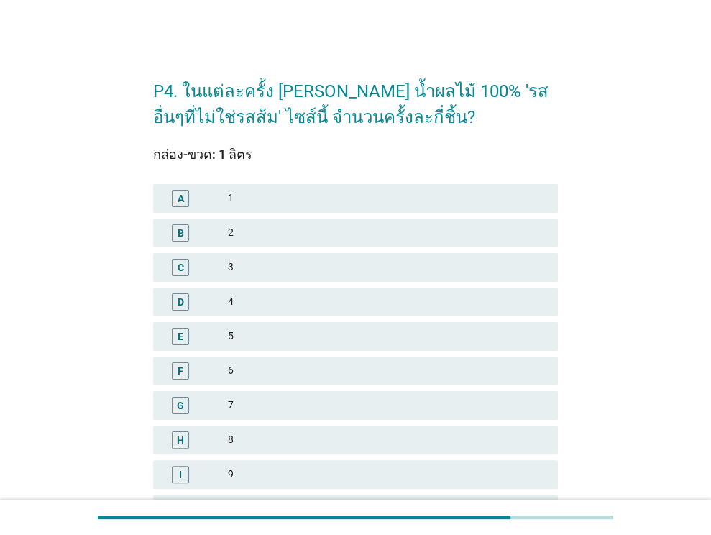
click at [337, 195] on div "1" at bounding box center [387, 198] width 318 height 17
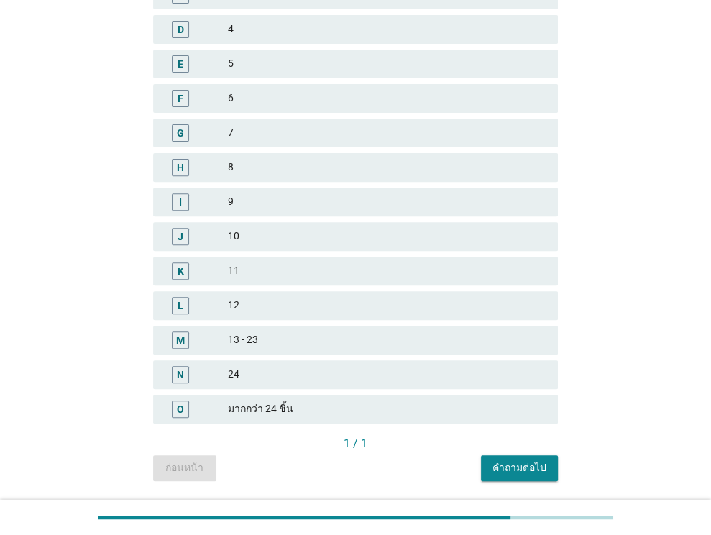
scroll to position [316, 0]
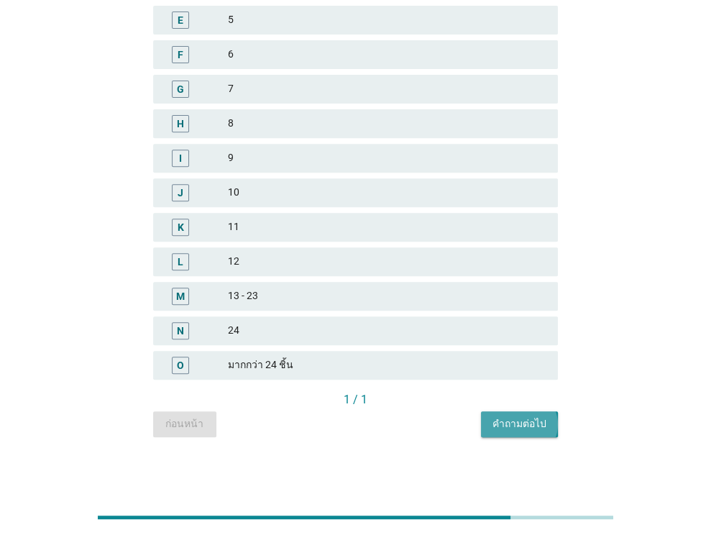
click at [538, 417] on div "คำถามต่อไป" at bounding box center [519, 423] width 54 height 15
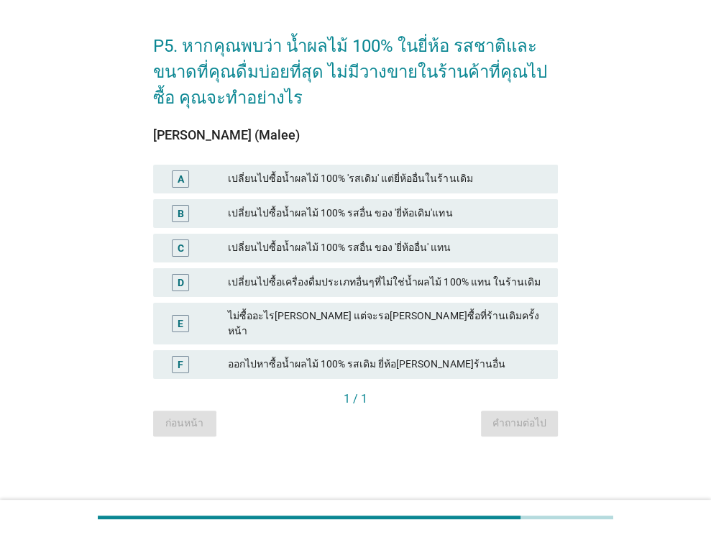
scroll to position [0, 0]
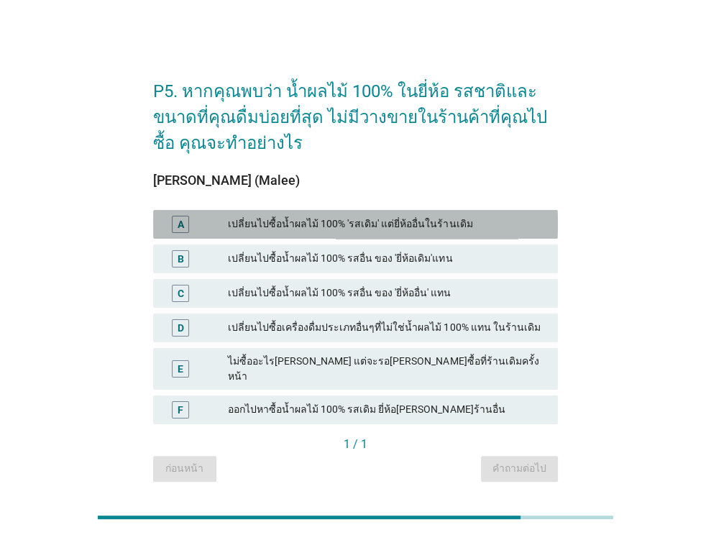
click at [356, 219] on div "เปลี่ยนไปซื้อน้ำผลไม้ 100% 'รสเดิม' แต่ยี่ห้ออื่นในร้านเดิม" at bounding box center [387, 224] width 318 height 17
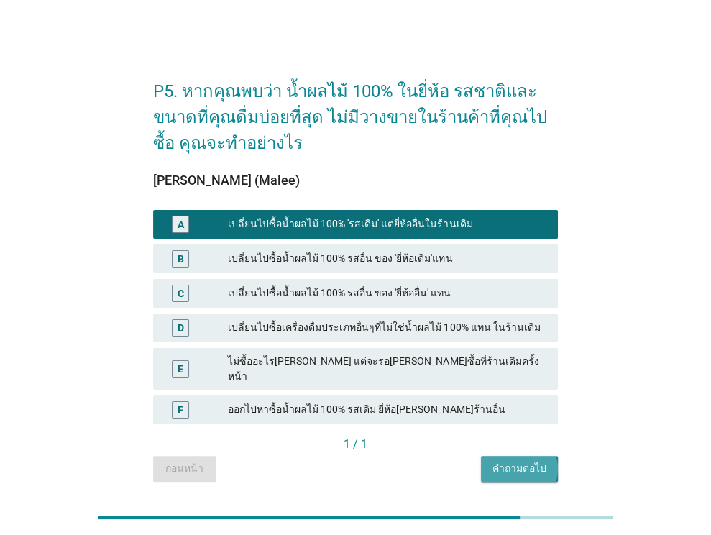
click at [509, 461] on div "คำถามต่อไป" at bounding box center [519, 468] width 54 height 15
